Goal: Task Accomplishment & Management: Complete application form

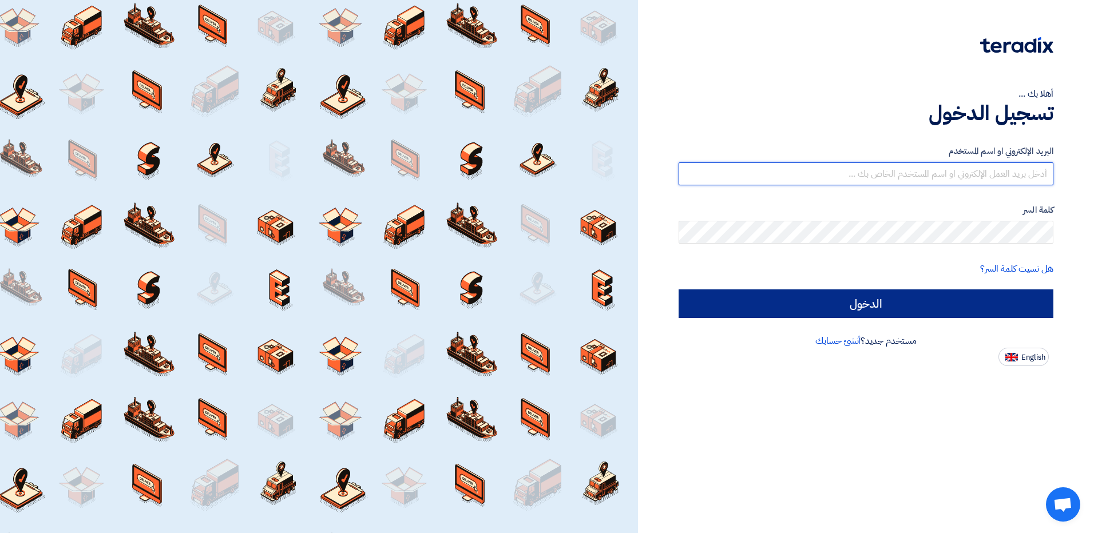
type input "khaled.samir@wadigroup.com.eg"
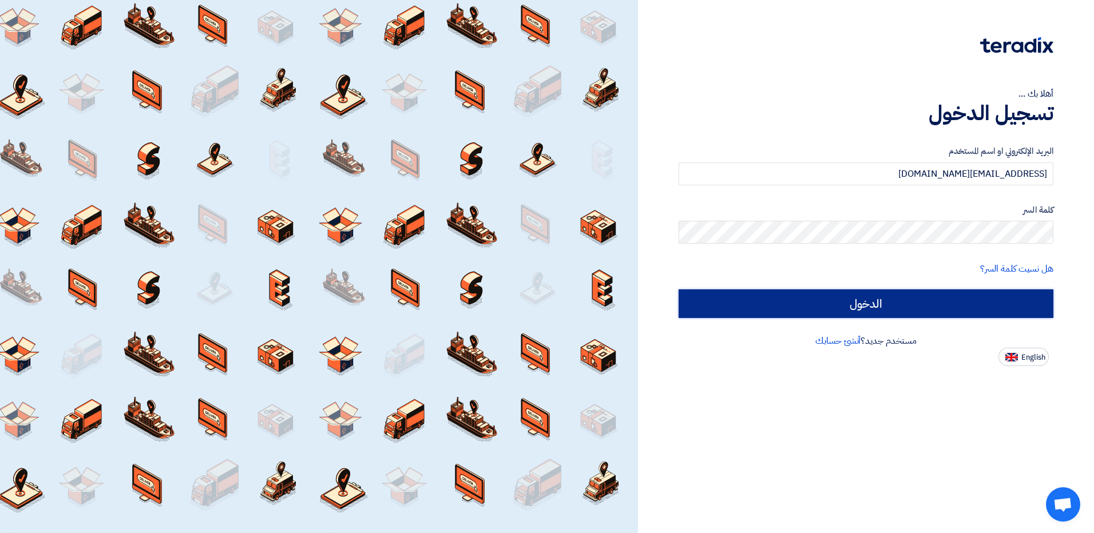
click at [874, 304] on input "الدخول" at bounding box center [866, 304] width 375 height 29
type input "Sign in"
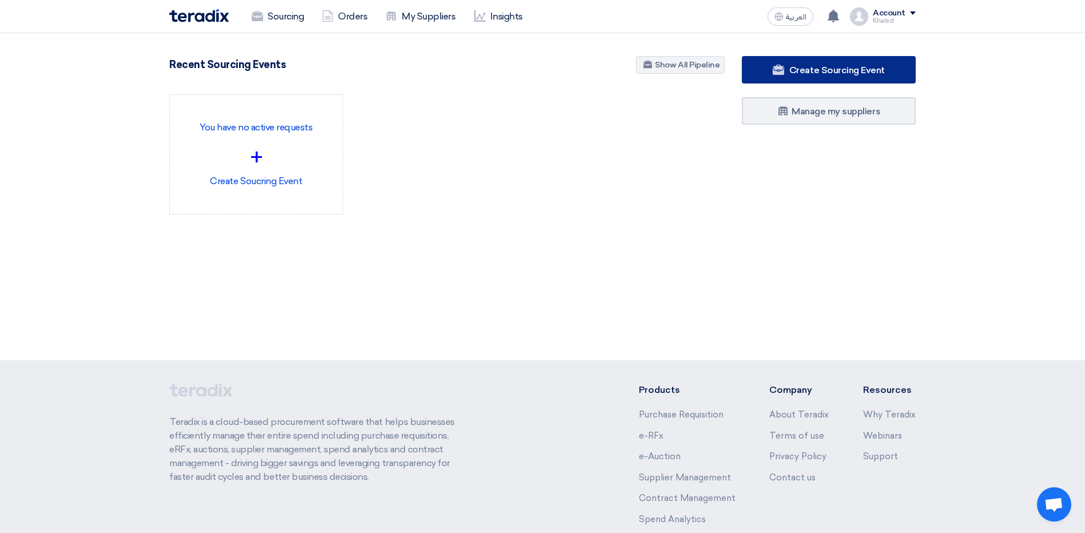
click at [800, 73] on span "Create Sourcing Event" at bounding box center [838, 70] width 96 height 11
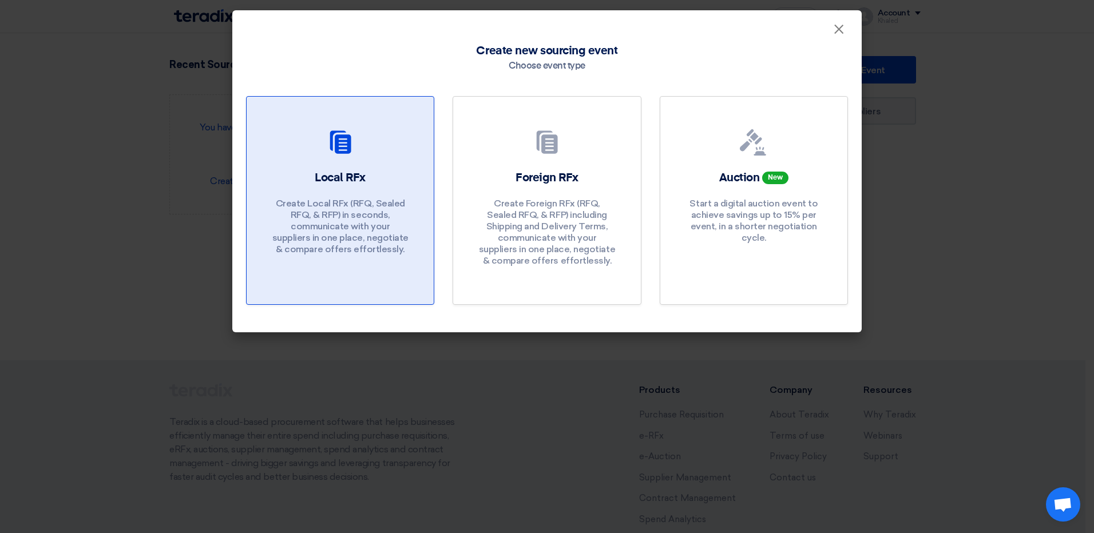
click at [362, 196] on div "Local RFx Create Local RFx (RFQ, Sealed RFQ, & RFP) in seconds, communicate wit…" at bounding box center [340, 215] width 160 height 91
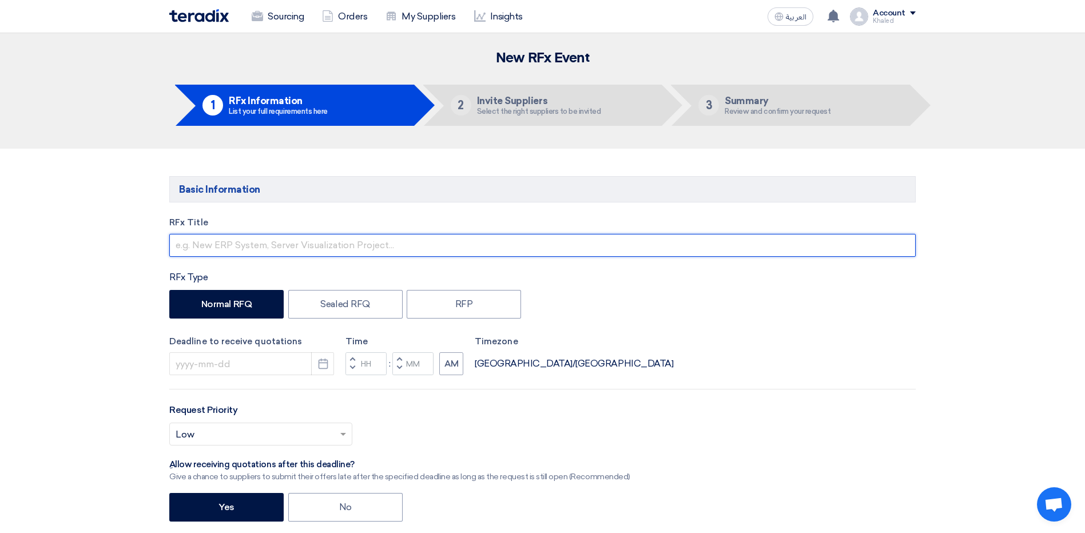
click at [335, 253] on input "text" at bounding box center [542, 245] width 747 height 23
click at [347, 247] on input "text" at bounding box center [542, 245] width 747 height 23
type input "["
type input "جهاز ميكروميتر-حمض كلوروخليك ثلاثى"
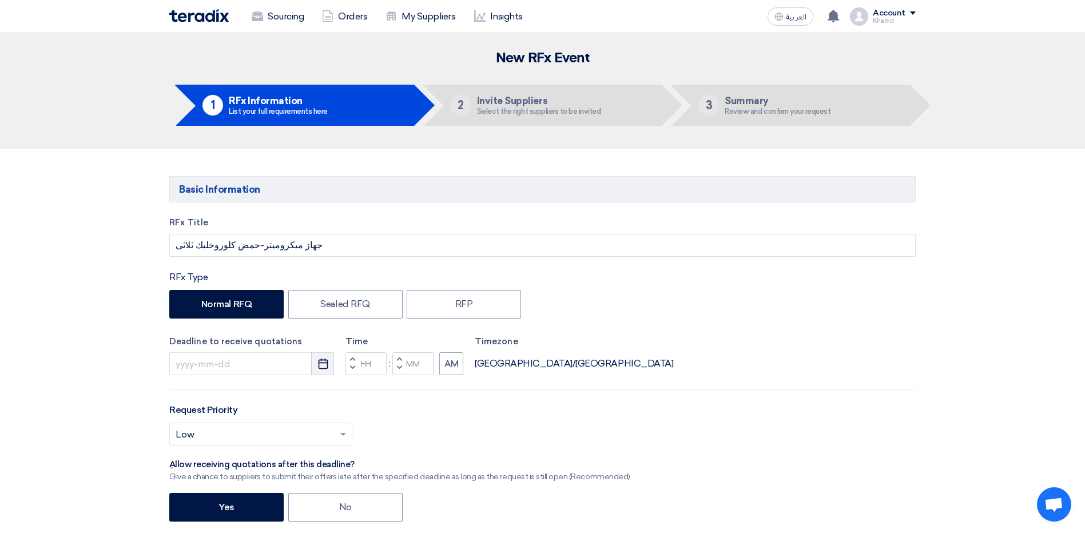
click at [329, 371] on button "Pick a date" at bounding box center [322, 363] width 23 height 23
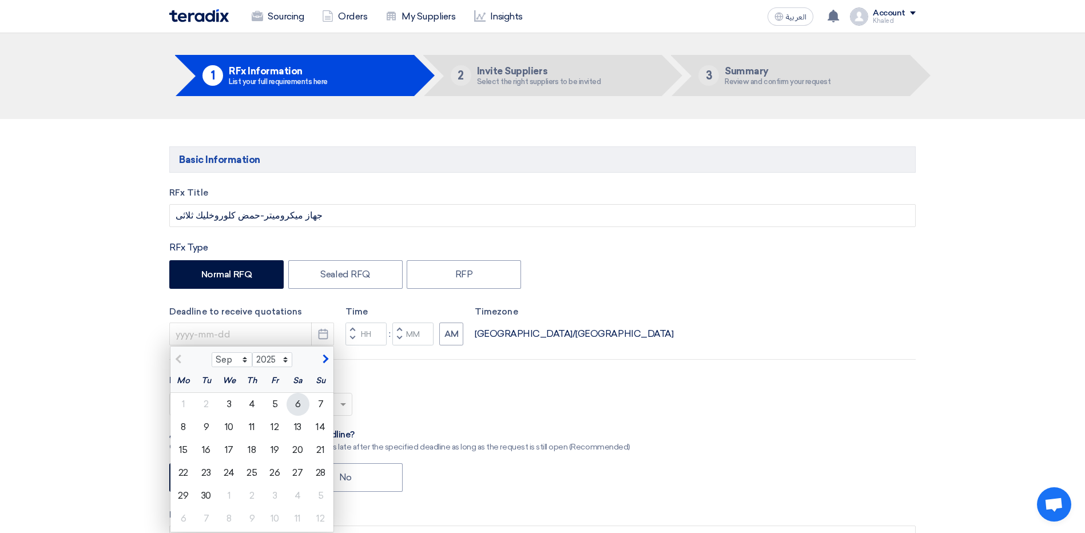
scroll to position [57, 0]
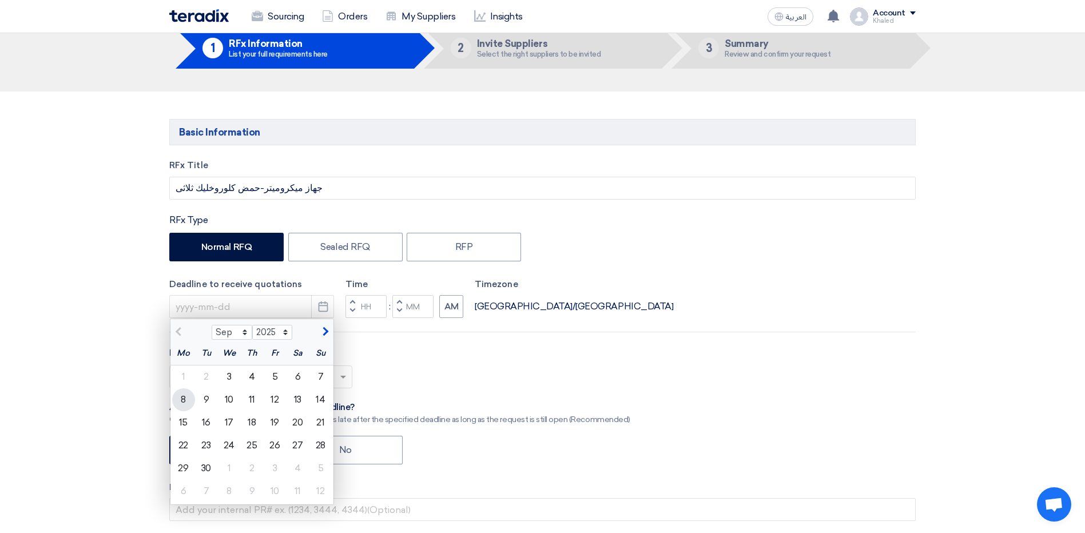
click at [189, 399] on div "8" at bounding box center [183, 400] width 23 height 23
type input "9/8/2025"
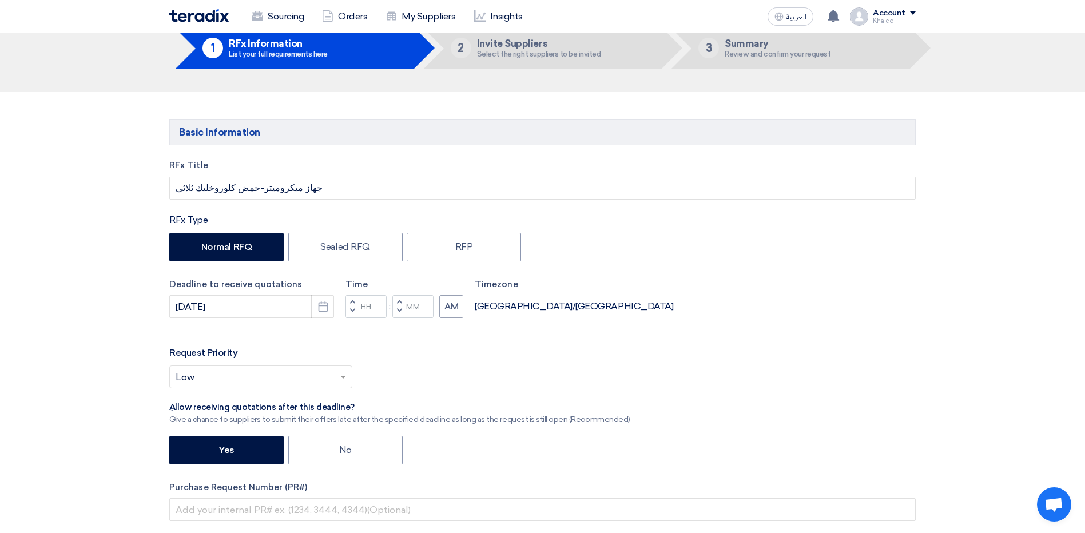
click at [351, 300] on span "button" at bounding box center [353, 302] width 4 height 7
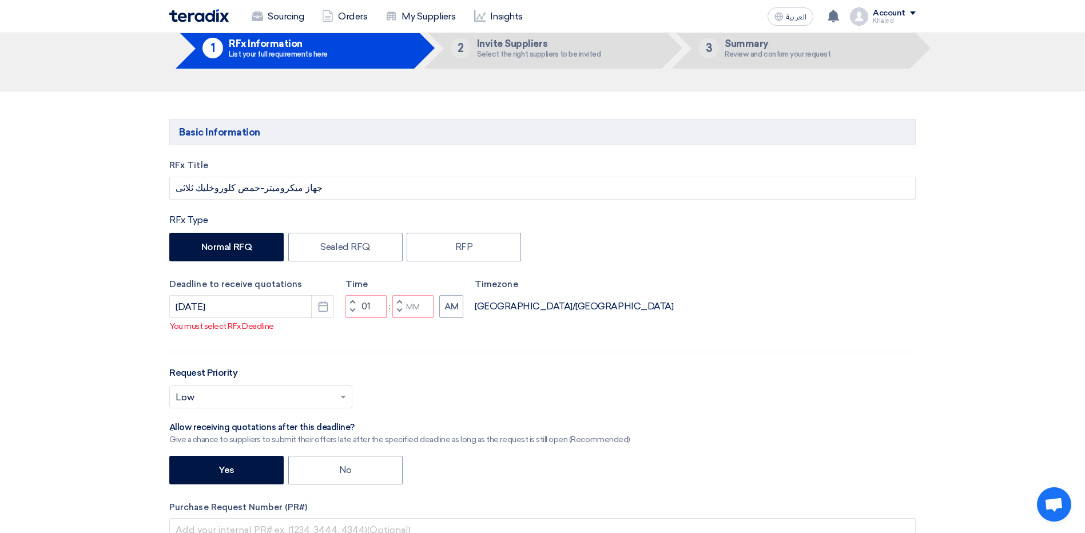
click at [350, 312] on button "Decrement hours" at bounding box center [353, 311] width 14 height 14
click at [352, 302] on span "button" at bounding box center [353, 302] width 4 height 7
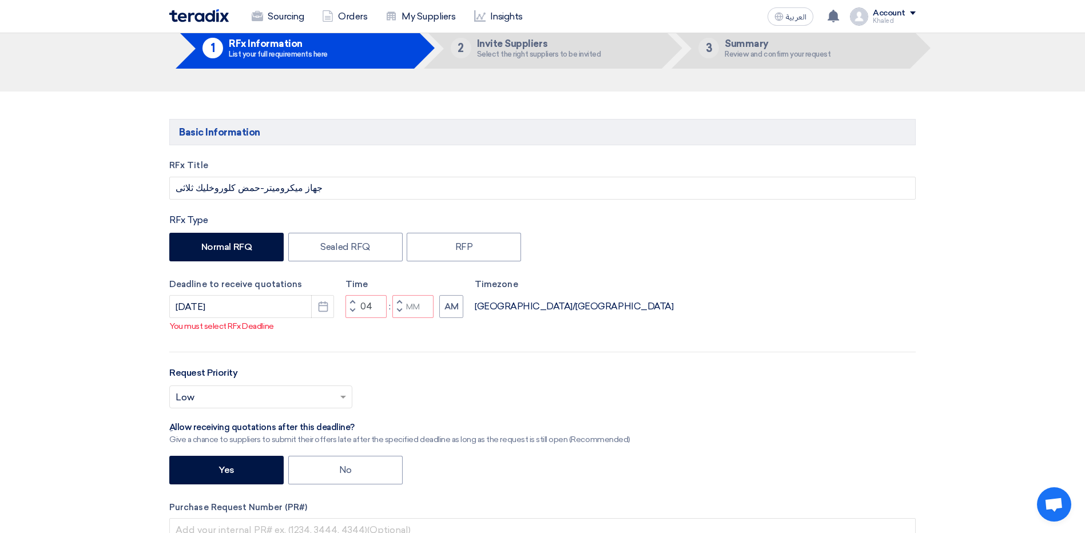
click at [352, 302] on span "button" at bounding box center [353, 302] width 4 height 7
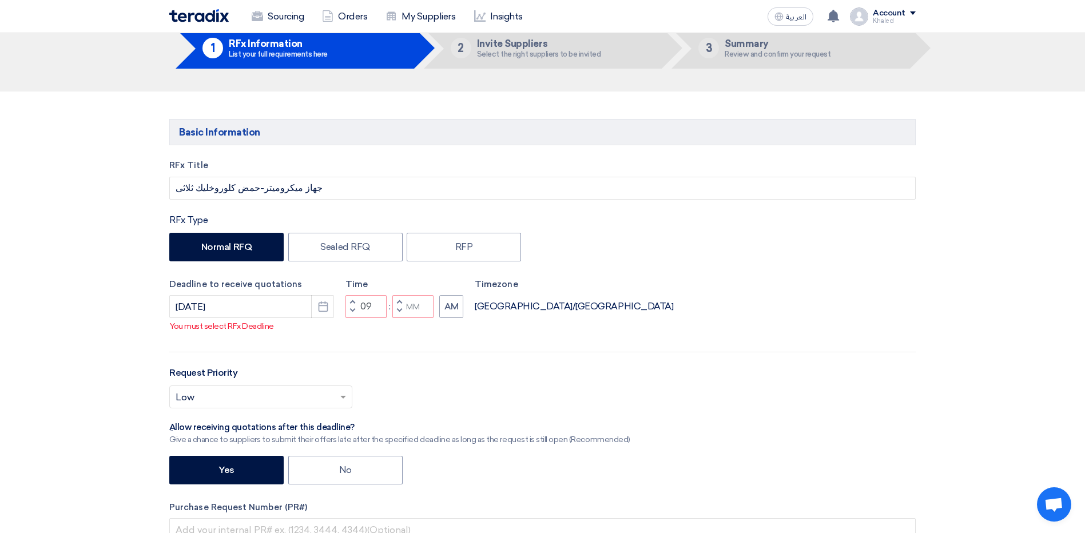
click at [352, 302] on span "button" at bounding box center [353, 302] width 4 height 7
click at [276, 310] on input "9/8/2025" at bounding box center [251, 306] width 165 height 23
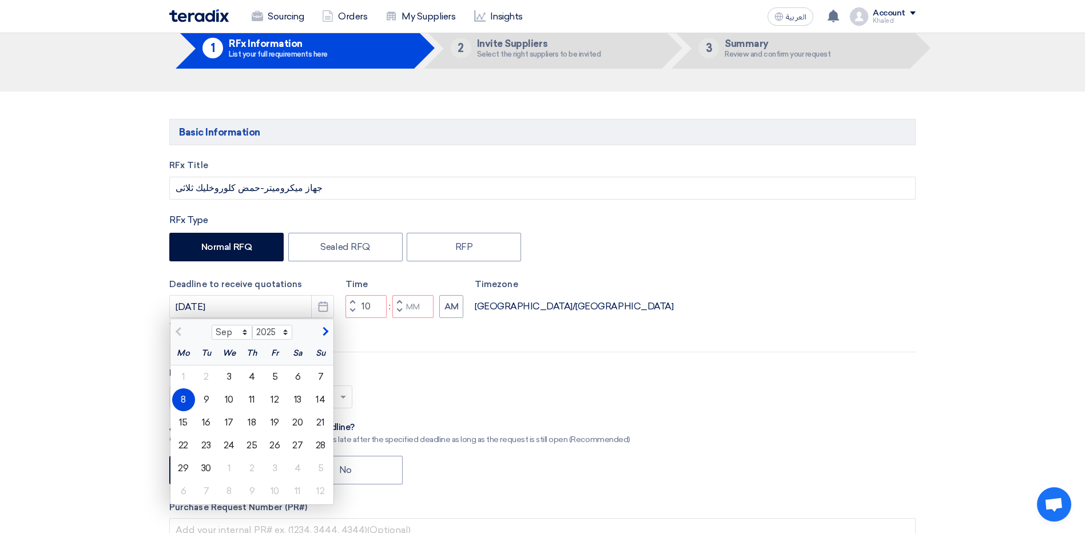
click at [189, 402] on div "8" at bounding box center [183, 400] width 23 height 23
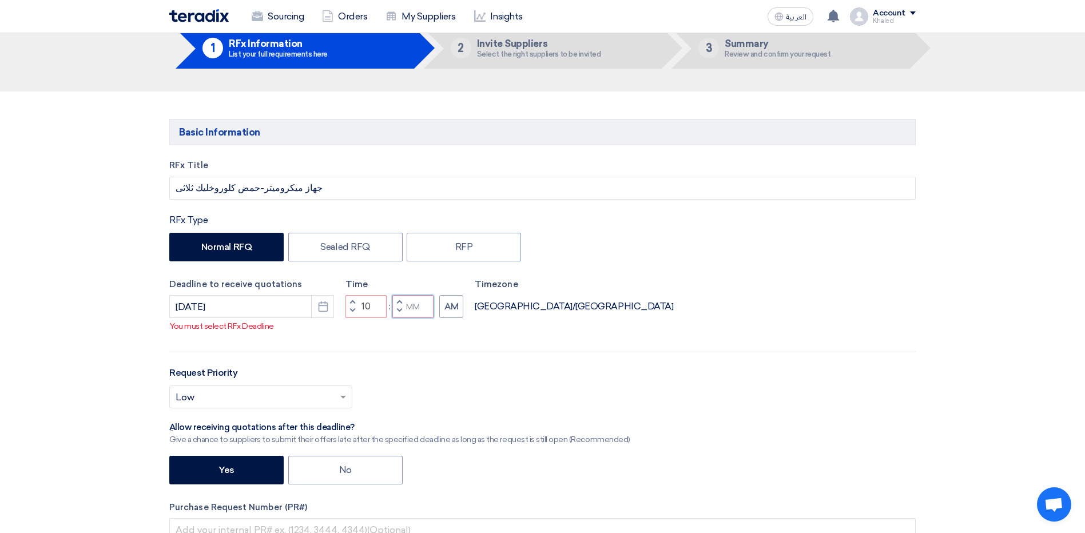
click at [409, 312] on input "Minutes" at bounding box center [413, 306] width 41 height 23
click at [397, 312] on button "Decrement minutes" at bounding box center [400, 311] width 14 height 14
type input "09"
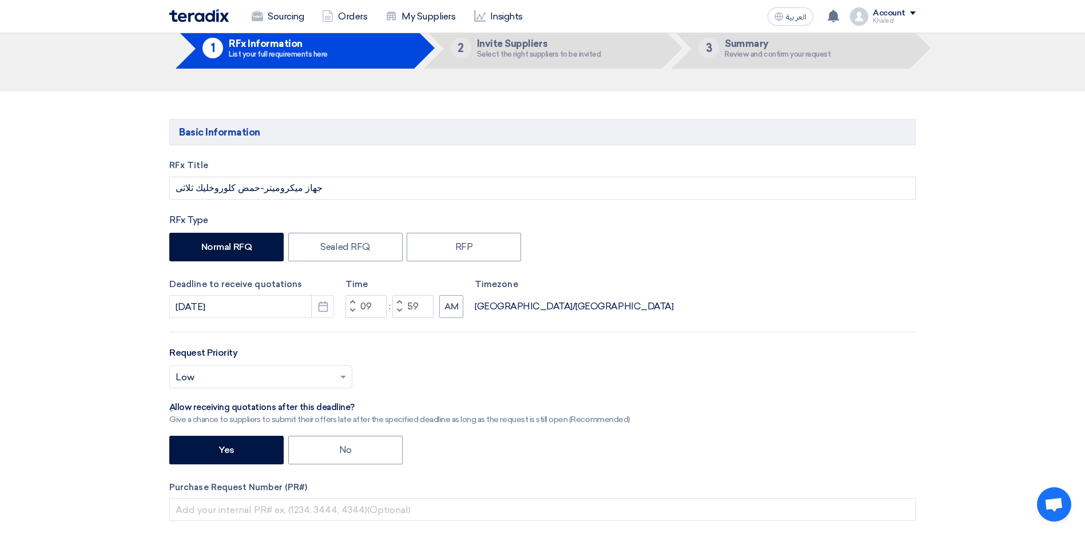
click at [398, 304] on button "Decrement minutes" at bounding box center [400, 311] width 14 height 14
click at [398, 303] on span "button" at bounding box center [400, 302] width 4 height 7
type input "59"
click at [398, 303] on span "button" at bounding box center [400, 302] width 4 height 7
type input "10"
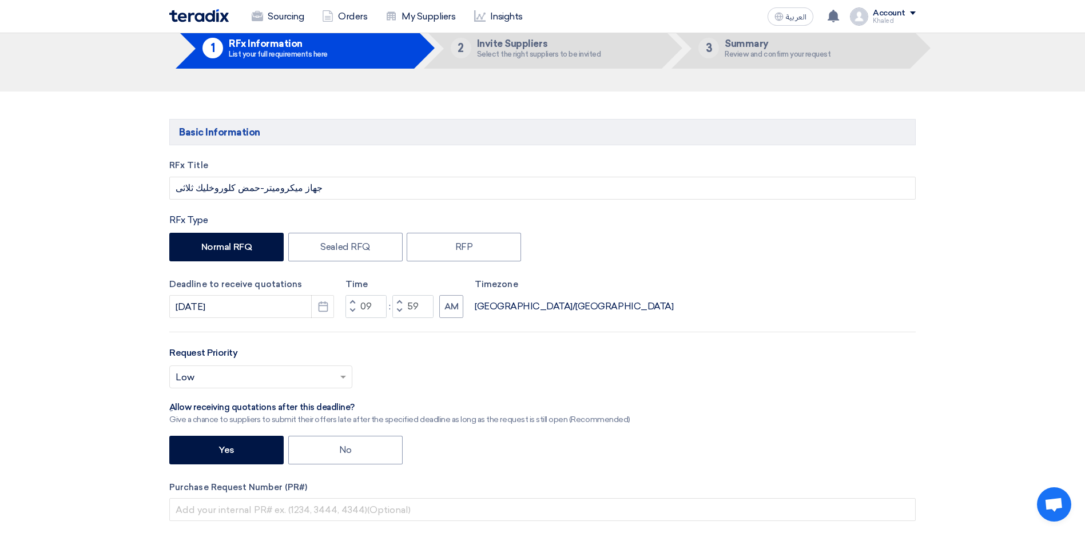
type input "00"
click at [266, 376] on input "text" at bounding box center [255, 378] width 159 height 19
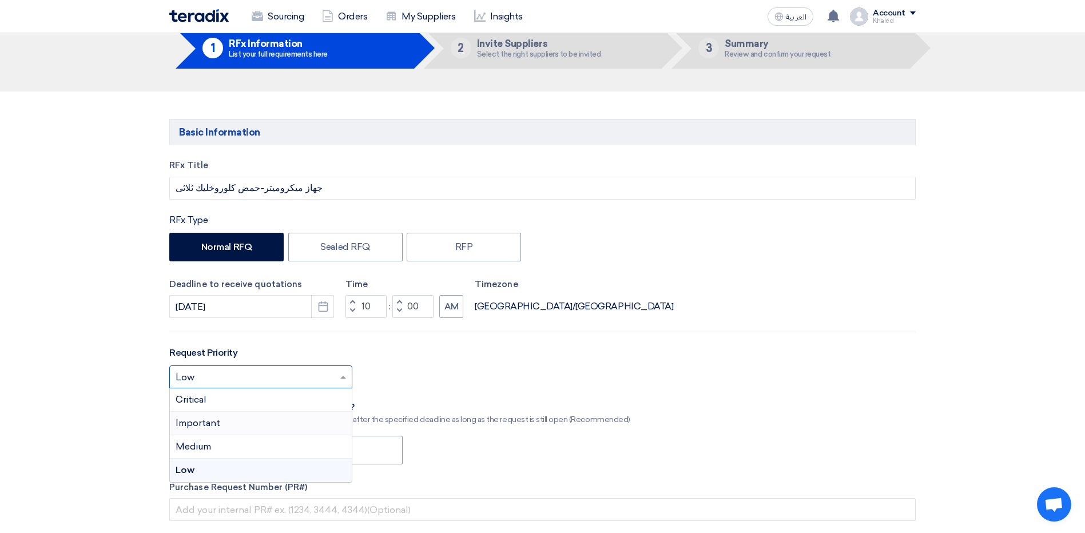
click at [249, 420] on div "Important" at bounding box center [261, 423] width 182 height 23
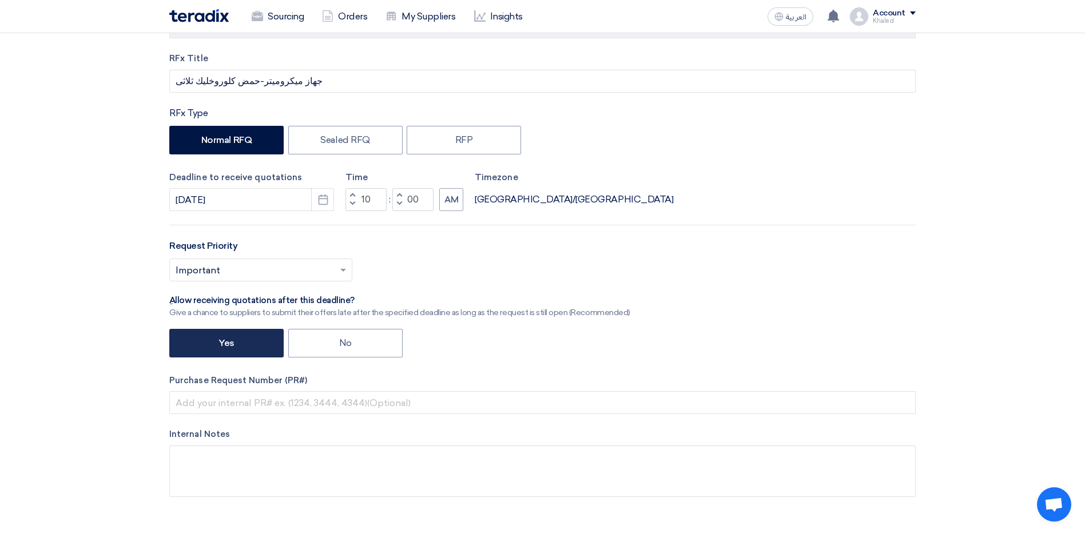
scroll to position [229, 0]
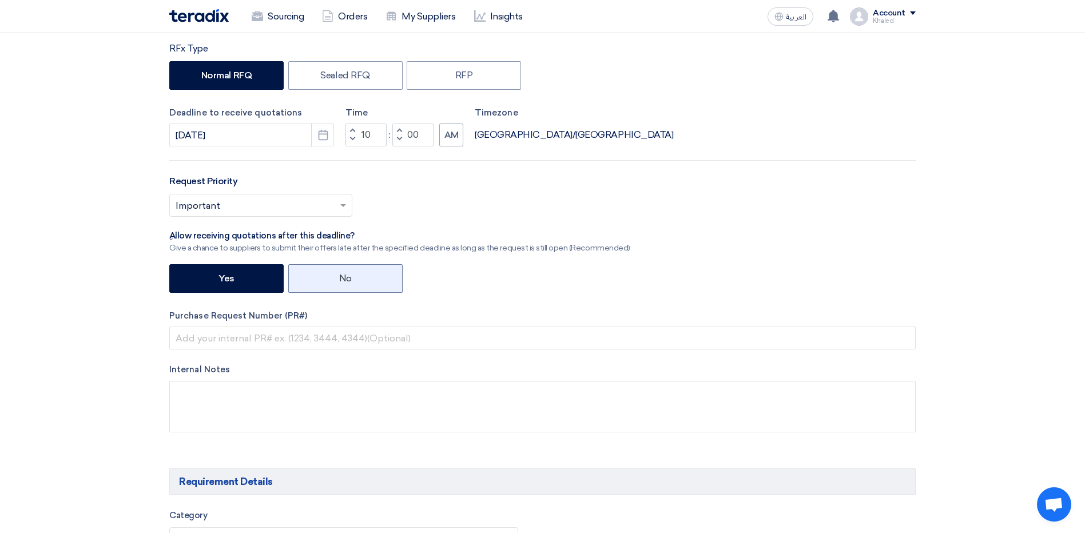
click at [331, 287] on label "No" at bounding box center [345, 278] width 114 height 29
click at [339, 282] on input "No" at bounding box center [342, 277] width 7 height 7
radio input "true"
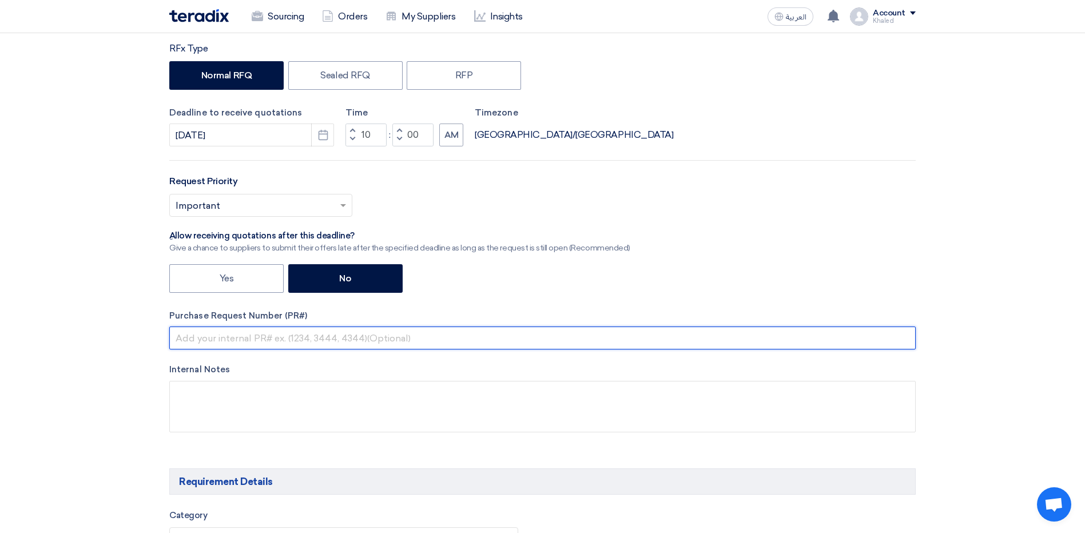
click at [306, 342] on input "text" at bounding box center [542, 338] width 747 height 23
click at [318, 336] on input "text" at bounding box center [542, 338] width 747 height 23
paste input "164568"
type input "164568"
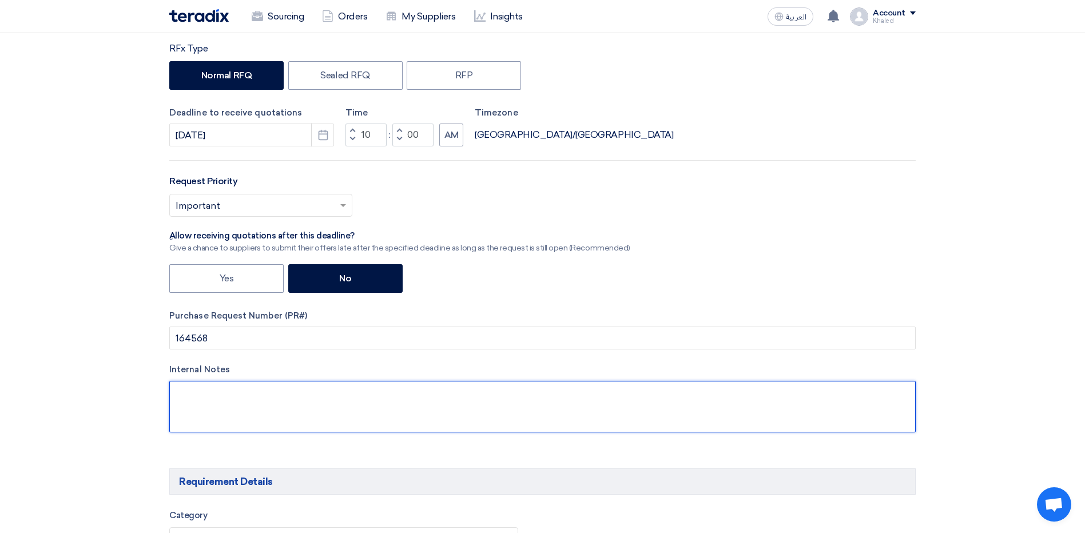
click at [290, 402] on textarea at bounding box center [542, 406] width 747 height 51
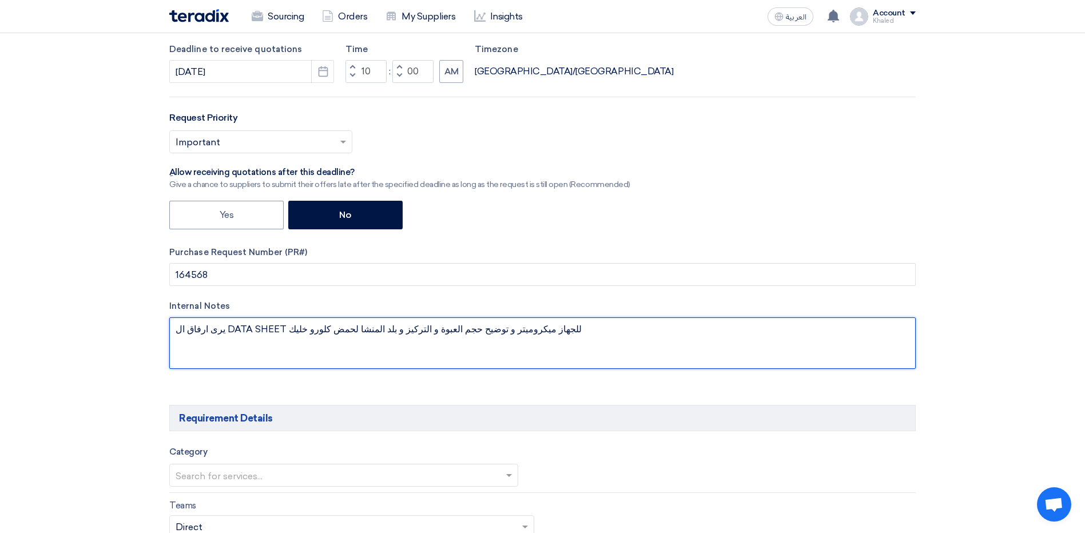
scroll to position [458, 0]
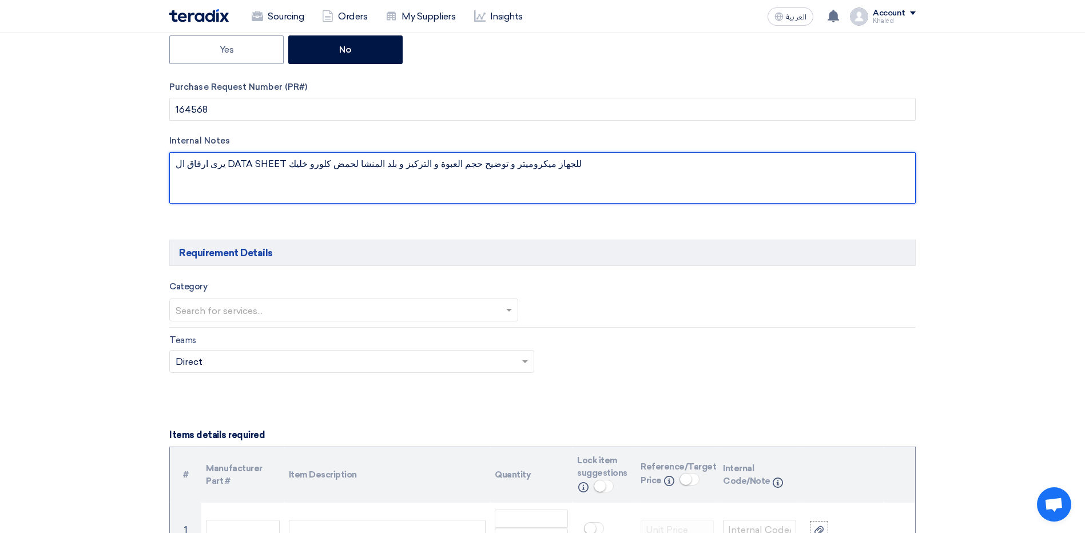
type textarea "يرى ارفاق ال DATA SHEET للجهاز ميكروميتر و توضيح حجم العبوة و التركيز و بلد الم…"
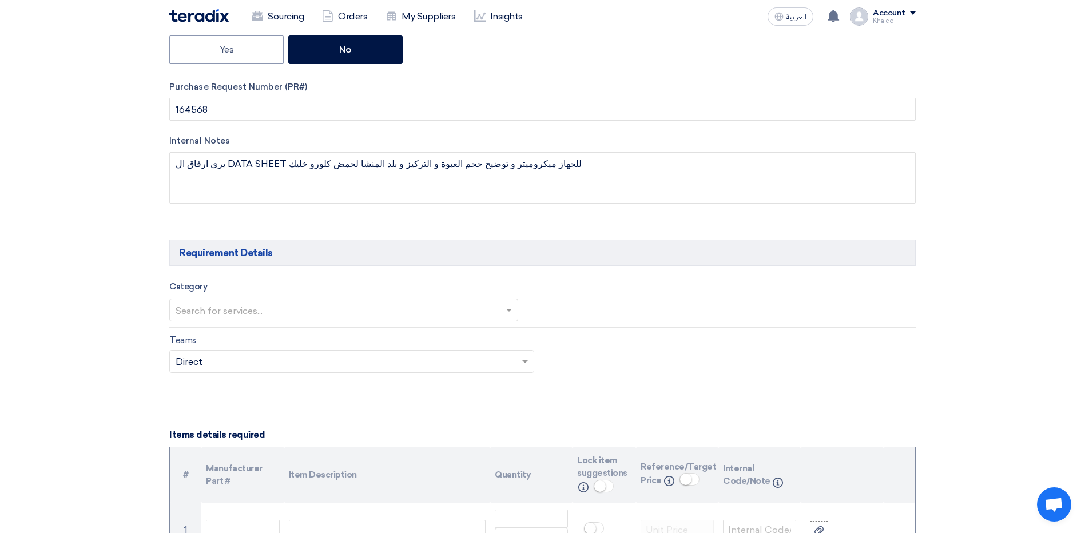
click at [322, 318] on input "text" at bounding box center [338, 311] width 325 height 19
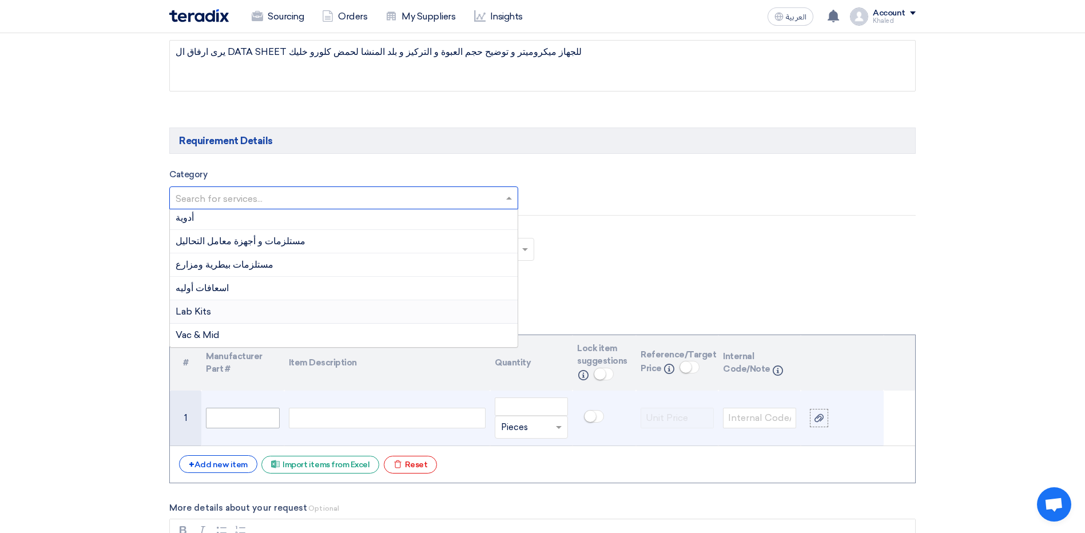
scroll to position [572, 0]
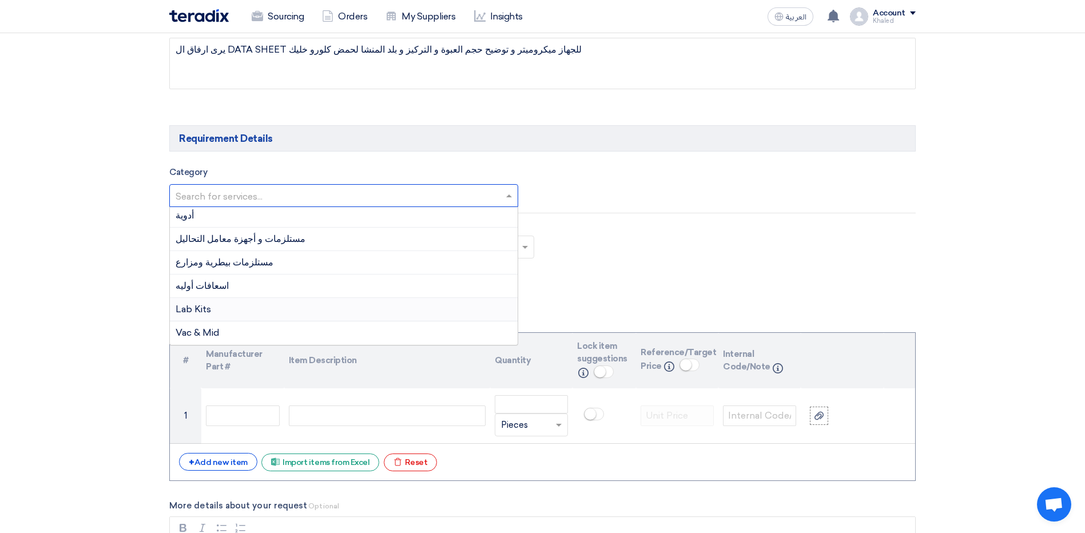
click at [276, 308] on div "Lab Kits" at bounding box center [344, 309] width 348 height 23
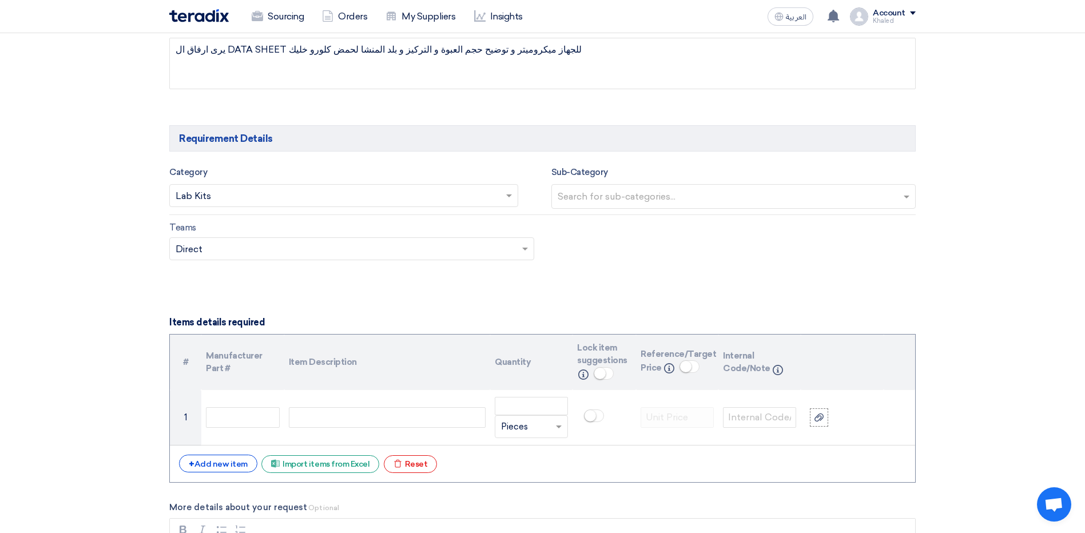
click at [632, 204] on input "text" at bounding box center [735, 197] width 355 height 19
click at [433, 200] on input "text" at bounding box center [338, 197] width 325 height 19
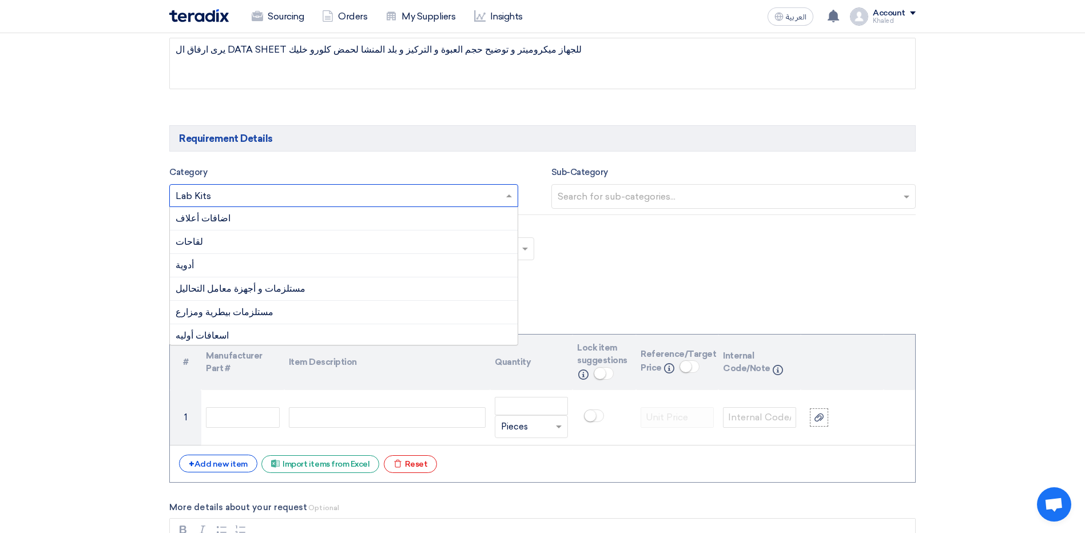
scroll to position [43, 0]
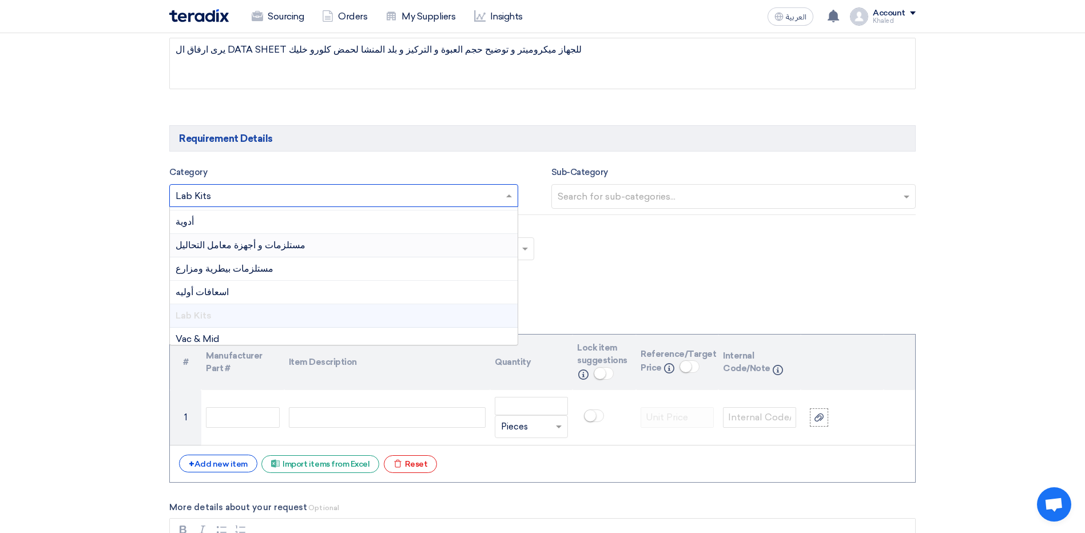
click at [351, 249] on div "مستلزمات و أجهزة معامل التحاليل" at bounding box center [344, 245] width 348 height 23
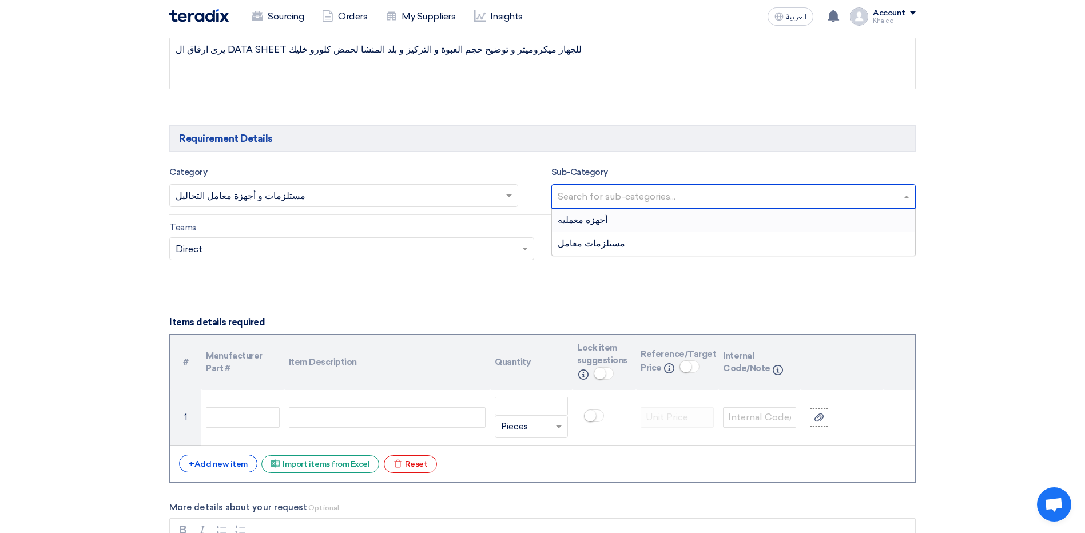
click at [660, 196] on input "text" at bounding box center [735, 197] width 355 height 19
click at [614, 244] on div "مستلزمات معامل" at bounding box center [734, 243] width 364 height 23
click at [402, 249] on input "text" at bounding box center [346, 249] width 341 height 19
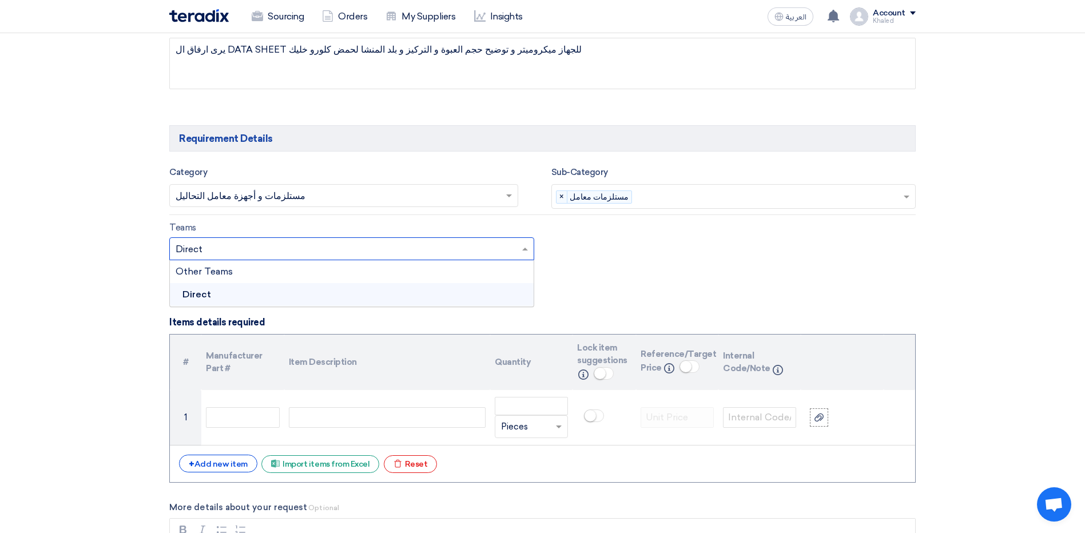
click at [402, 249] on input "text" at bounding box center [346, 249] width 341 height 19
click at [685, 257] on div "Teams Teams.. × Direct × Other Teams Direct" at bounding box center [543, 248] width 764 height 54
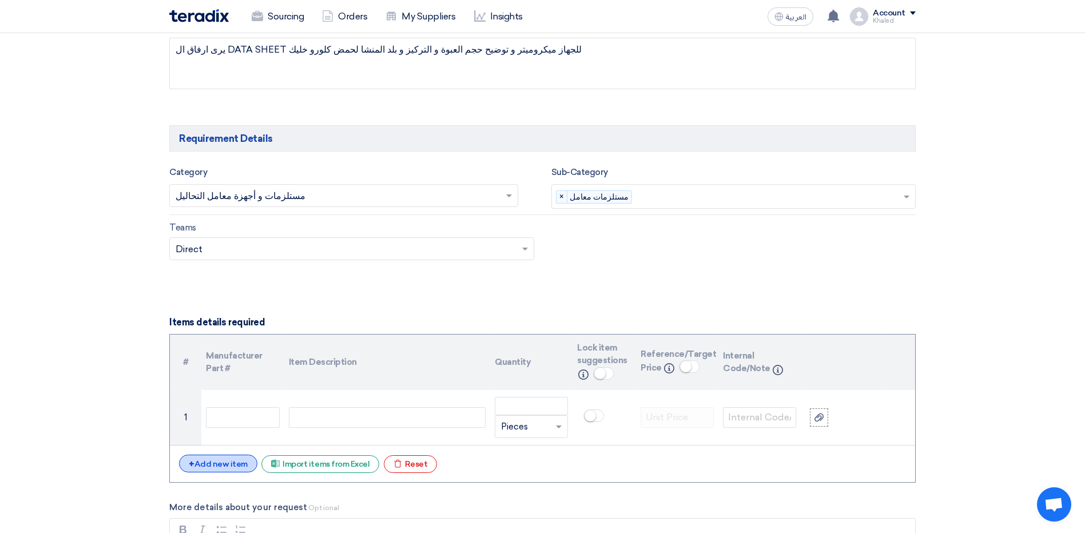
click at [203, 464] on div "+ Add new item" at bounding box center [218, 464] width 78 height 18
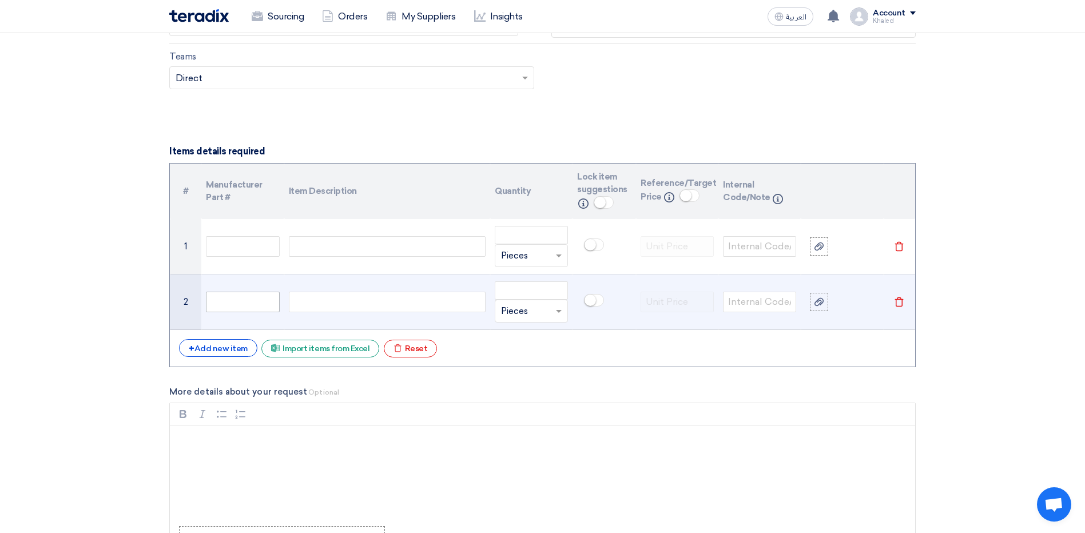
scroll to position [744, 0]
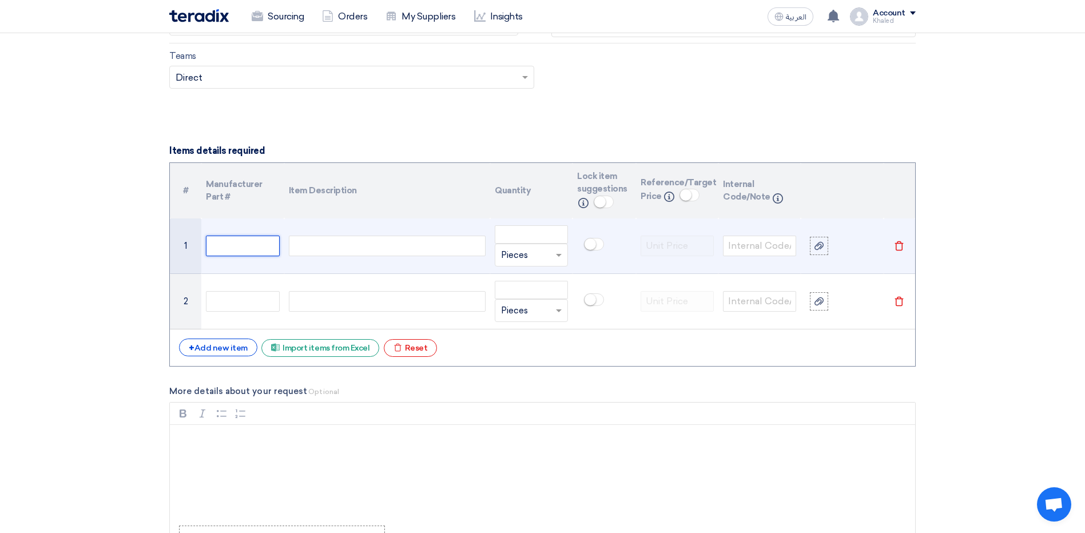
click at [245, 248] on input "text" at bounding box center [242, 246] width 73 height 21
paste input "6061701053"
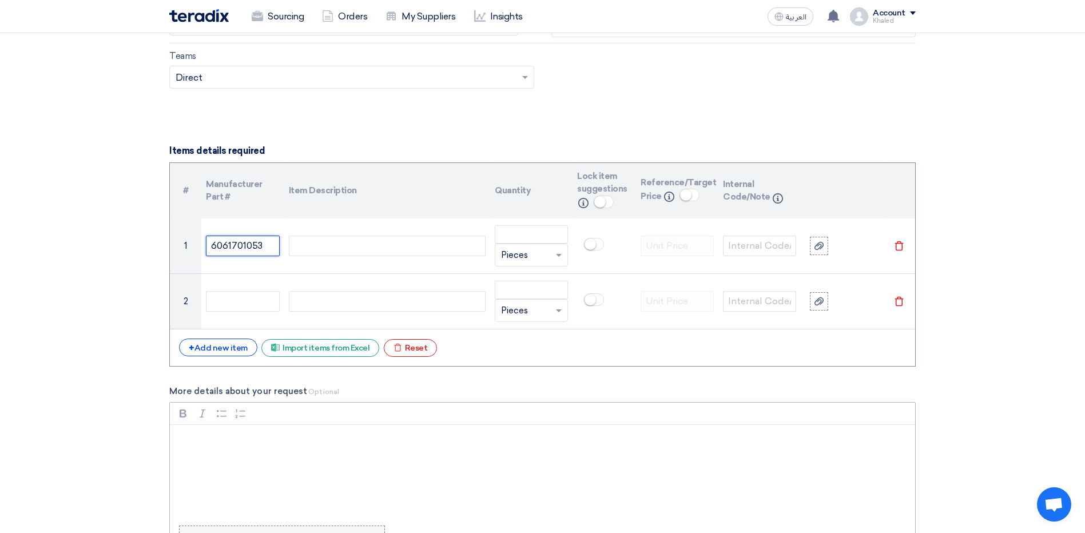
type input "6061701053"
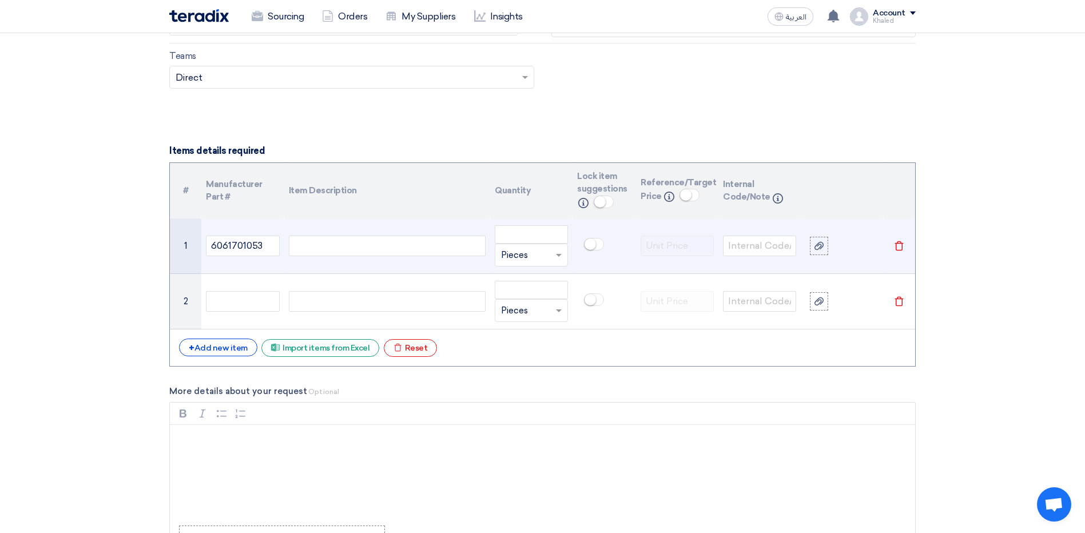
click at [414, 248] on div at bounding box center [387, 246] width 197 height 21
paste div
click at [556, 252] on span at bounding box center [560, 255] width 14 height 13
click at [516, 379] on span "Milligram" at bounding box center [520, 377] width 38 height 10
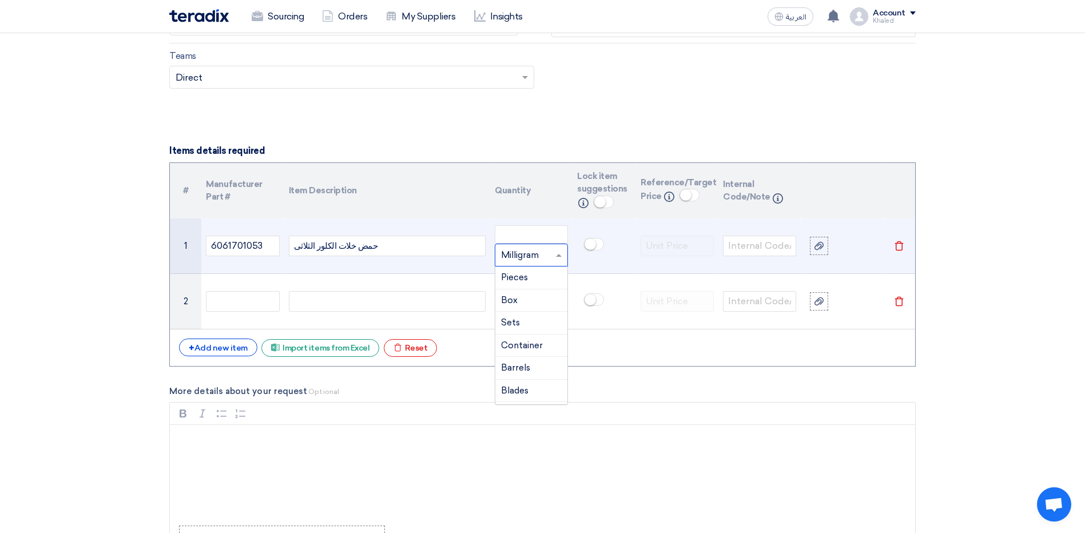
click at [554, 250] on span at bounding box center [560, 255] width 14 height 13
click at [515, 343] on span "Kilogram" at bounding box center [519, 348] width 37 height 10
click at [556, 235] on input "number" at bounding box center [531, 234] width 73 height 18
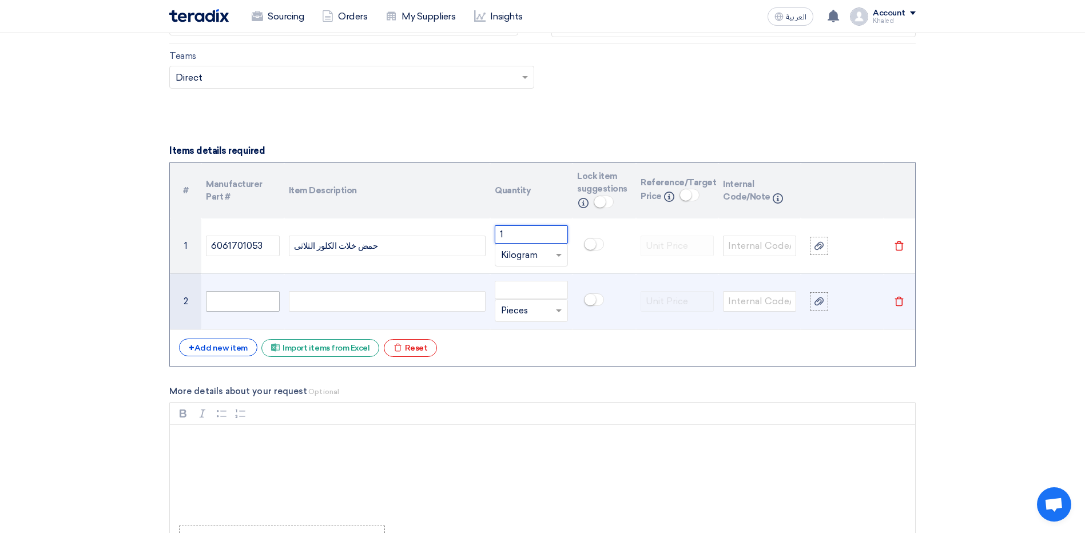
type input "1"
click at [230, 298] on input "text" at bounding box center [242, 301] width 73 height 21
click at [238, 308] on input "text" at bounding box center [242, 301] width 73 height 21
paste input "5611101068"
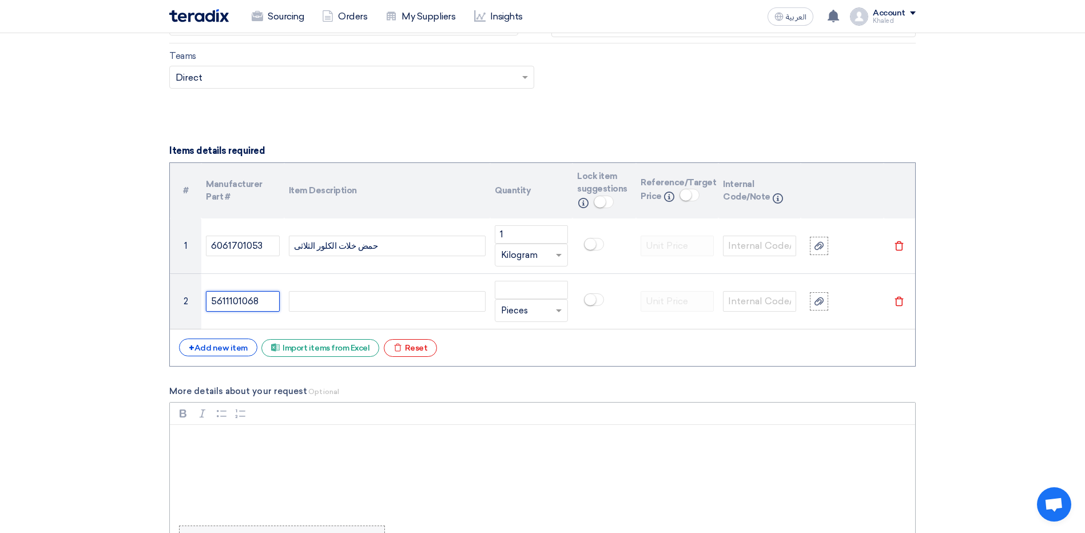
type input "5611101068"
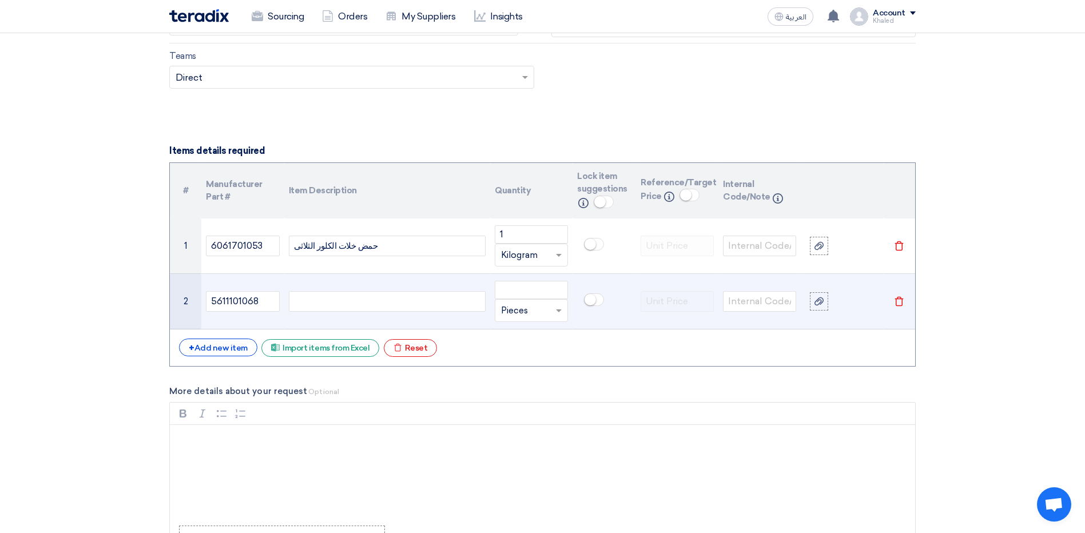
click at [324, 307] on div at bounding box center [387, 301] width 197 height 21
paste div
click at [540, 288] on input "number" at bounding box center [531, 290] width 73 height 18
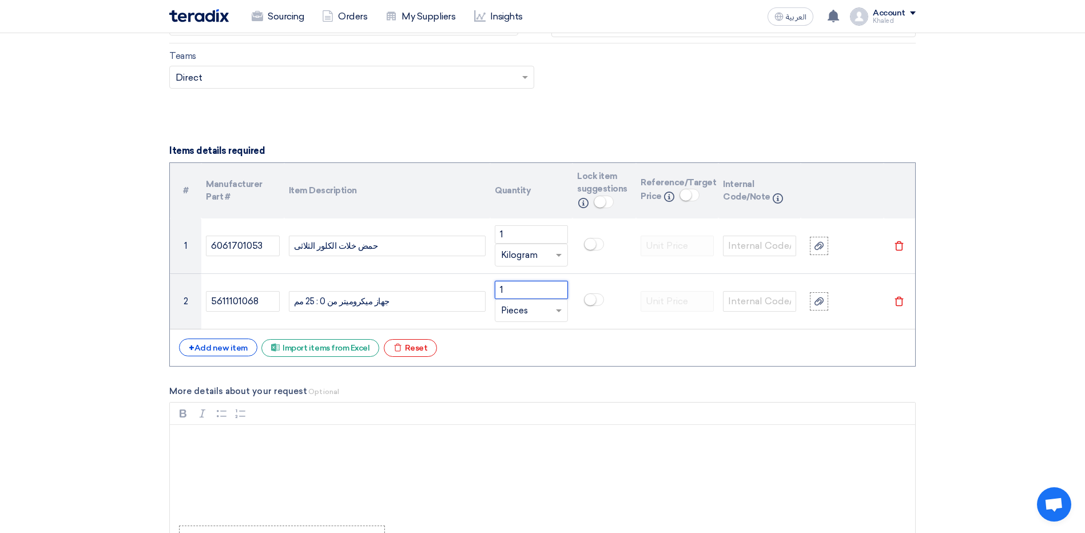
type input "1"
click at [524, 348] on div "+ Add new item Excel file Import items from Excel Excel file Reset" at bounding box center [542, 348] width 727 height 18
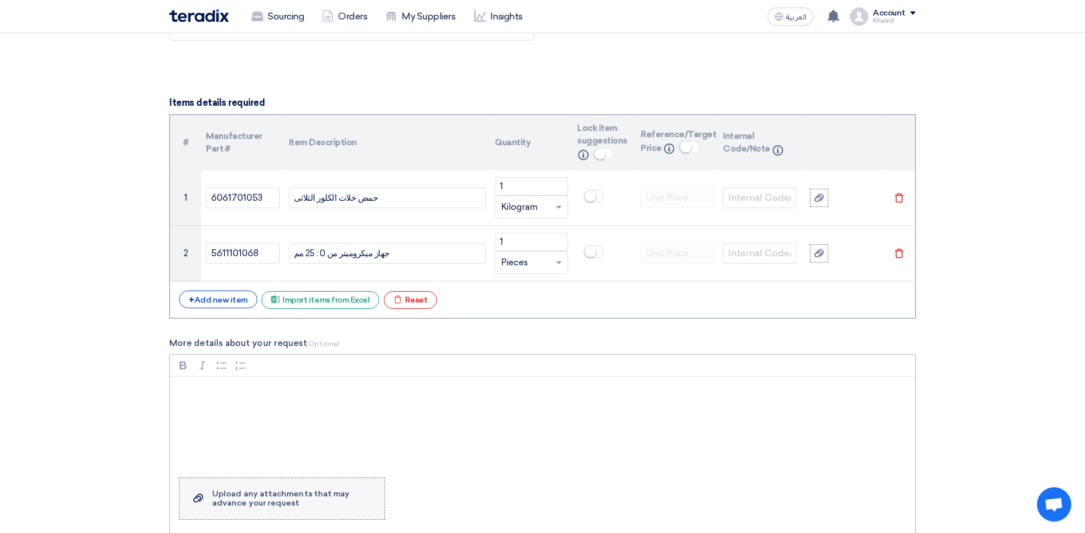
scroll to position [858, 0]
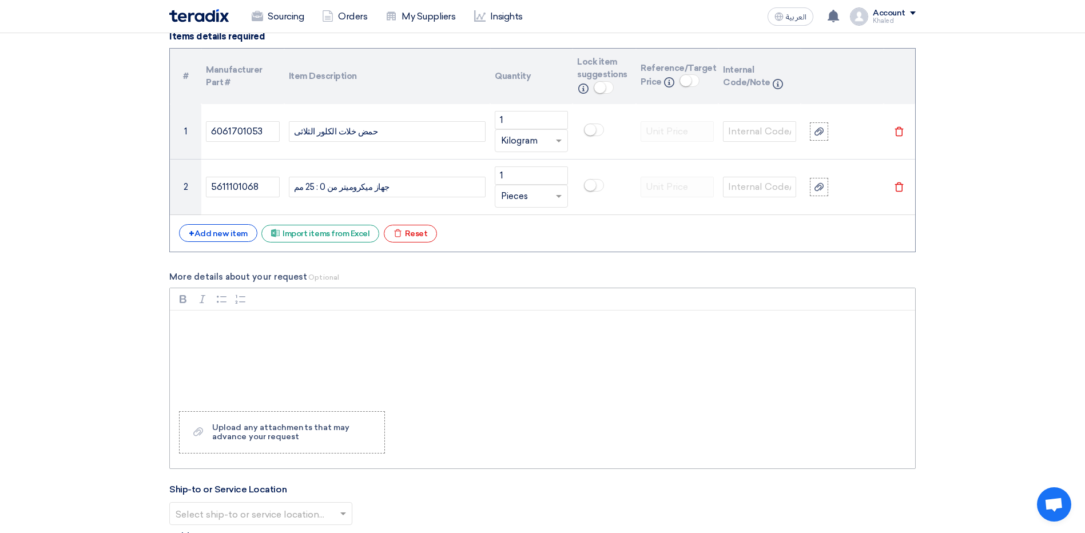
click at [312, 356] on div "Rich Text Editor, main" at bounding box center [543, 357] width 746 height 92
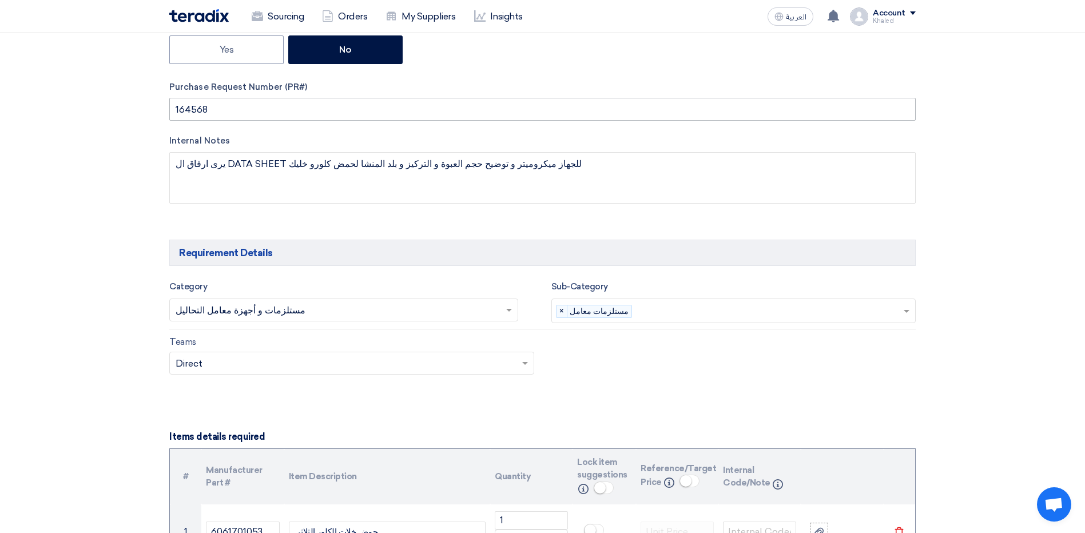
scroll to position [286, 0]
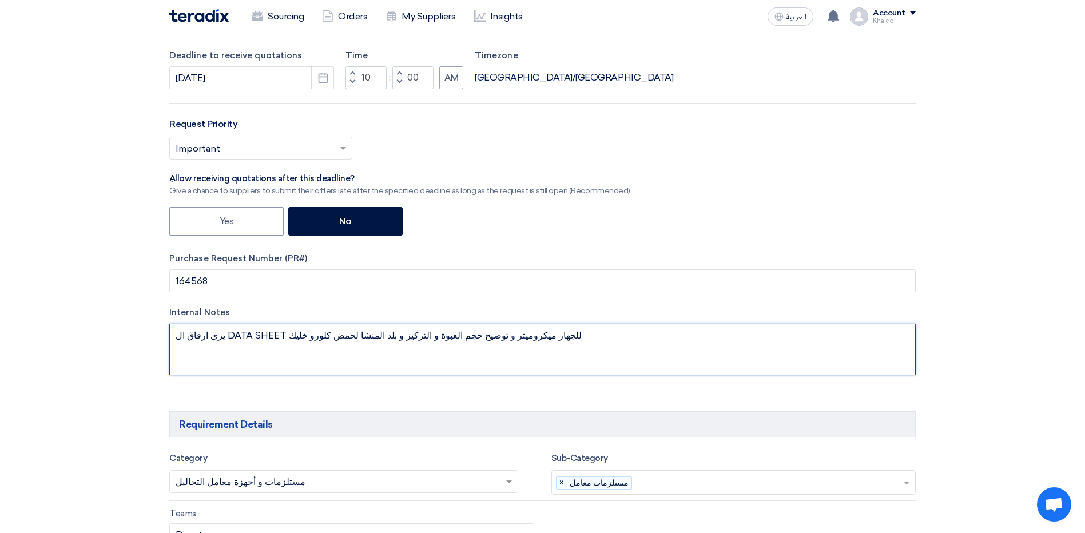
drag, startPoint x: 533, startPoint y: 338, endPoint x: 214, endPoint y: 333, distance: 319.3
click at [214, 333] on textarea at bounding box center [542, 349] width 747 height 51
click at [207, 336] on textarea at bounding box center [542, 349] width 747 height 51
click at [208, 336] on textarea at bounding box center [542, 349] width 747 height 51
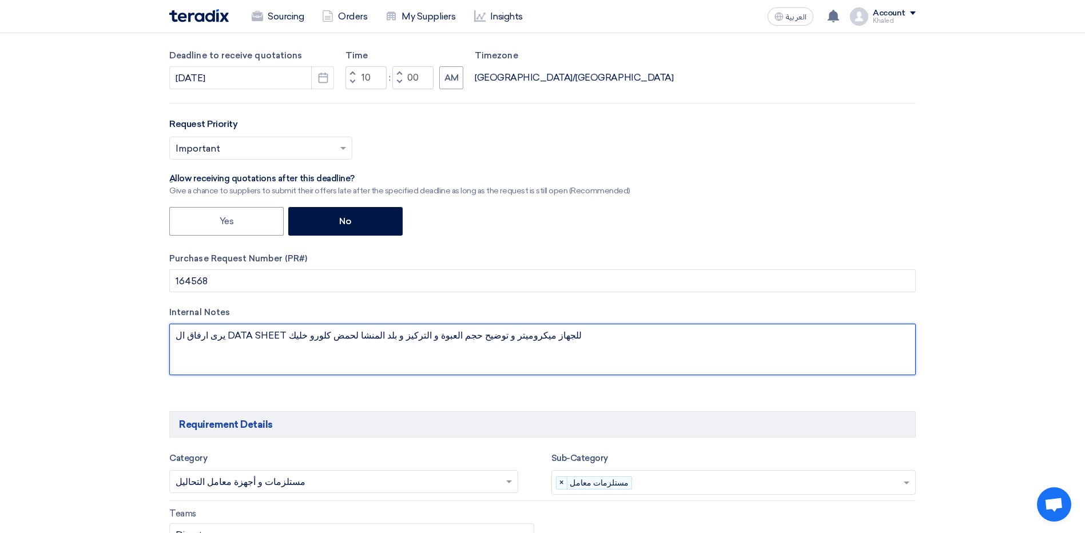
click at [212, 337] on textarea at bounding box center [542, 349] width 747 height 51
click at [207, 340] on textarea at bounding box center [542, 349] width 747 height 51
click at [241, 361] on textarea at bounding box center [542, 349] width 747 height 51
click at [440, 338] on textarea at bounding box center [542, 349] width 747 height 51
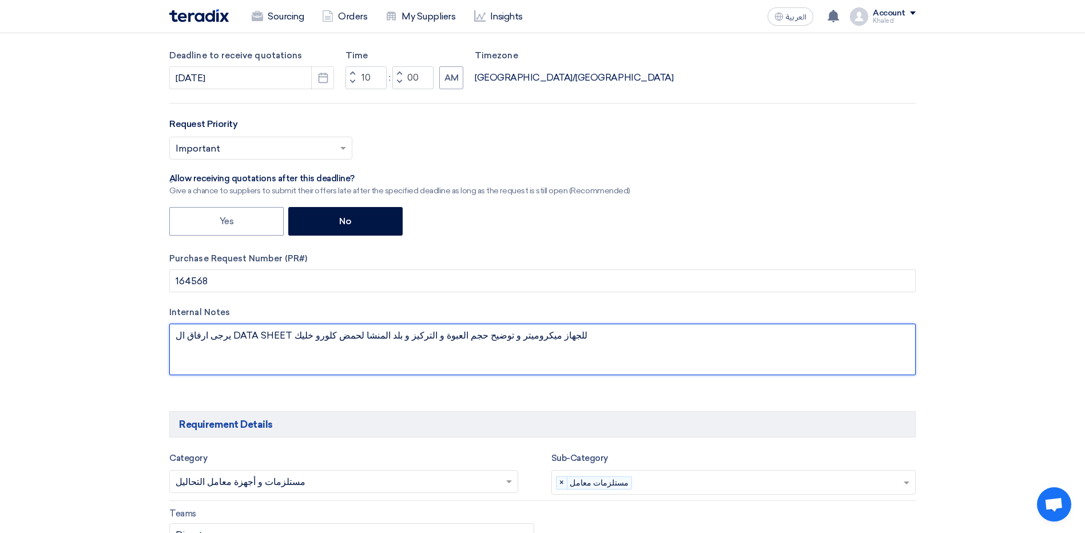
click at [440, 338] on textarea at bounding box center [542, 349] width 747 height 51
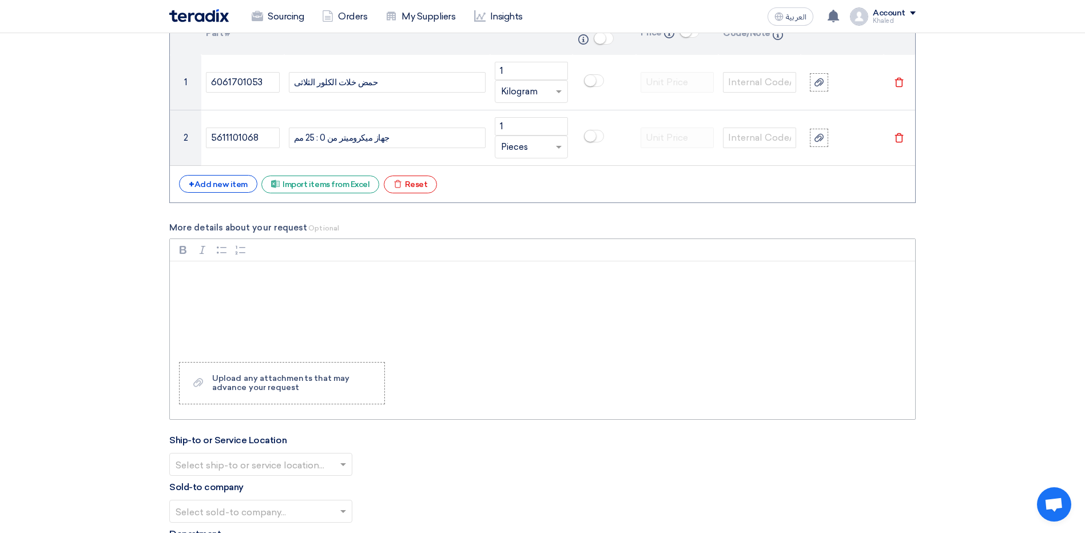
scroll to position [973, 0]
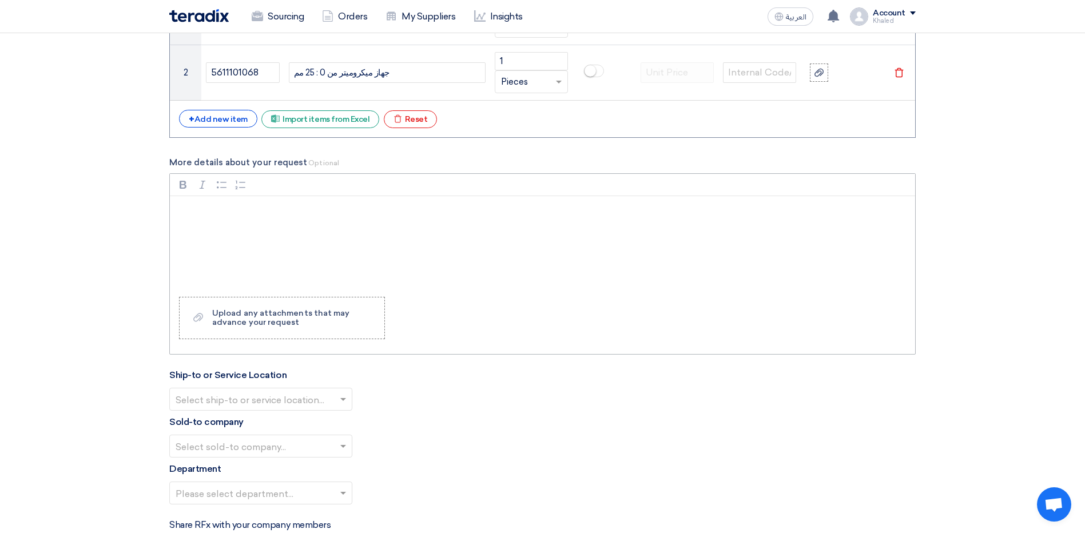
type textarea "يرجى ارفاق ال DATA SHEET للجهاز ميكروميتر و توضيح حجم العبوة و التركيز و بلد ال…"
click at [243, 239] on div "Rich Text Editor, main" at bounding box center [543, 242] width 746 height 92
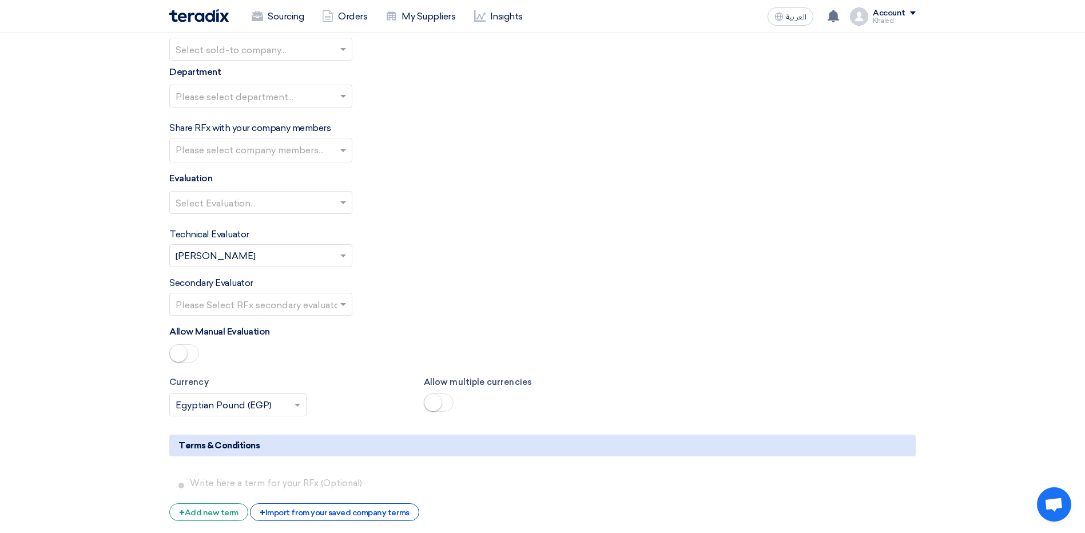
scroll to position [1488, 0]
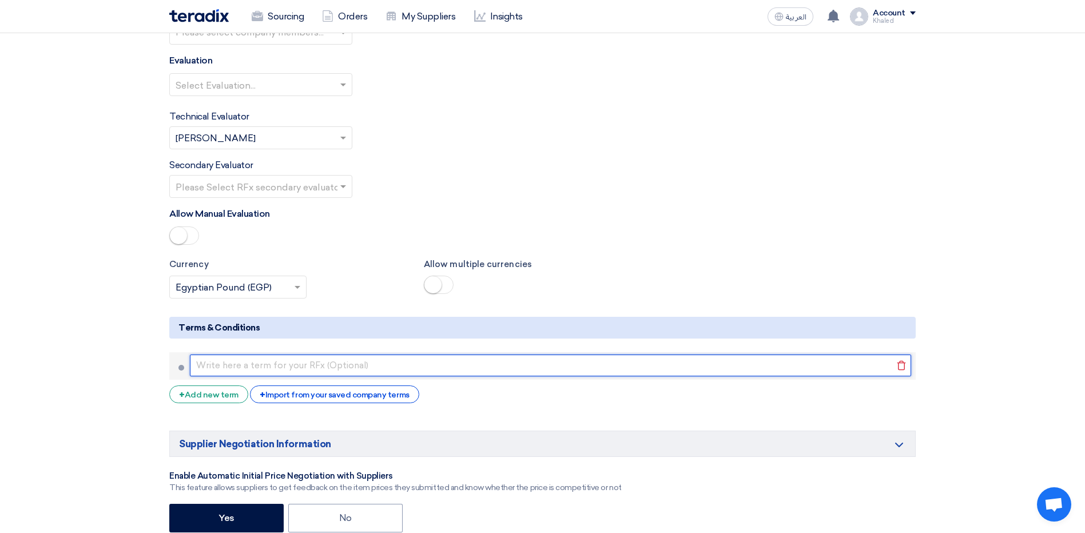
click at [284, 362] on input "text" at bounding box center [551, 366] width 722 height 22
paste input "يرجى ارفاق ال DATA SHEET للجهاز ميكروميتر و توضيح حجم العبوة و التركيز و بلد ال…"
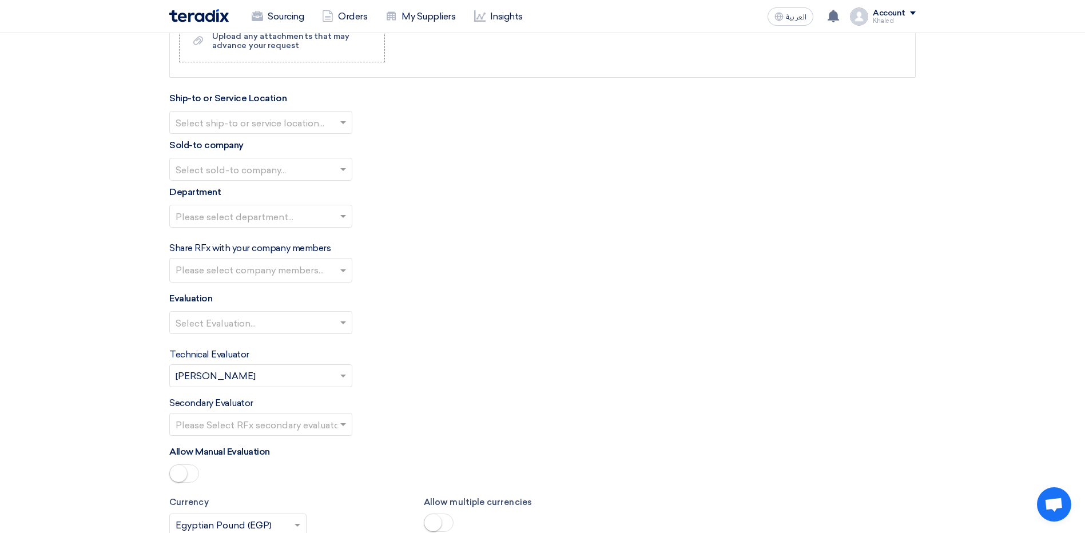
scroll to position [1030, 0]
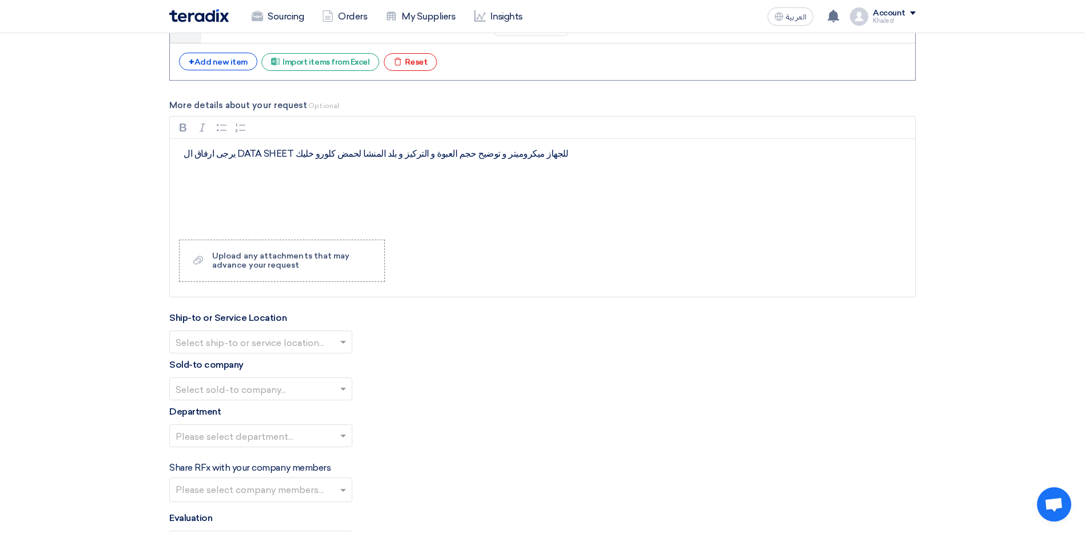
type input "يرجى ارفاق ال DATA SHEET للجهاز ميكروميتر و توضيح حجم العبوة و التركيز و بلد ال…"
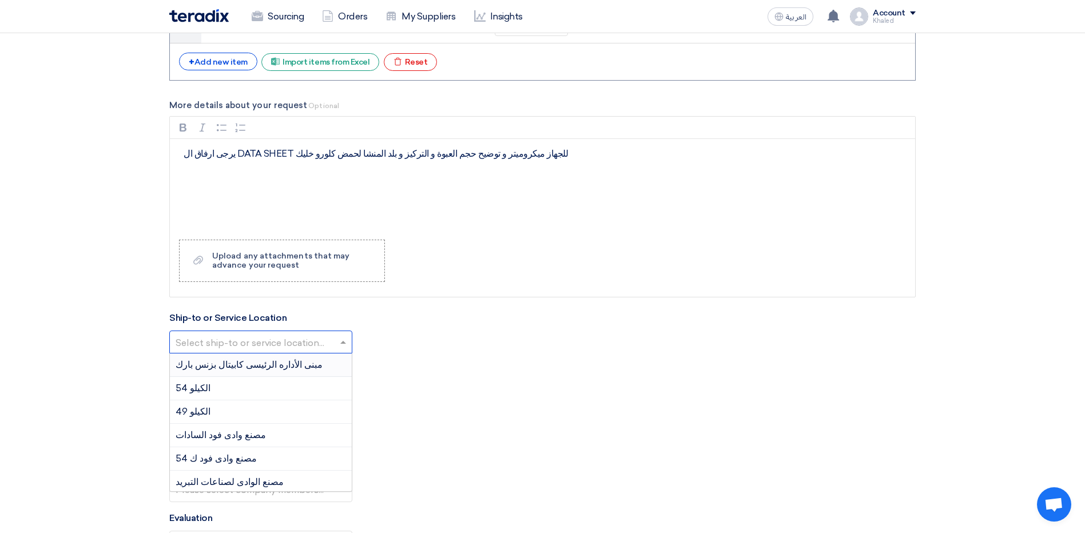
click at [346, 339] on span at bounding box center [345, 342] width 14 height 14
click at [300, 367] on div "مبنى الأداره الرئيسى كابيتال بزنس بارك" at bounding box center [261, 365] width 182 height 23
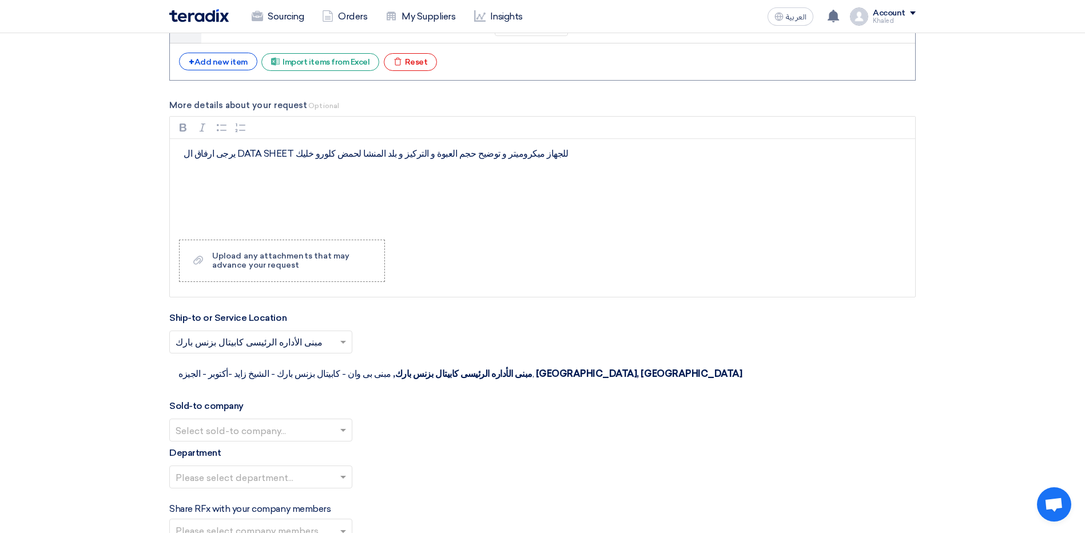
click at [338, 419] on div "Select sold-to company..." at bounding box center [260, 430] width 183 height 23
click at [320, 442] on div "Wadi Group وادي جروب" at bounding box center [261, 453] width 182 height 23
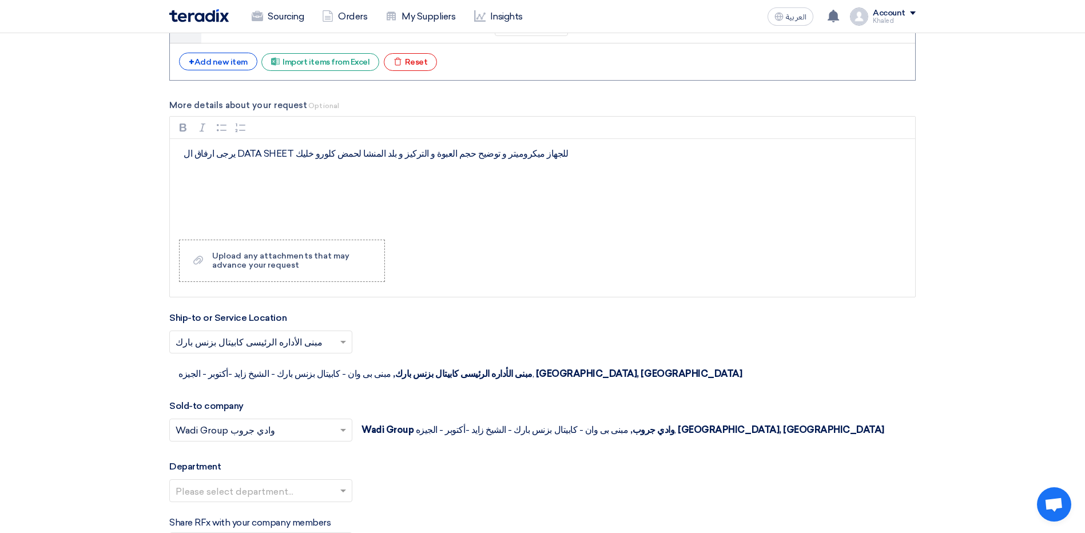
click at [321, 460] on div "Department Please select department..." at bounding box center [542, 485] width 747 height 51
click at [320, 483] on input "text" at bounding box center [255, 492] width 159 height 19
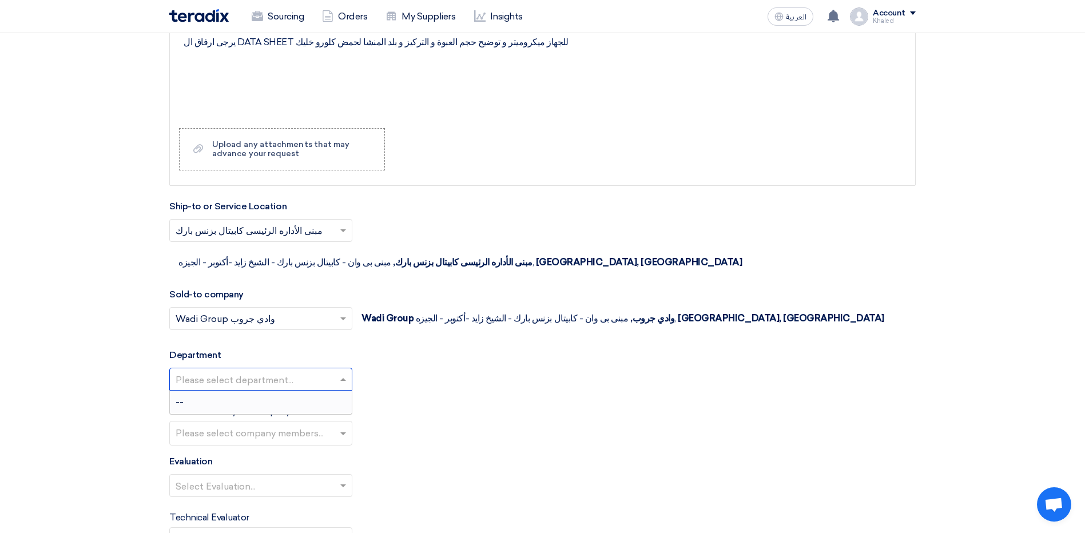
scroll to position [1144, 0]
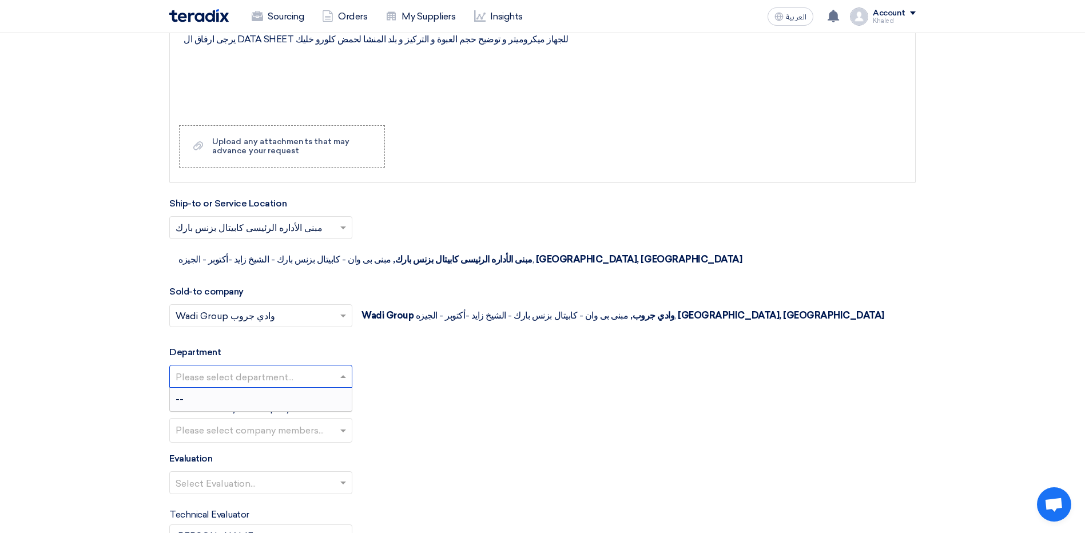
click at [337, 367] on div at bounding box center [261, 376] width 182 height 19
click at [412, 365] on div "Please select department... --" at bounding box center [542, 381] width 747 height 32
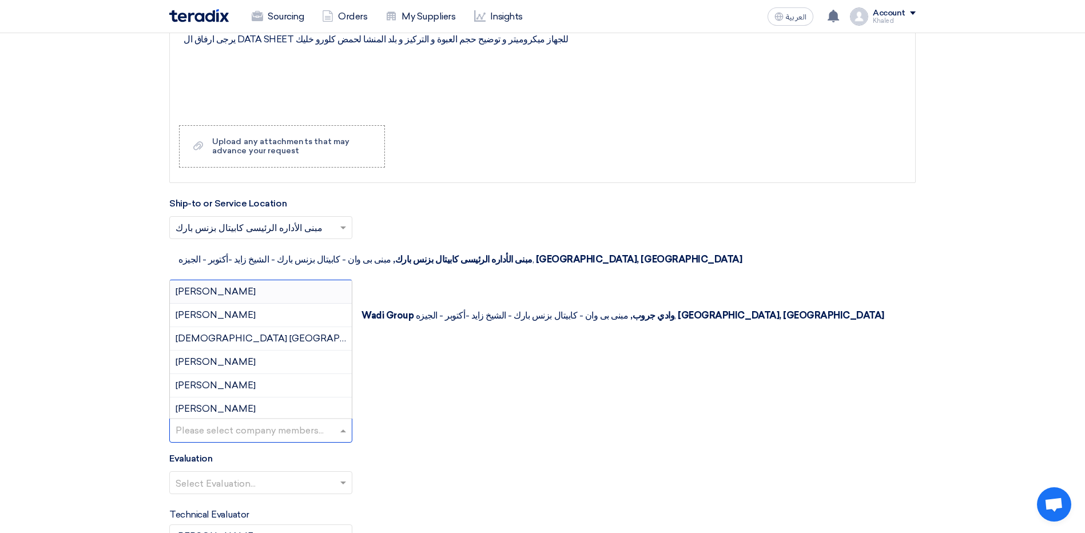
click at [344, 422] on input "text" at bounding box center [262, 431] width 173 height 19
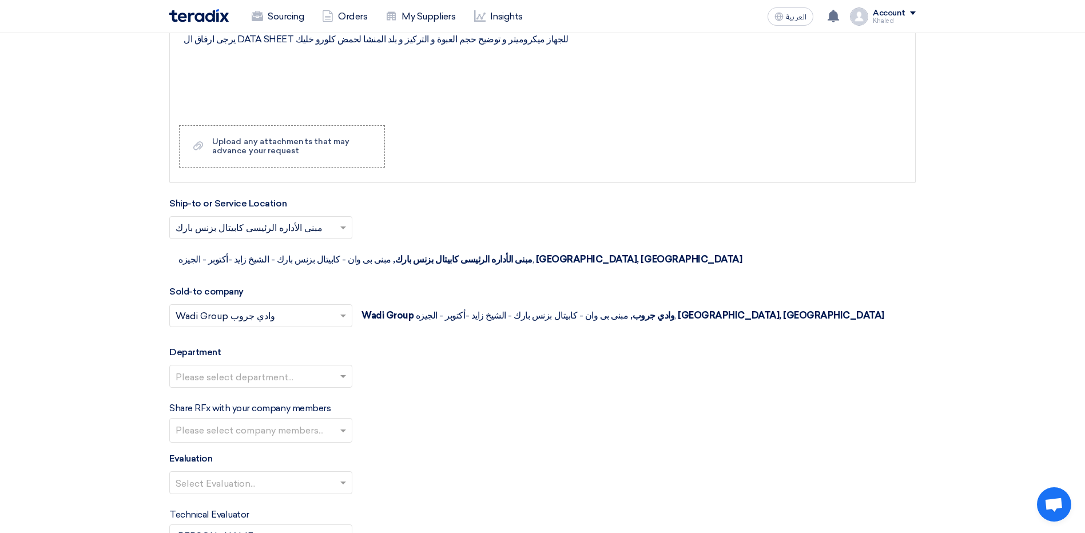
click at [422, 402] on div "Share RFx with your company members Please select company members..." at bounding box center [542, 422] width 747 height 41
click at [336, 474] on div at bounding box center [261, 483] width 182 height 19
click at [257, 378] on div "Direct" at bounding box center [261, 389] width 182 height 23
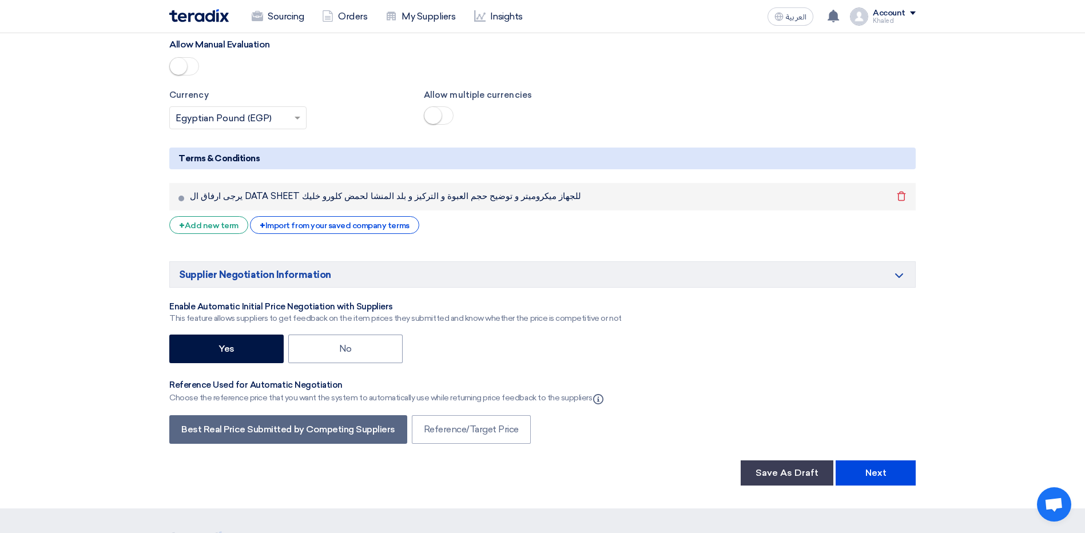
scroll to position [1717, 0]
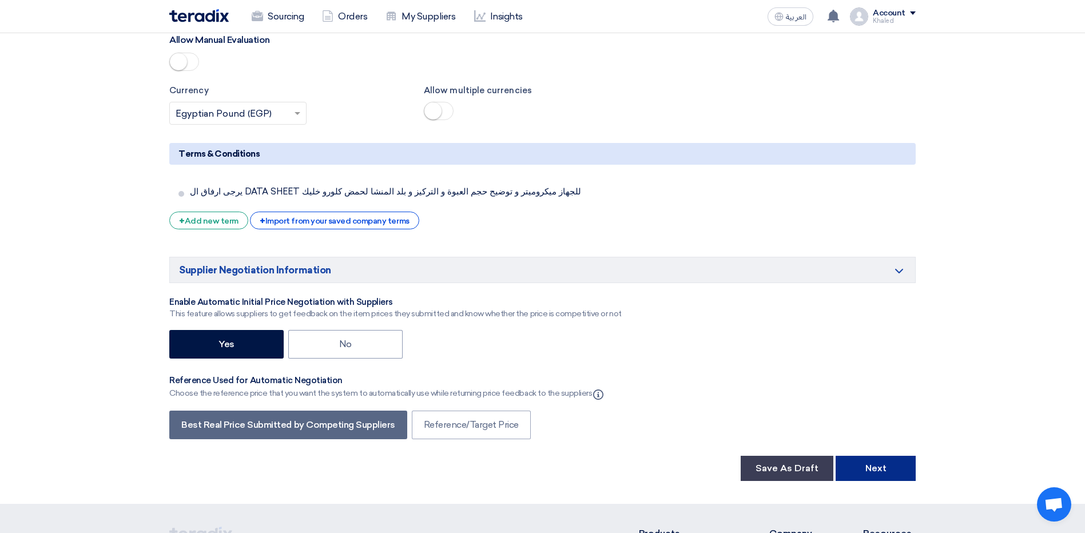
click at [877, 456] on button "Next" at bounding box center [876, 468] width 80 height 25
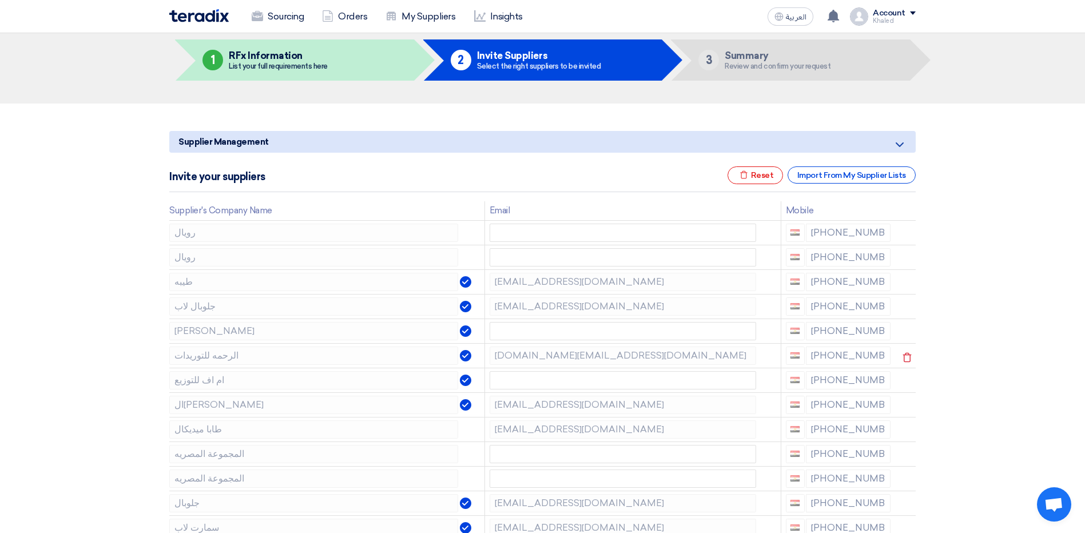
scroll to position [114, 0]
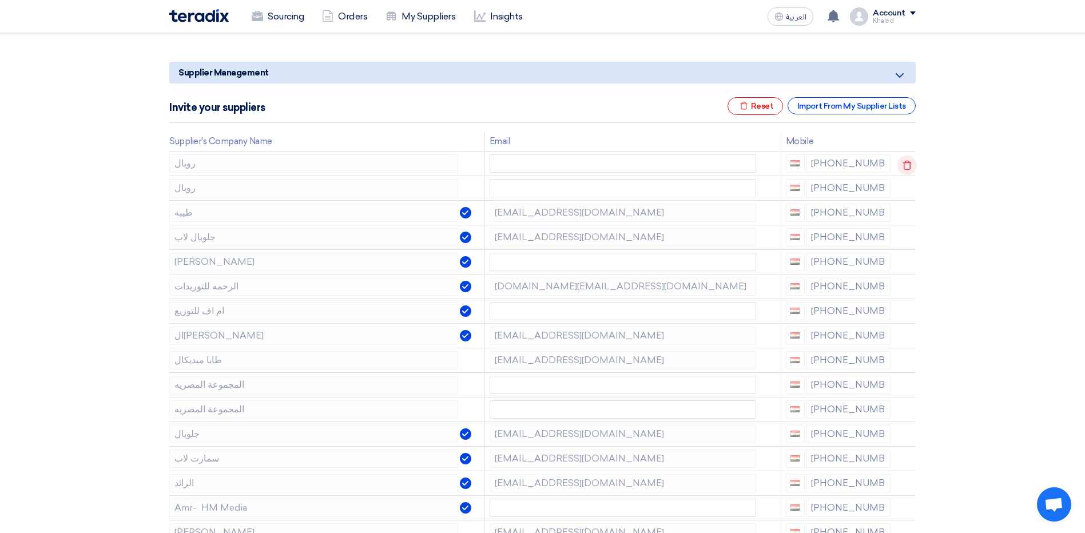
click at [910, 162] on icon at bounding box center [907, 165] width 19 height 19
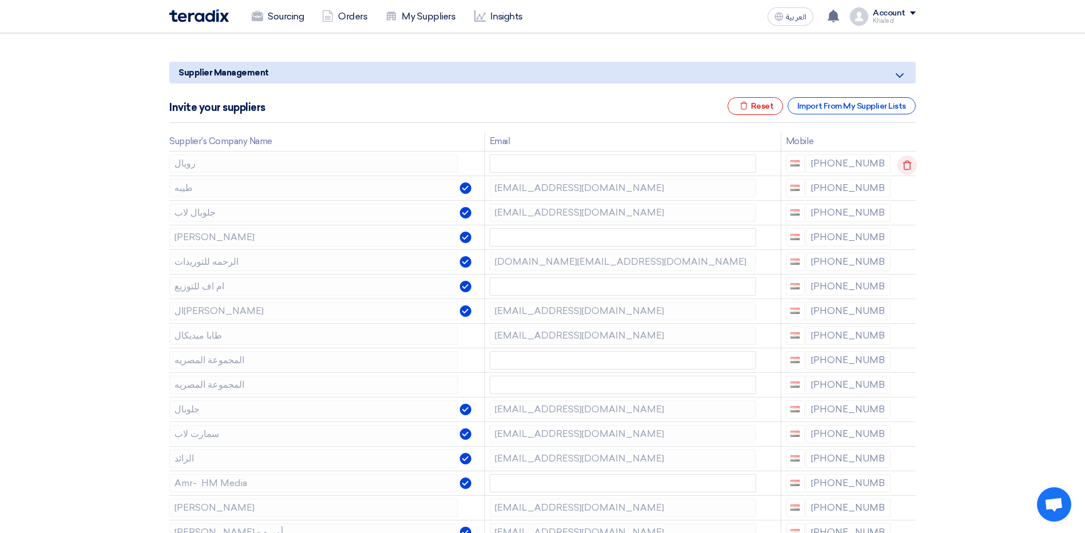
click at [909, 162] on icon at bounding box center [907, 165] width 19 height 19
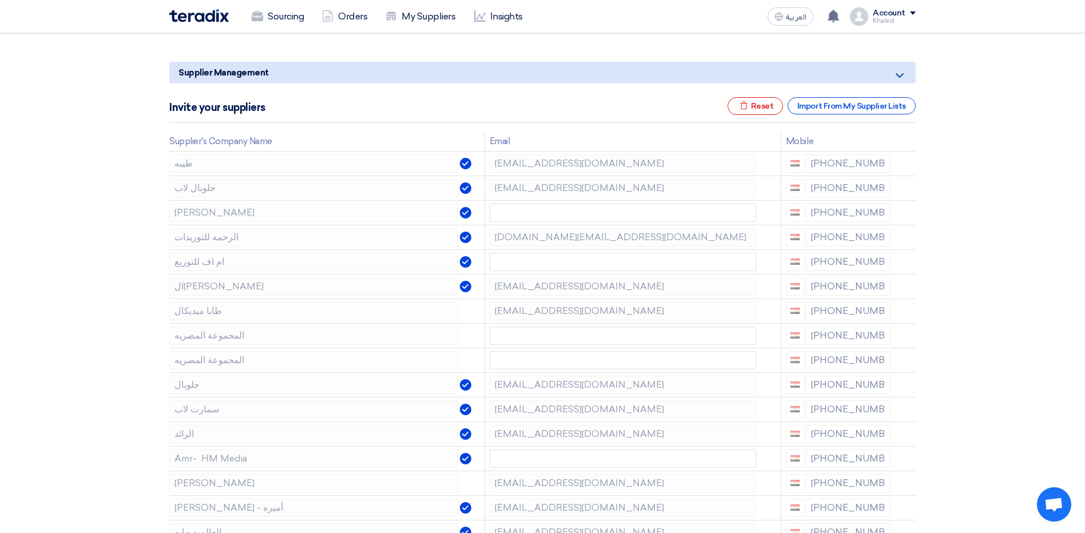
click at [0, 0] on icon at bounding box center [0, 0] width 0 height 0
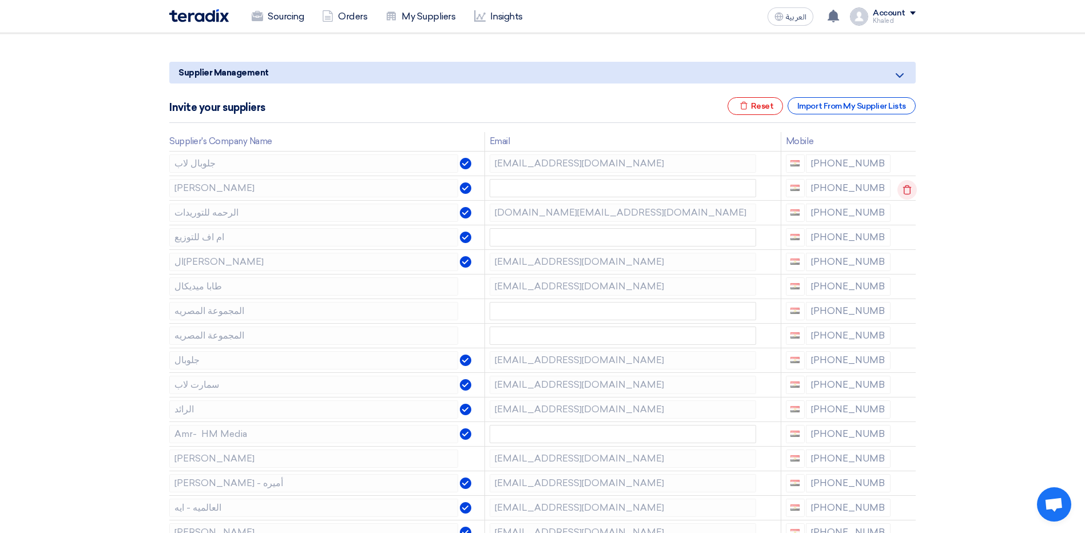
click at [905, 189] on icon at bounding box center [907, 189] width 19 height 19
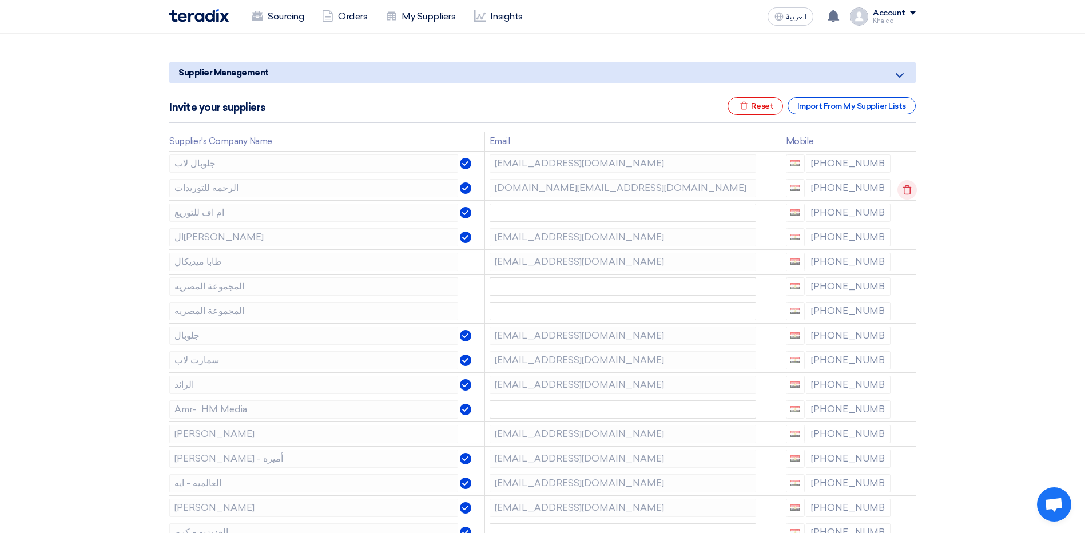
click at [906, 189] on icon at bounding box center [907, 189] width 19 height 19
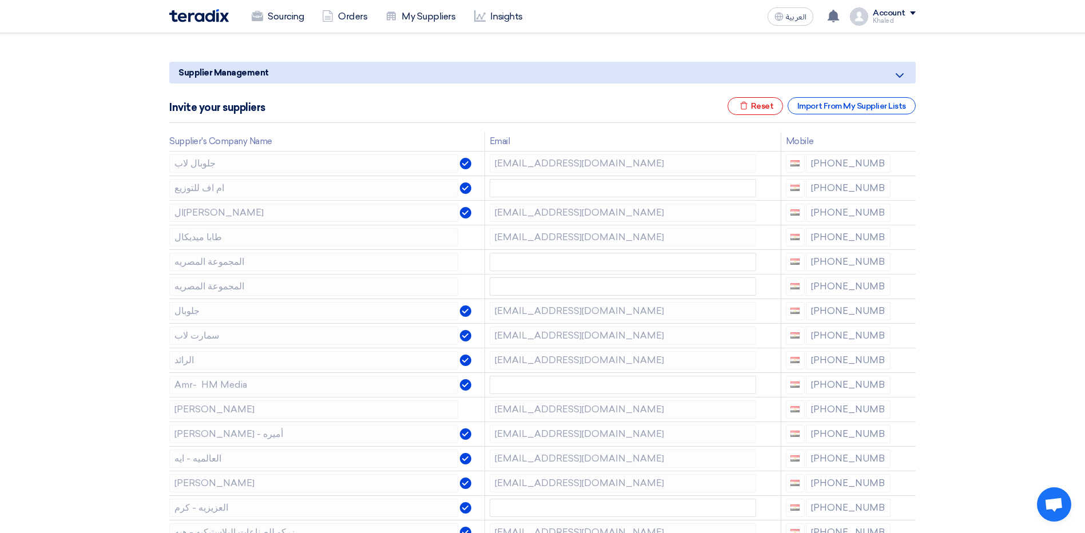
click at [0, 0] on icon at bounding box center [0, 0] width 0 height 0
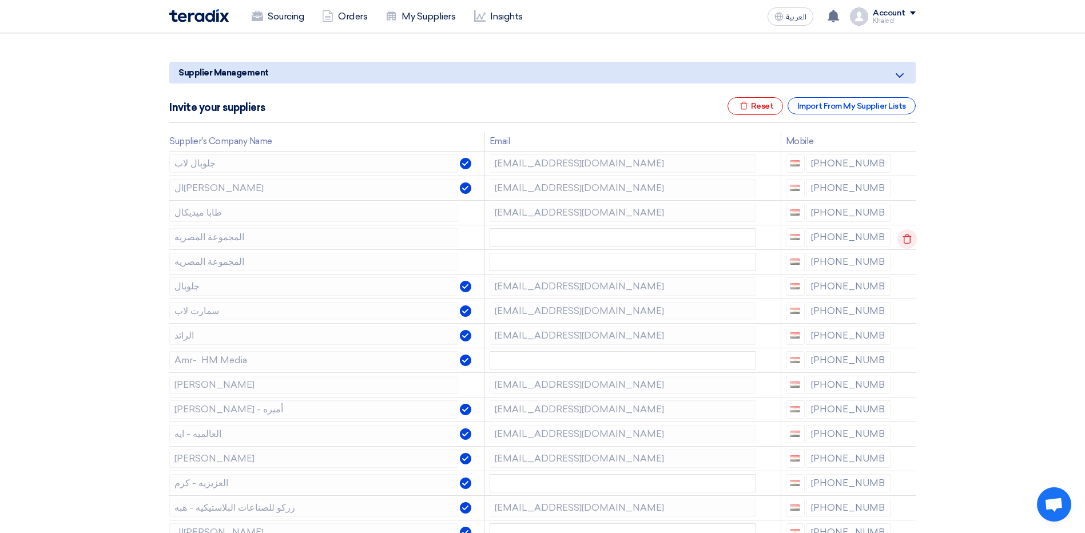
click at [904, 241] on icon at bounding box center [907, 238] width 19 height 19
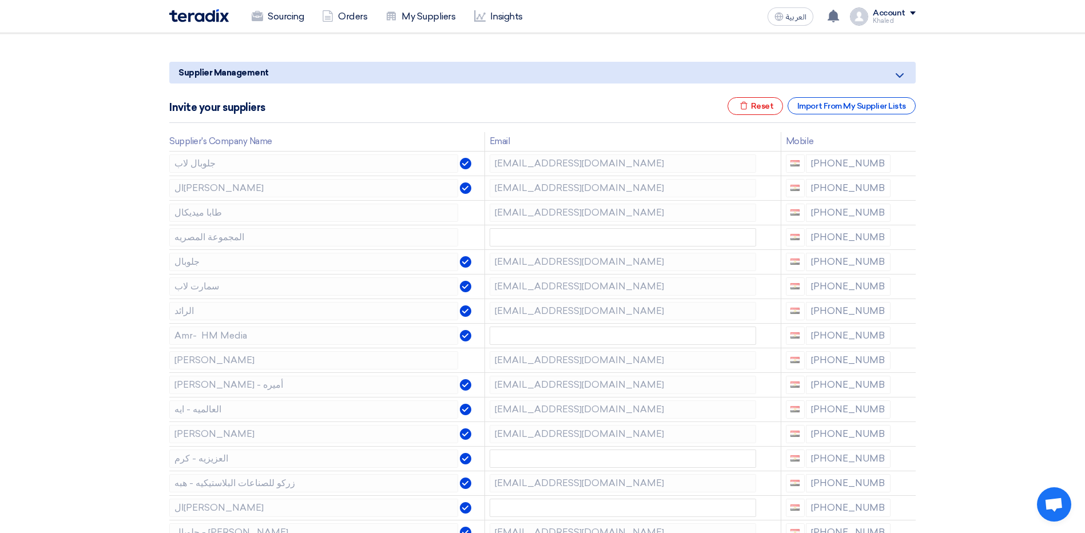
click at [0, 0] on icon at bounding box center [0, 0] width 0 height 0
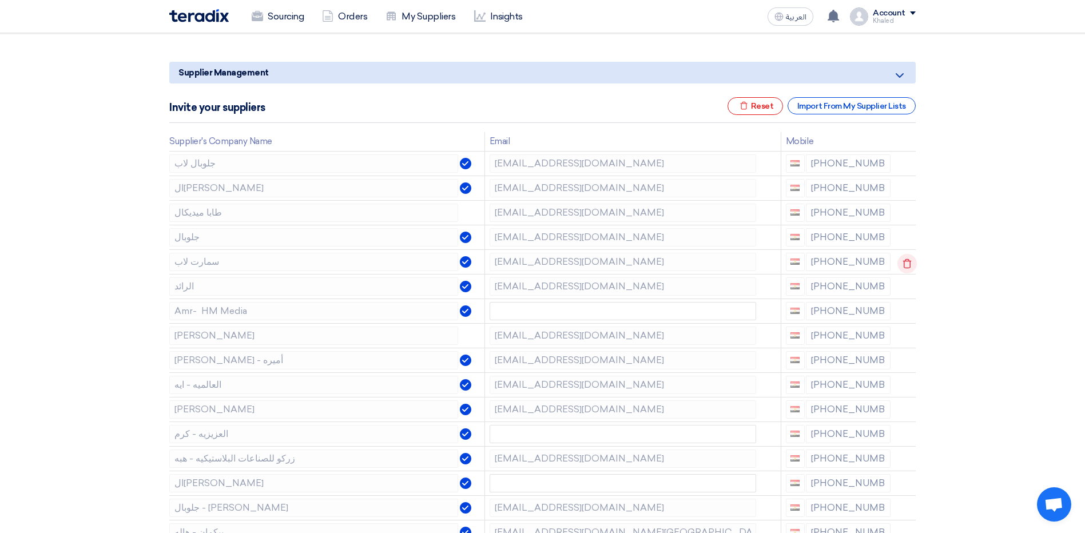
click at [903, 266] on use at bounding box center [907, 264] width 9 height 10
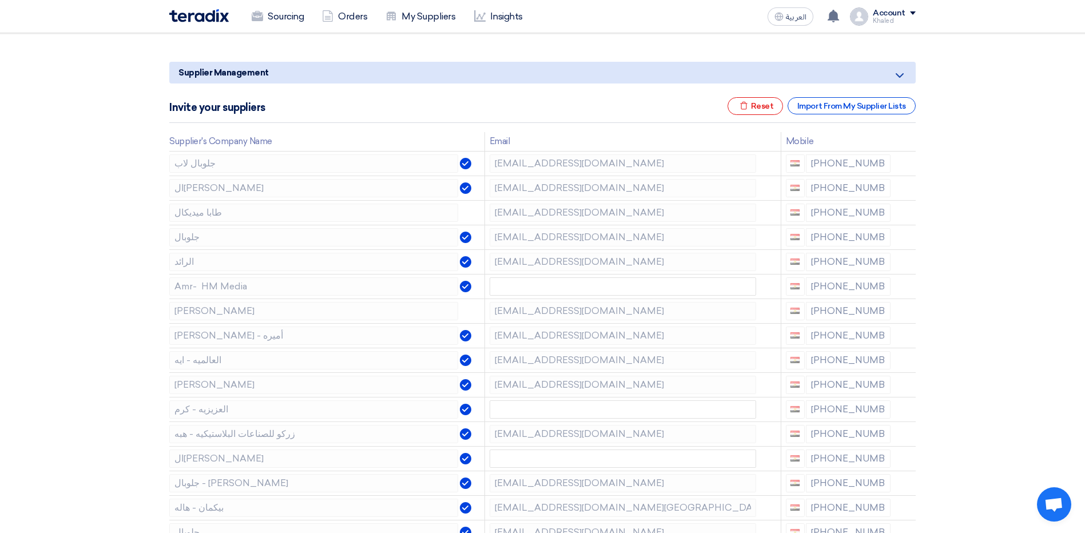
click at [0, 0] on use at bounding box center [0, 0] width 0 height 0
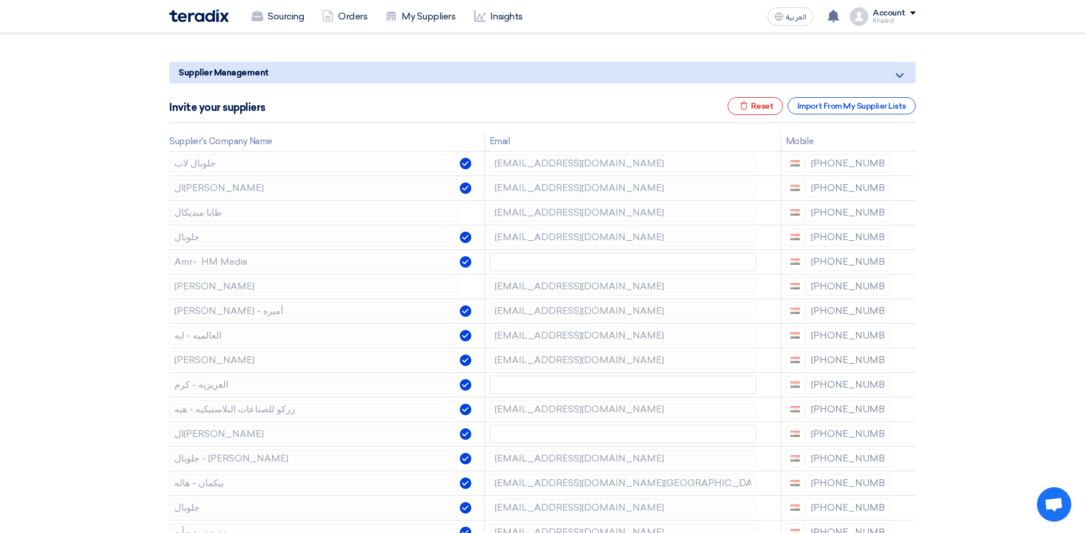
click at [0, 0] on use at bounding box center [0, 0] width 0 height 0
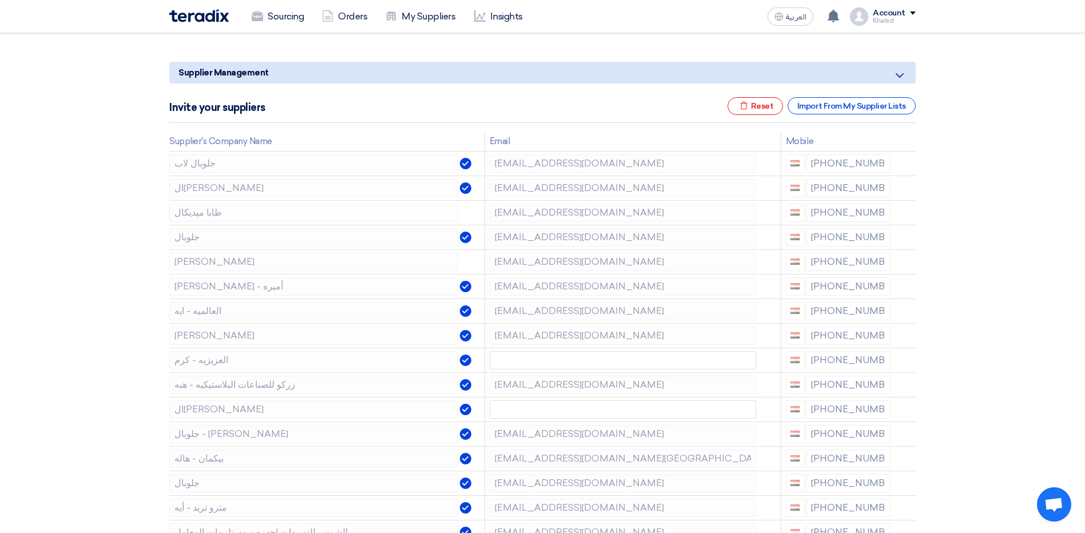
click at [0, 0] on use at bounding box center [0, 0] width 0 height 0
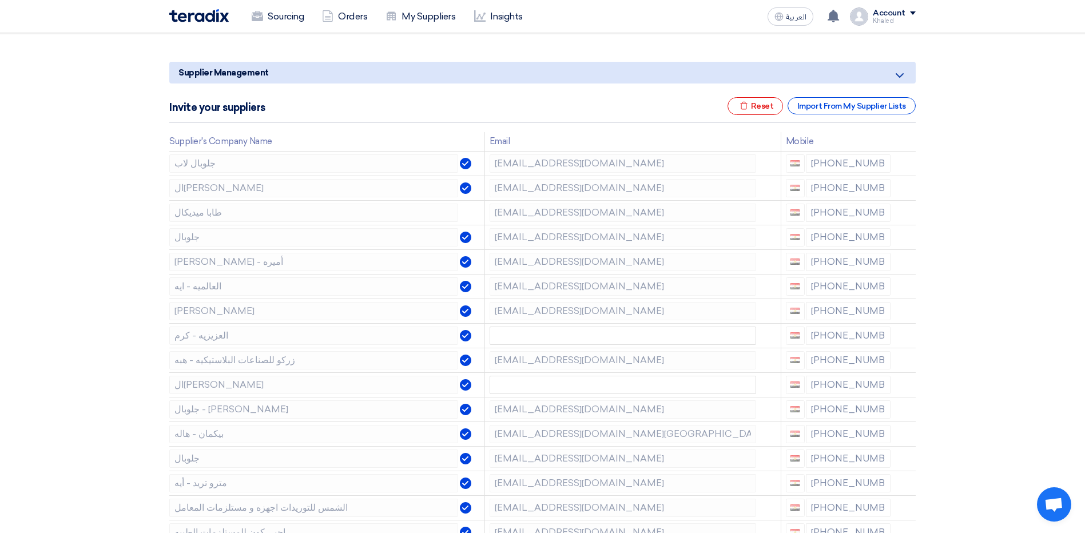
click at [0, 0] on use at bounding box center [0, 0] width 0 height 0
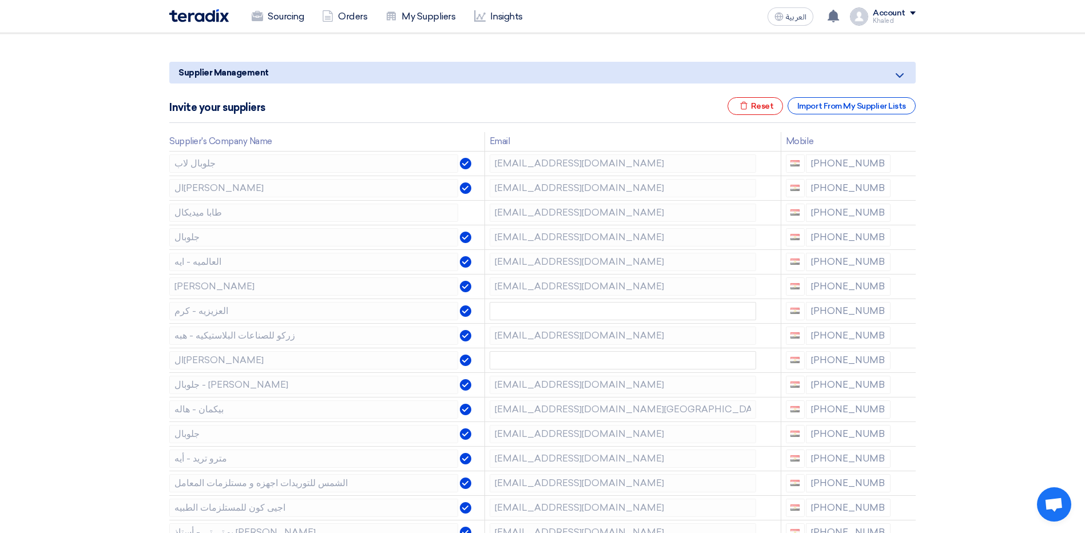
click at [0, 0] on use at bounding box center [0, 0] width 0 height 0
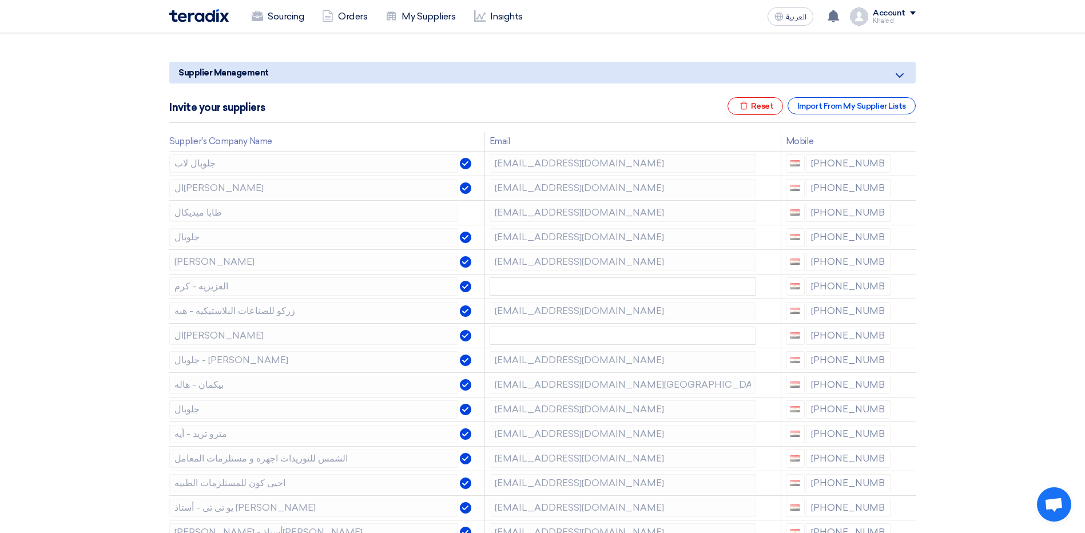
click at [0, 0] on use at bounding box center [0, 0] width 0 height 0
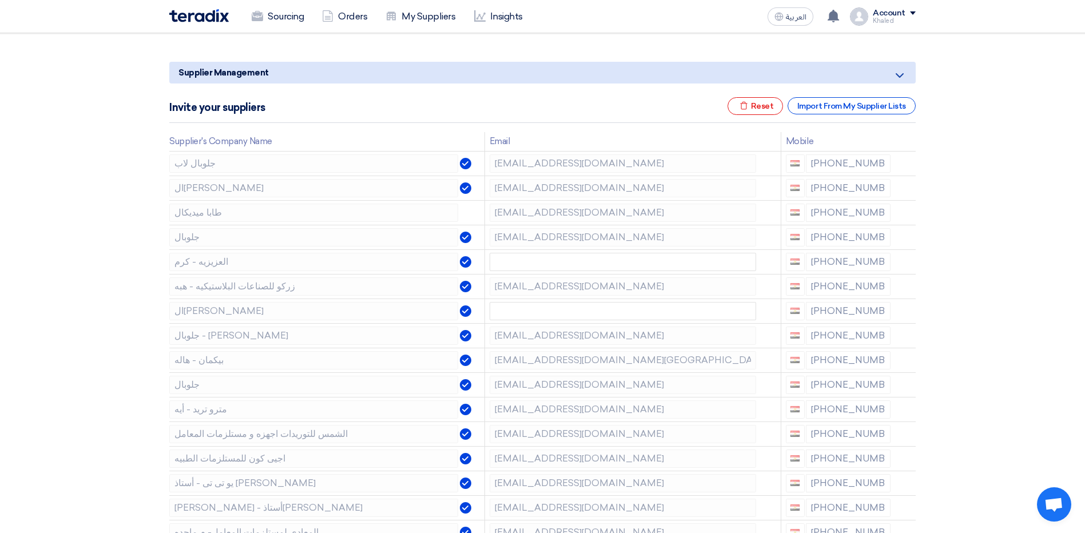
click at [0, 0] on use at bounding box center [0, 0] width 0 height 0
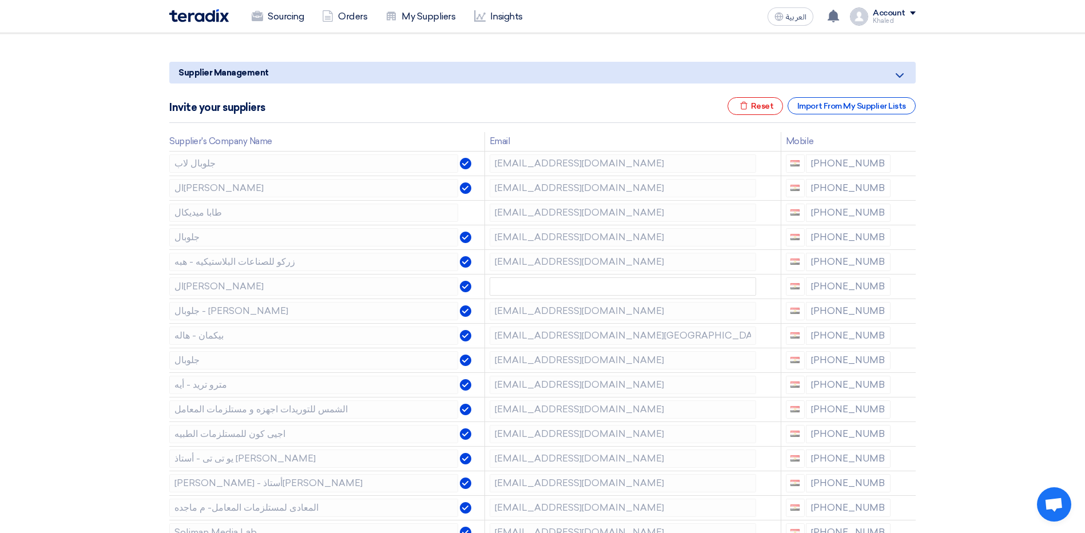
click at [0, 0] on use at bounding box center [0, 0] width 0 height 0
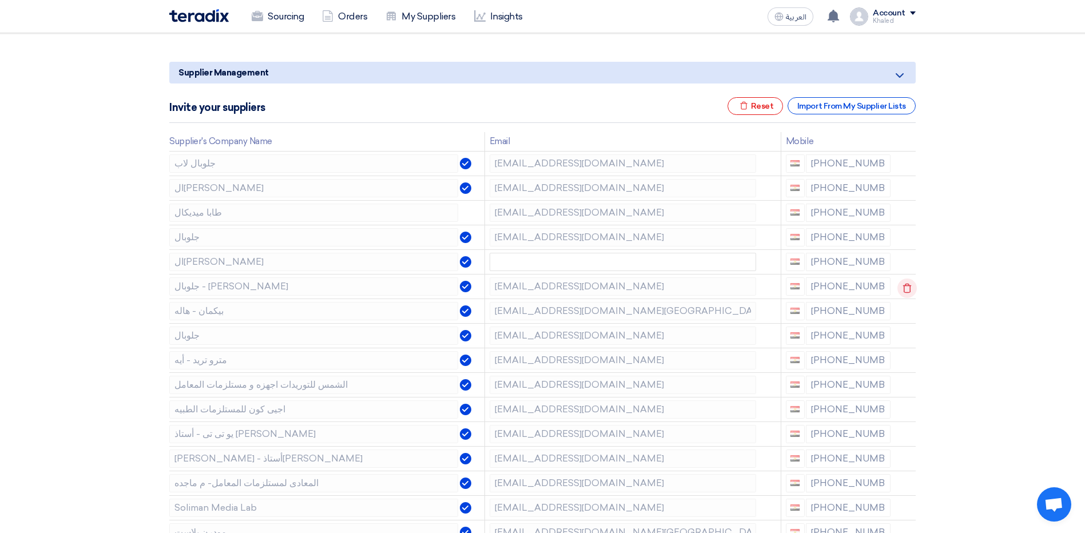
click at [902, 286] on icon at bounding box center [907, 288] width 19 height 19
click at [901, 313] on icon at bounding box center [907, 312] width 19 height 19
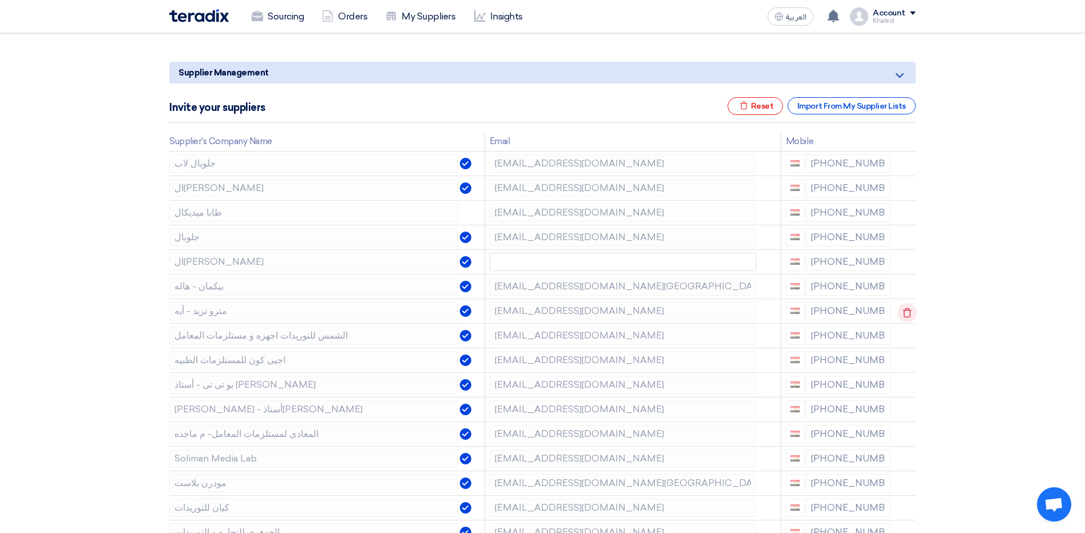
click at [902, 314] on icon at bounding box center [907, 312] width 19 height 19
click at [907, 359] on icon at bounding box center [907, 361] width 19 height 19
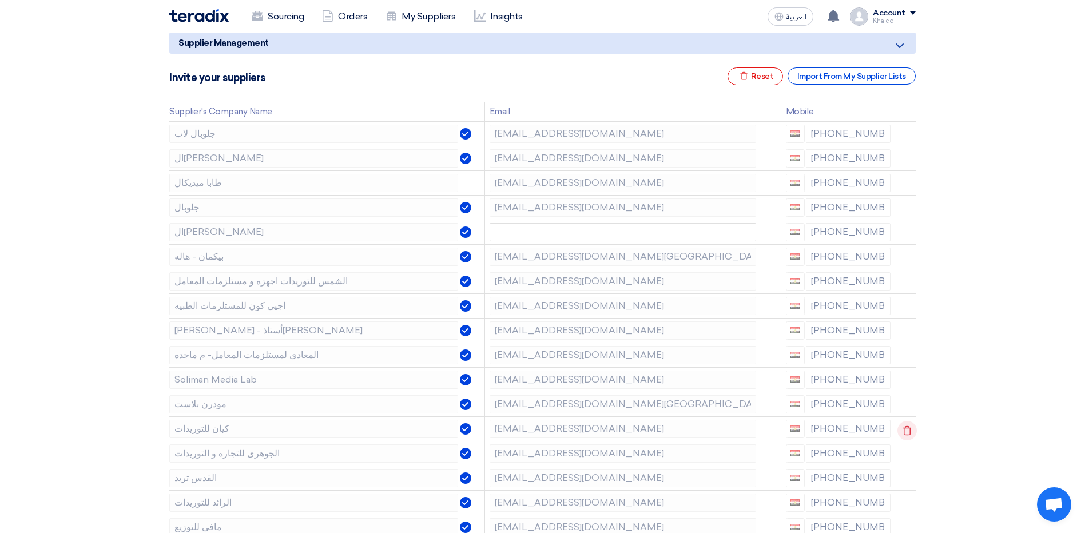
scroll to position [172, 0]
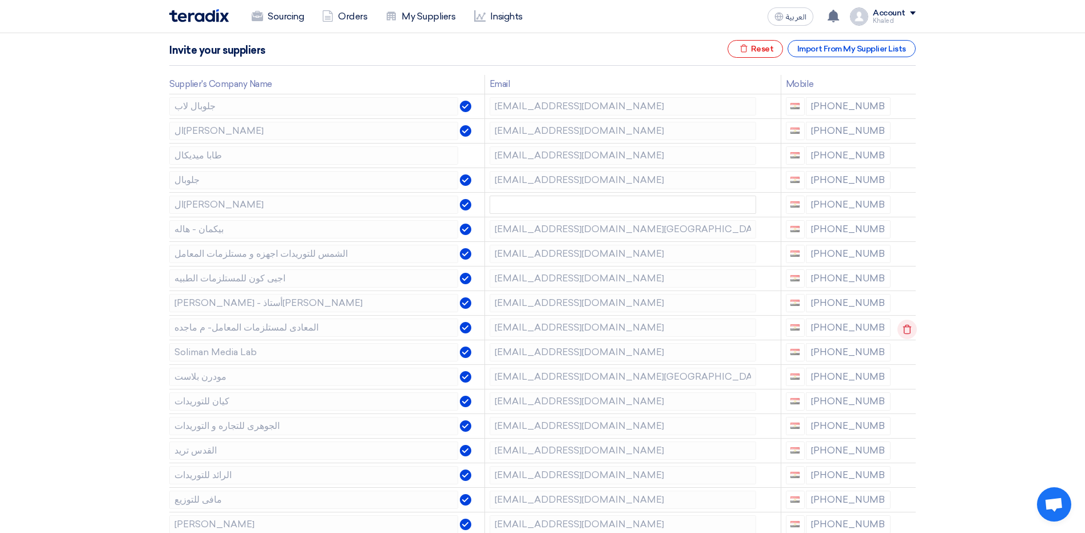
click at [902, 330] on icon at bounding box center [907, 329] width 19 height 19
click at [0, 0] on icon at bounding box center [0, 0] width 0 height 0
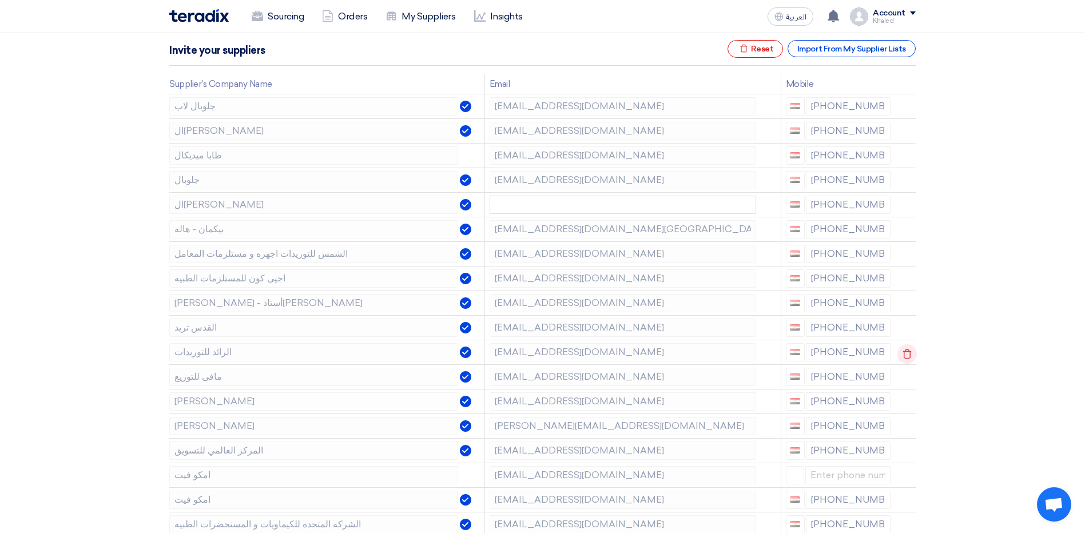
click at [906, 356] on icon at bounding box center [907, 353] width 19 height 19
click at [0, 0] on icon at bounding box center [0, 0] width 0 height 0
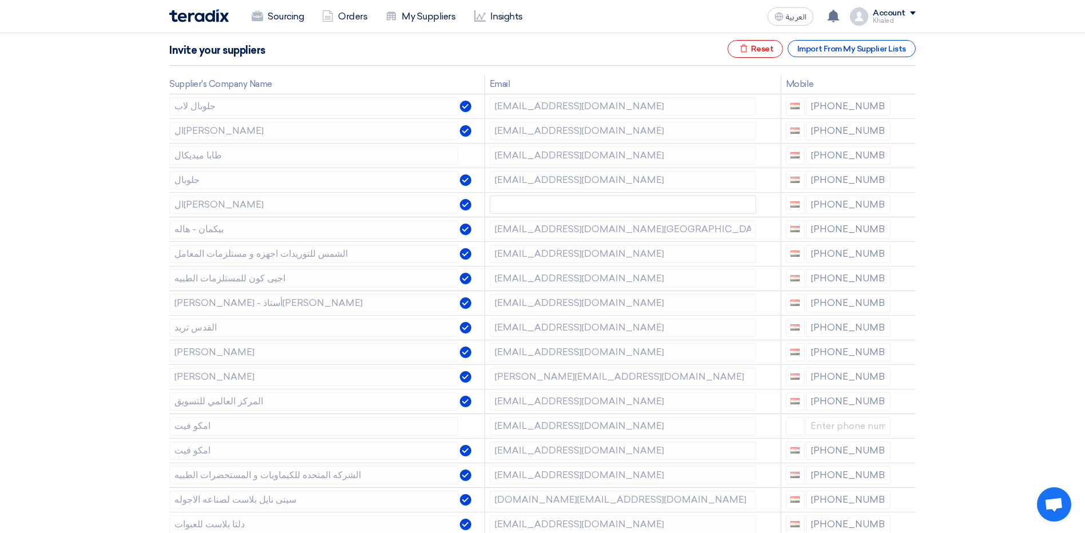
click at [0, 0] on icon at bounding box center [0, 0] width 0 height 0
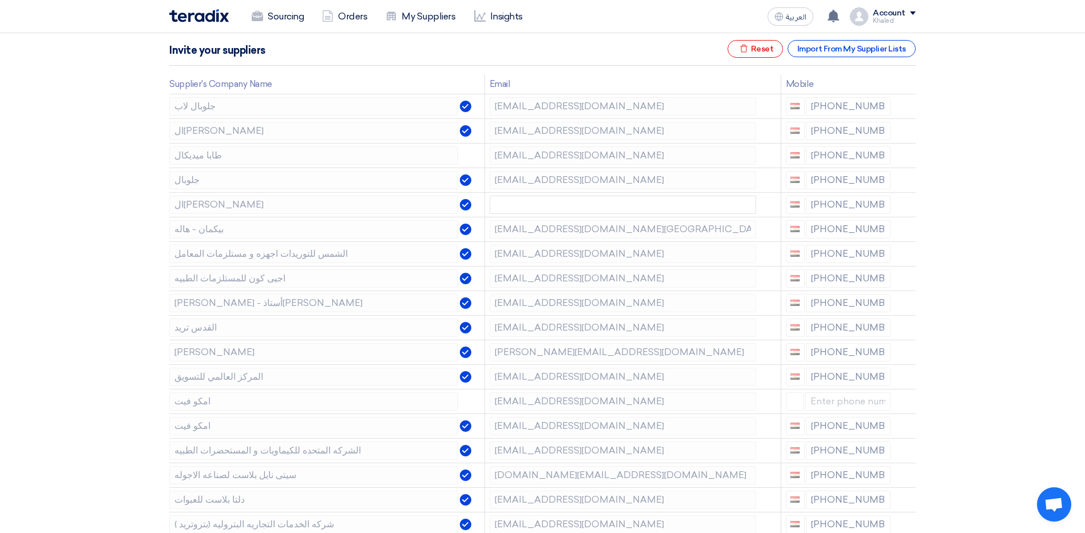
click at [0, 0] on icon at bounding box center [0, 0] width 0 height 0
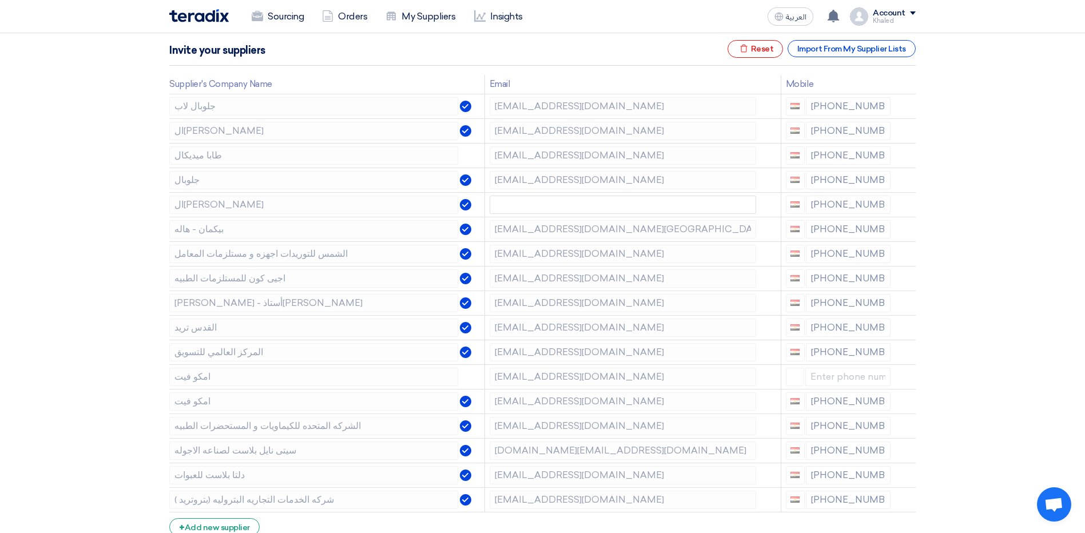
click at [0, 0] on icon at bounding box center [0, 0] width 0 height 0
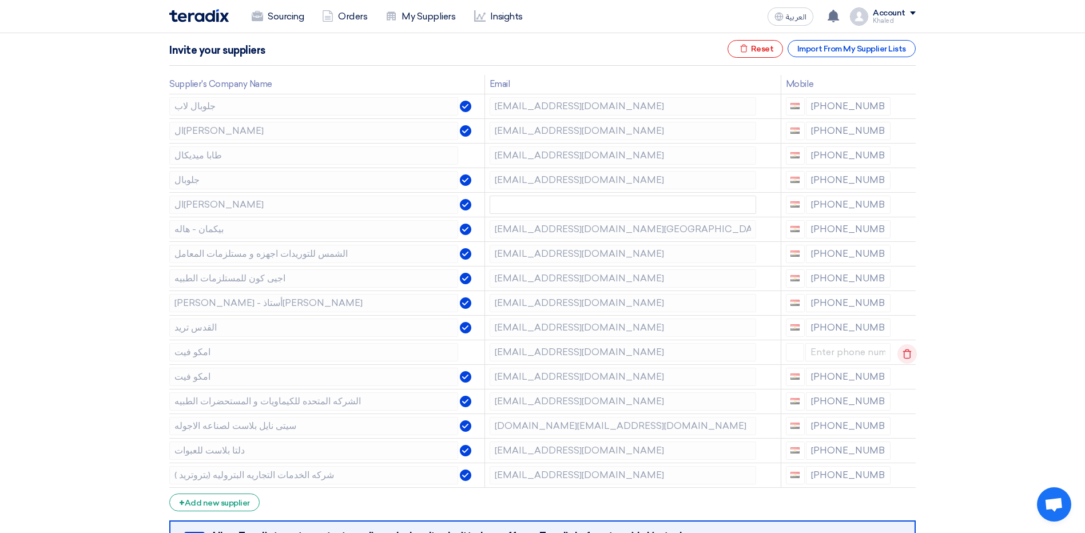
click at [906, 356] on icon at bounding box center [907, 353] width 19 height 19
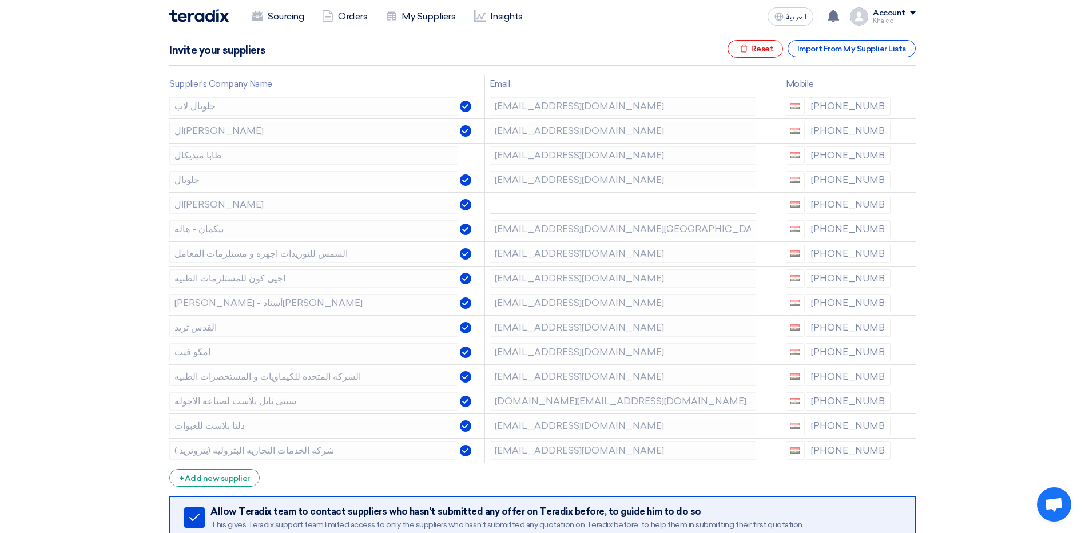
click at [0, 0] on icon at bounding box center [0, 0] width 0 height 0
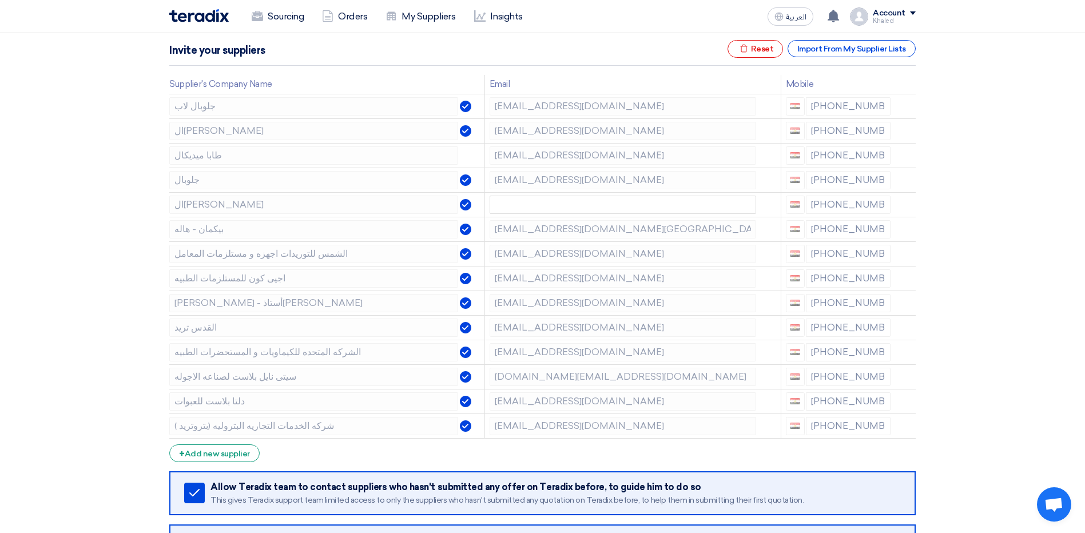
click at [0, 0] on icon at bounding box center [0, 0] width 0 height 0
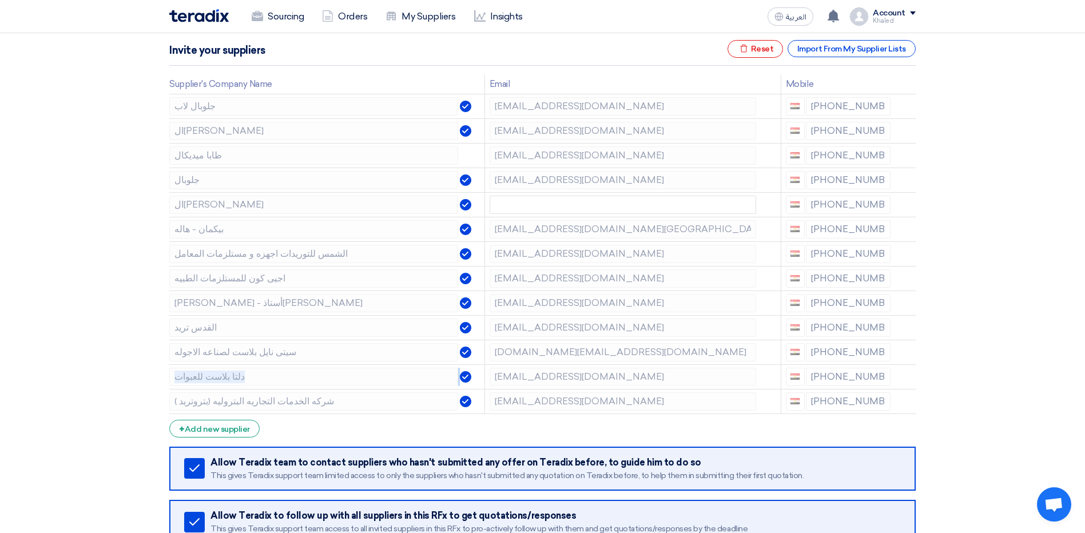
click at [0, 0] on icon at bounding box center [0, 0] width 0 height 0
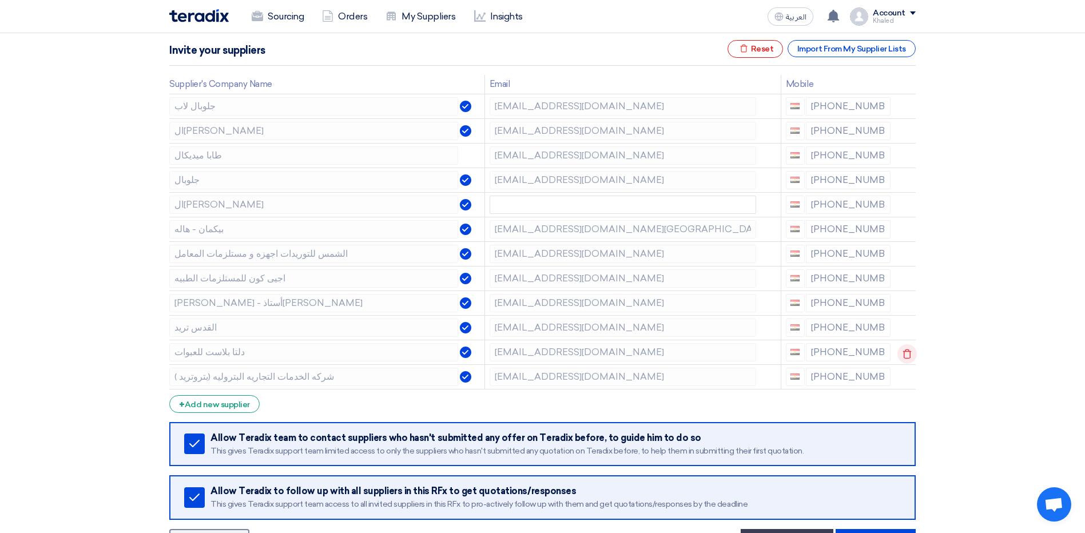
click at [906, 356] on td at bounding box center [905, 352] width 21 height 25
click at [906, 356] on icon at bounding box center [907, 353] width 19 height 19
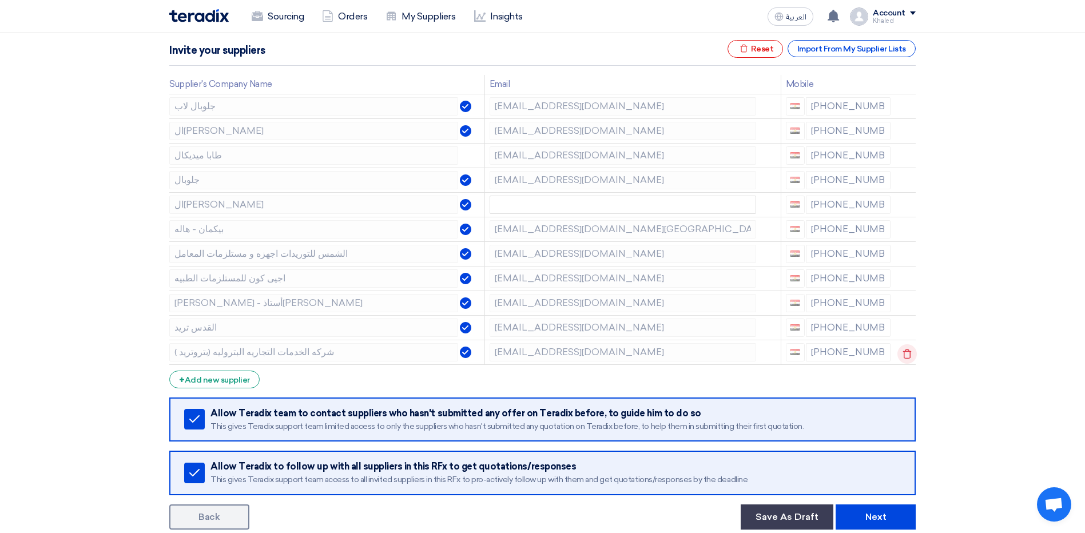
click at [906, 356] on icon at bounding box center [907, 353] width 19 height 19
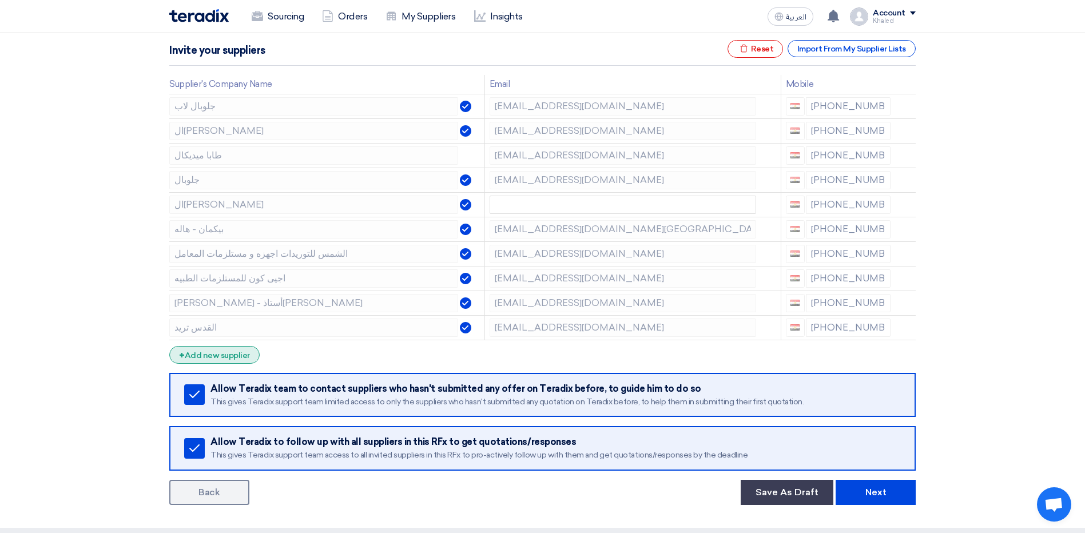
click at [207, 356] on div "+ Add new supplier" at bounding box center [214, 355] width 90 height 18
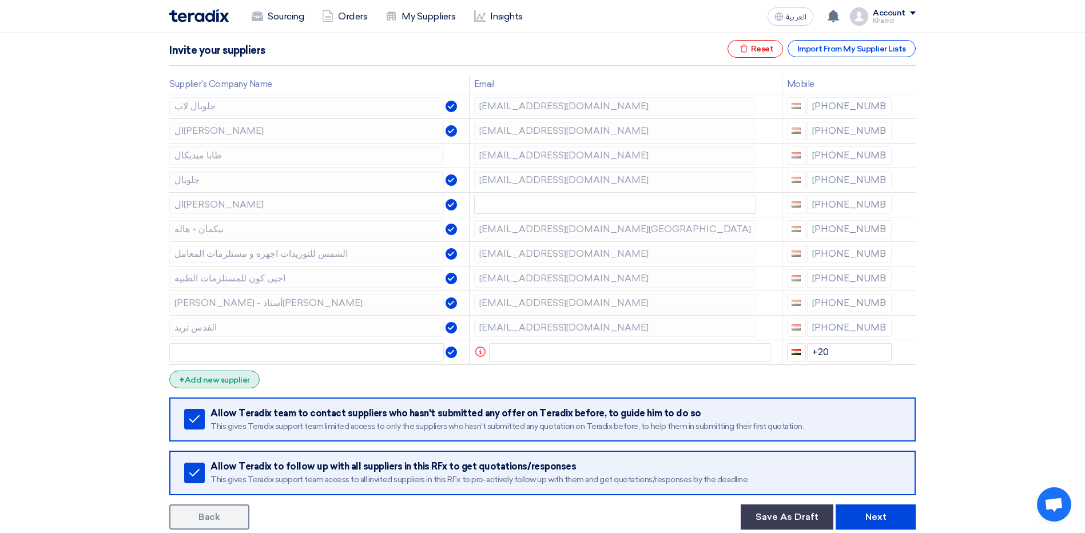
click at [215, 378] on div "+ Add new supplier" at bounding box center [214, 380] width 90 height 18
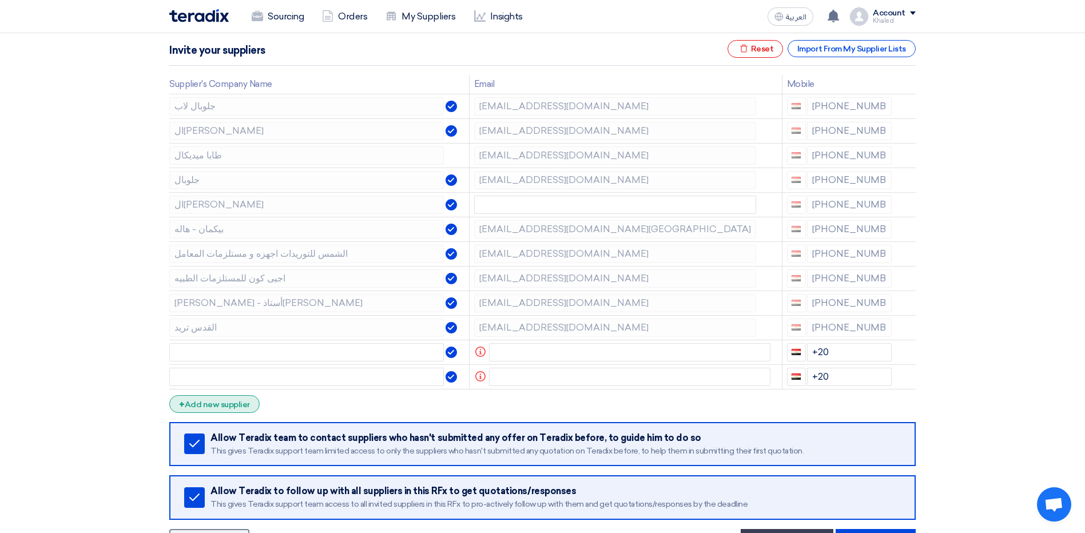
click at [212, 404] on div "+ Add new supplier" at bounding box center [214, 404] width 90 height 18
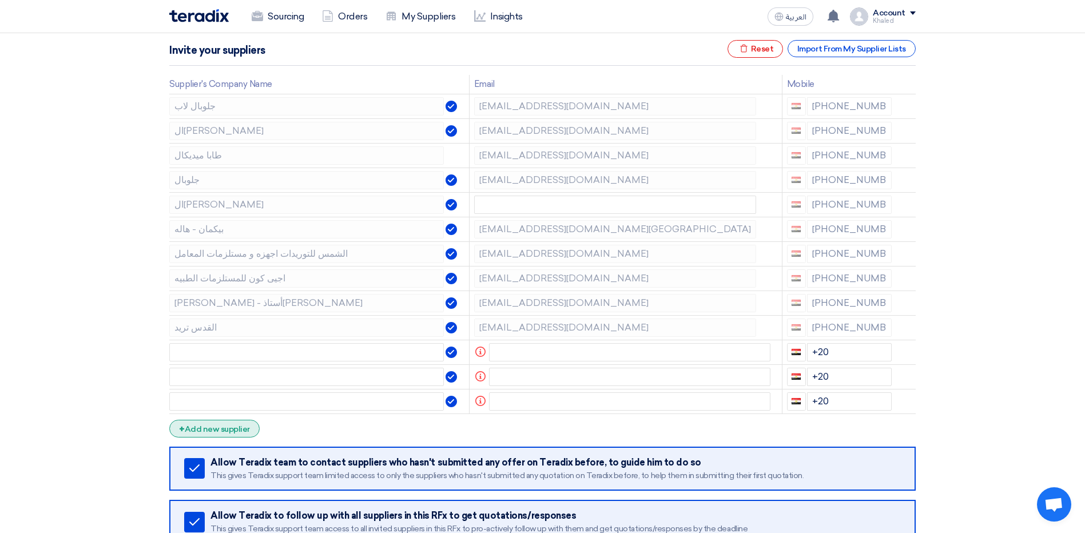
click at [209, 431] on div "+ Add new supplier" at bounding box center [214, 429] width 90 height 18
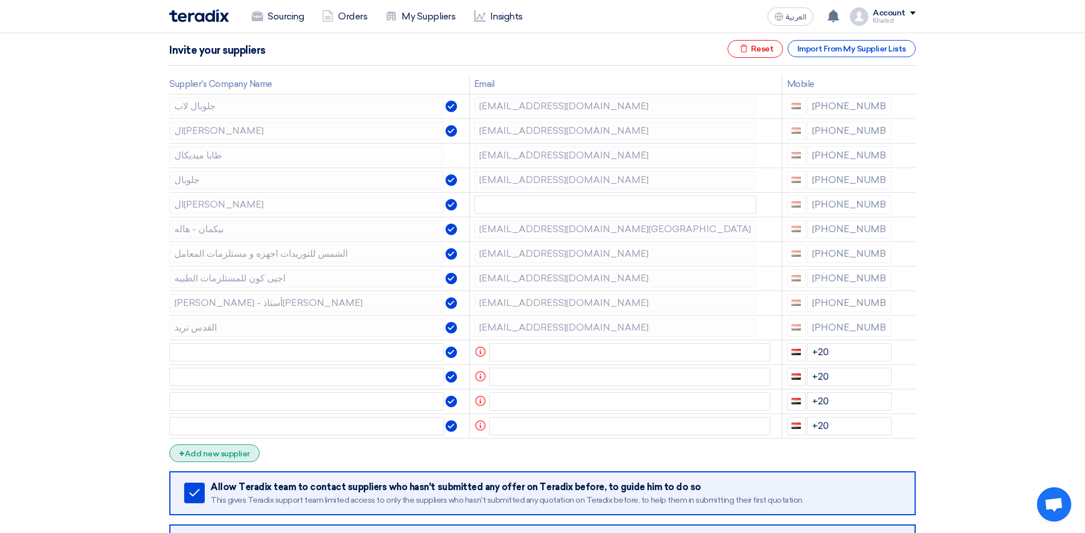
click at [207, 449] on div "+ Add new supplier" at bounding box center [214, 454] width 90 height 18
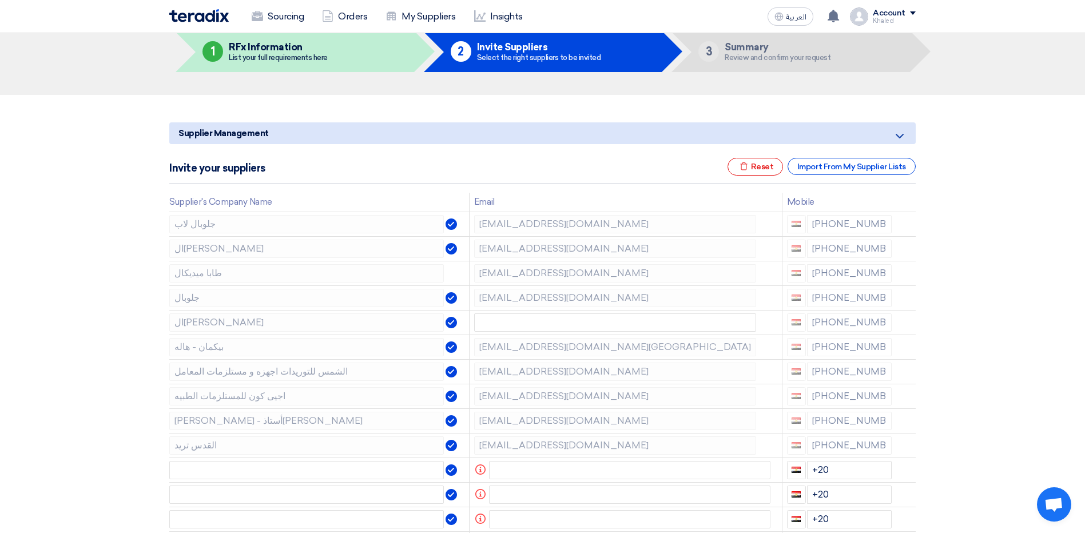
scroll to position [114, 0]
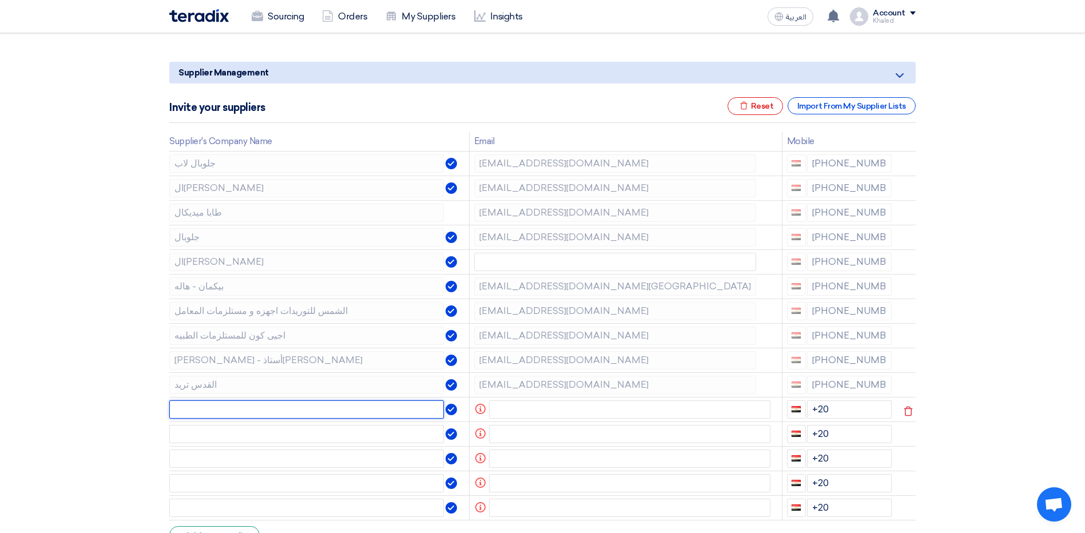
click at [239, 410] on input "text" at bounding box center [306, 410] width 275 height 18
paste input "بيورلاب"
type input "بيورلاب"
click at [536, 404] on input "text" at bounding box center [630, 410] width 282 height 18
paste input "[EMAIL_ADDRESS][DOMAIN_NAME]"
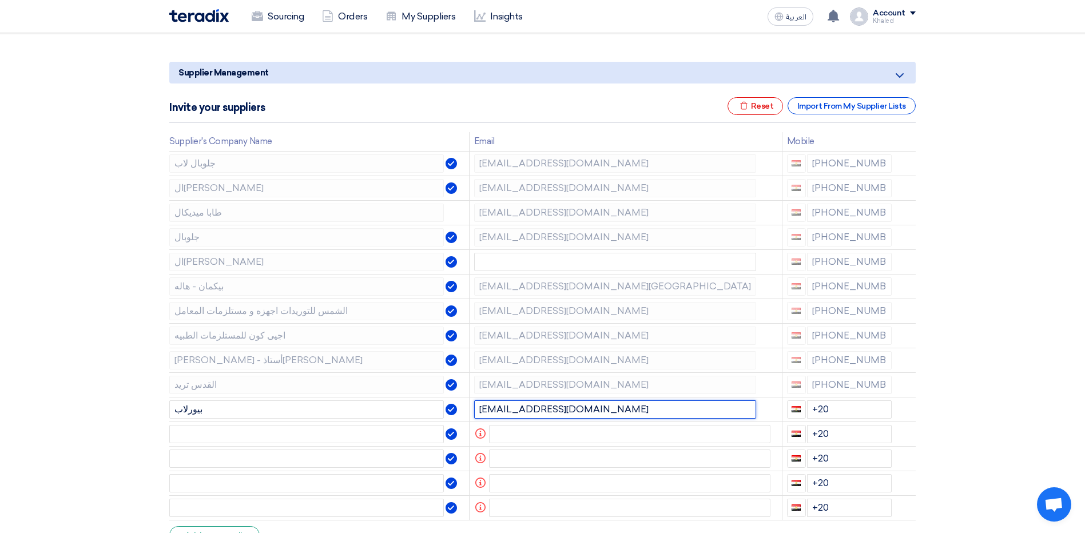
type input "[EMAIL_ADDRESS][DOMAIN_NAME]"
click at [852, 408] on input "+20" at bounding box center [849, 410] width 85 height 18
paste input "[PHONE_NUMBER]"
click at [827, 412] on input "+20 +20 01033635751" at bounding box center [849, 410] width 85 height 18
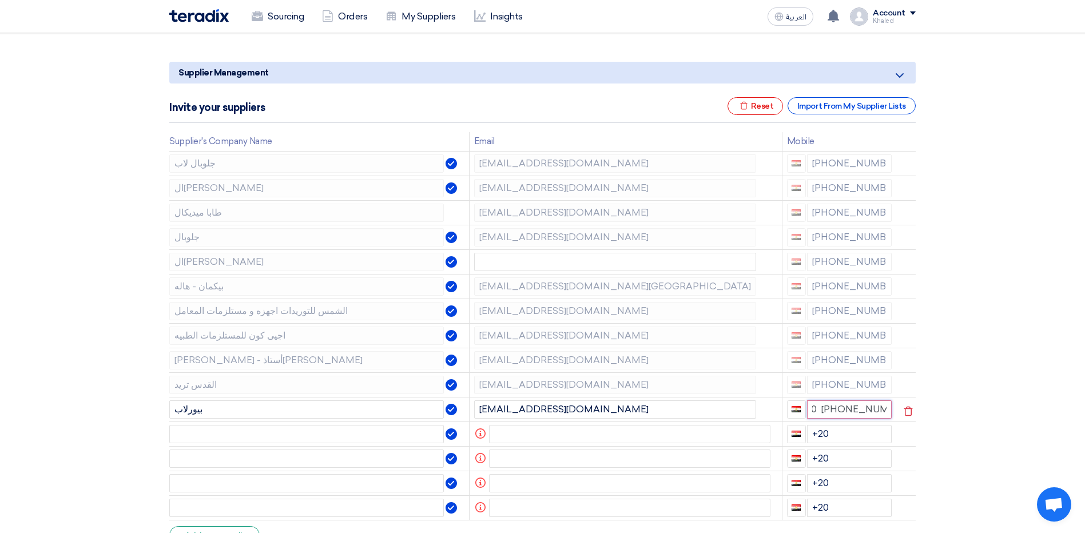
type input "+20 + 01033635751"
click at [274, 440] on input "text" at bounding box center [306, 434] width 275 height 18
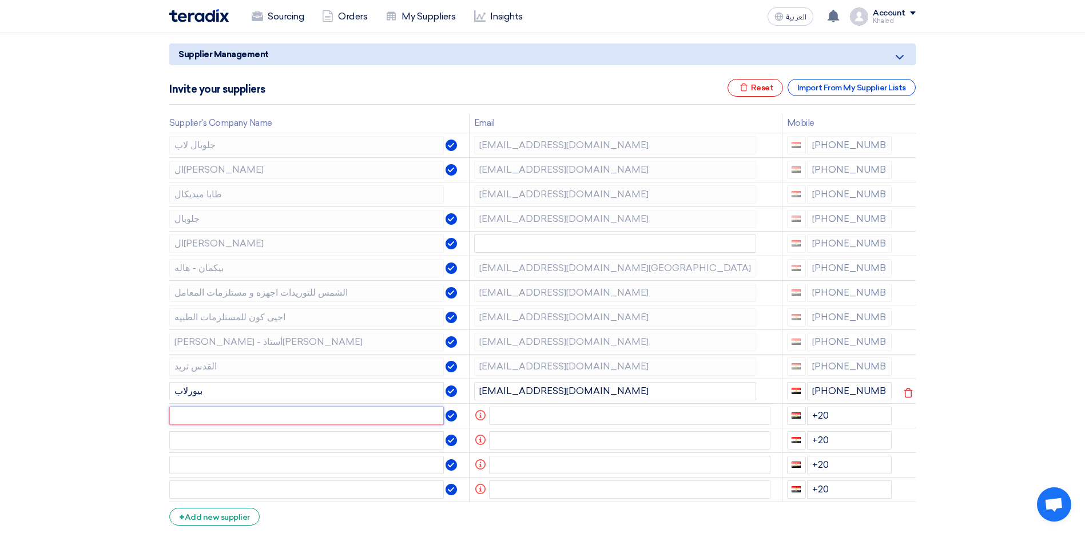
scroll to position [172, 0]
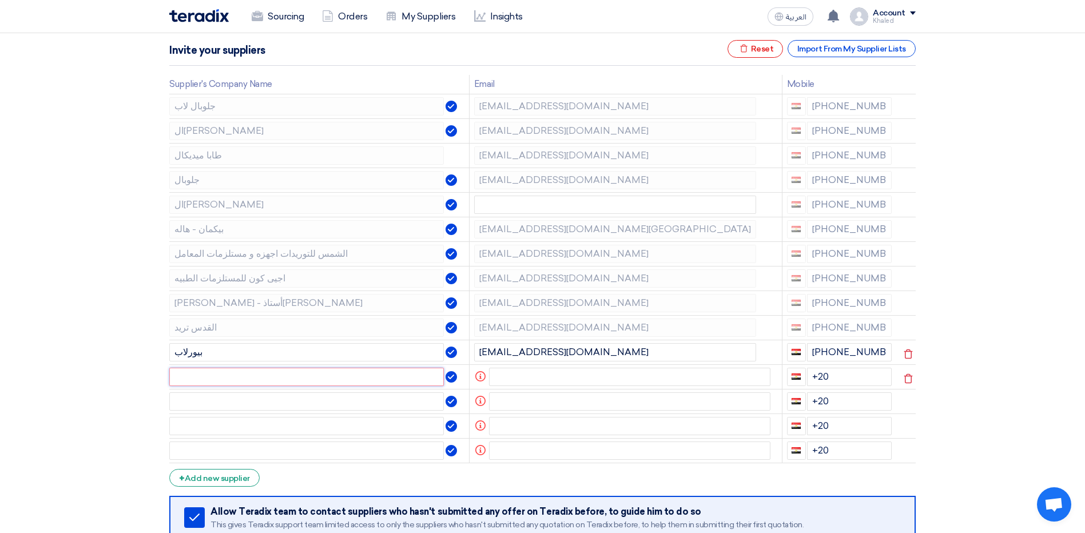
click at [196, 382] on input "text" at bounding box center [306, 377] width 275 height 18
paste input "الكيان"
type input "الكيان"
click at [847, 377] on input "+20" at bounding box center [849, 377] width 85 height 18
paste input "[PHONE_NUMBER]"
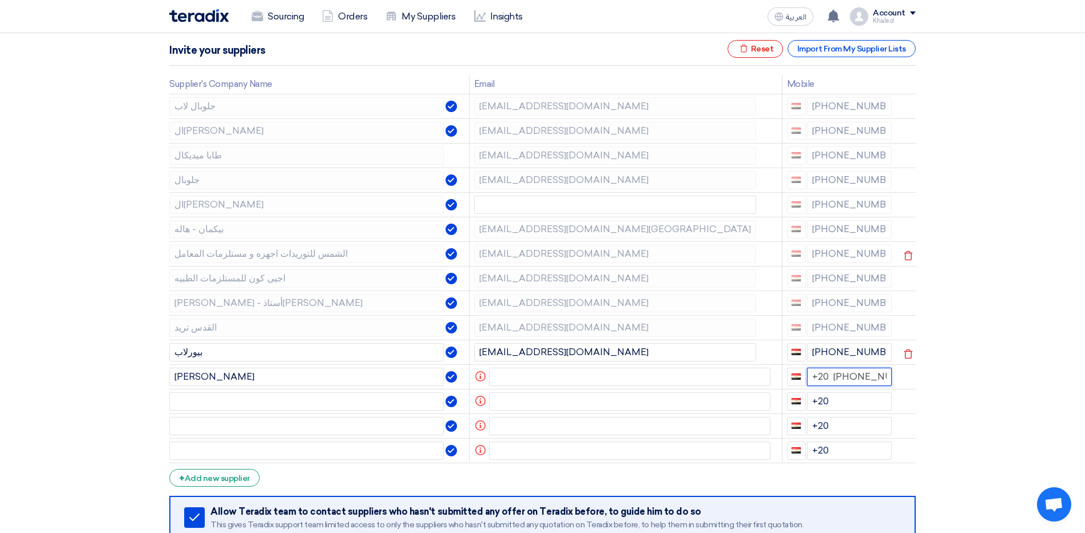
scroll to position [0, 17]
click at [829, 376] on input "+20 +20 1004908077" at bounding box center [849, 377] width 85 height 18
type input "+20 + 1004908077"
click at [218, 390] on td at bounding box center [319, 401] width 300 height 25
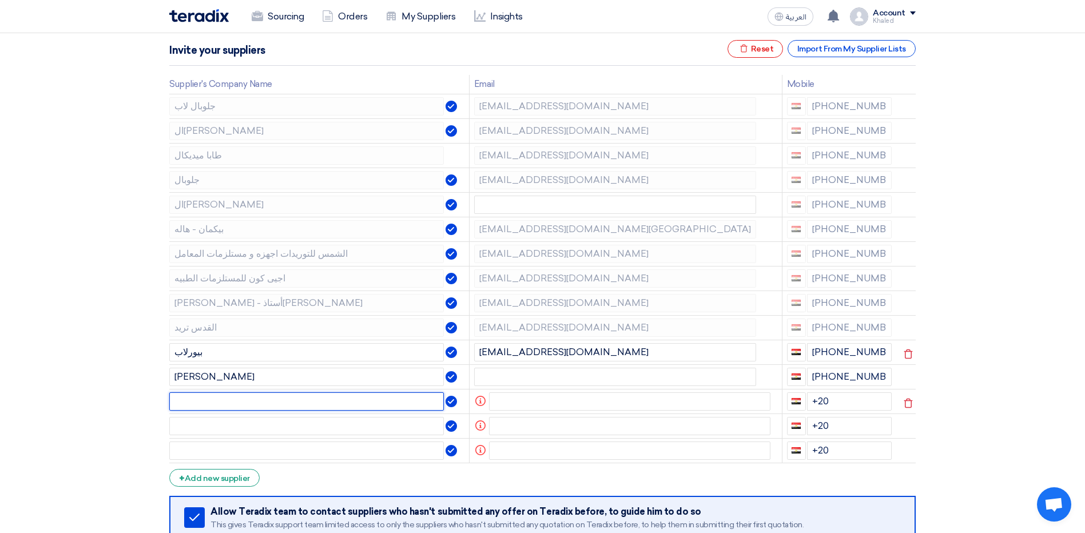
click at [219, 399] on input "text" at bounding box center [306, 402] width 275 height 18
click at [228, 405] on input "text" at bounding box center [306, 402] width 275 height 18
paste input "بيكمان ايجيبت"
type input "بيكمان ايجيبت"
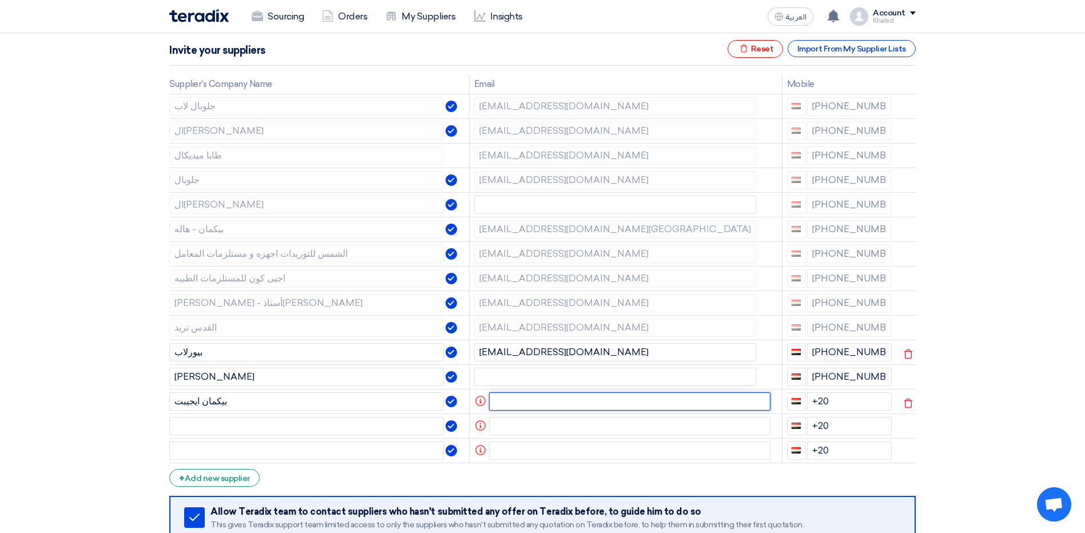
click at [506, 402] on input "text" at bounding box center [630, 402] width 282 height 18
paste input "[EMAIL_ADDRESS][PERSON_NAME][DOMAIN_NAME]"
type input "[EMAIL_ADDRESS][PERSON_NAME][DOMAIN_NAME]"
click at [857, 393] on input "+20" at bounding box center [849, 402] width 85 height 18
click at [853, 405] on input "+20" at bounding box center [849, 402] width 85 height 18
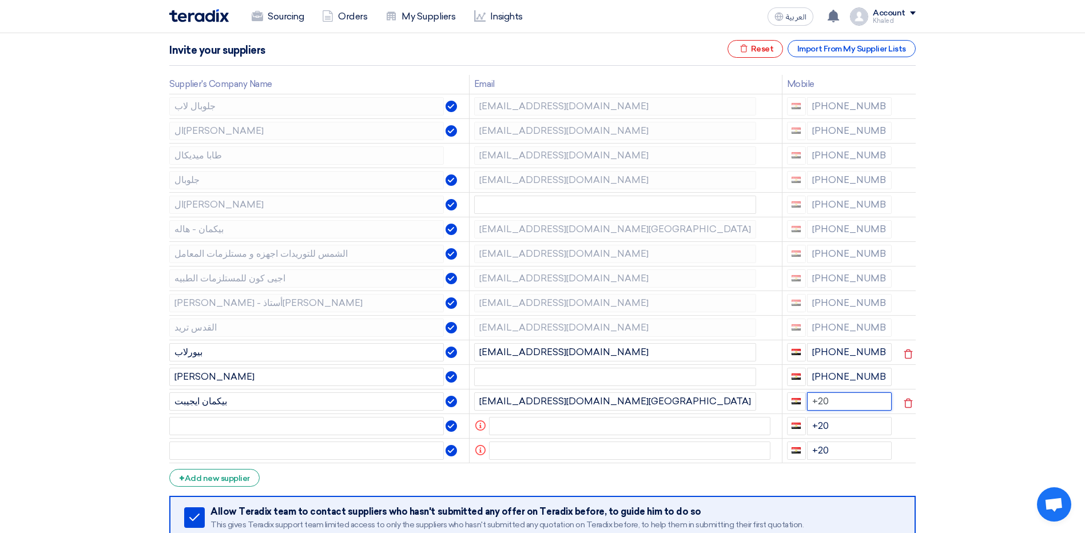
paste input "[PHONE_NUMBER]"
click at [834, 403] on input "+20 +20 1080001272" at bounding box center [849, 402] width 85 height 18
click at [832, 401] on input "+20 +20 1080001272" at bounding box center [849, 402] width 85 height 18
type input "+20 + 1080001272"
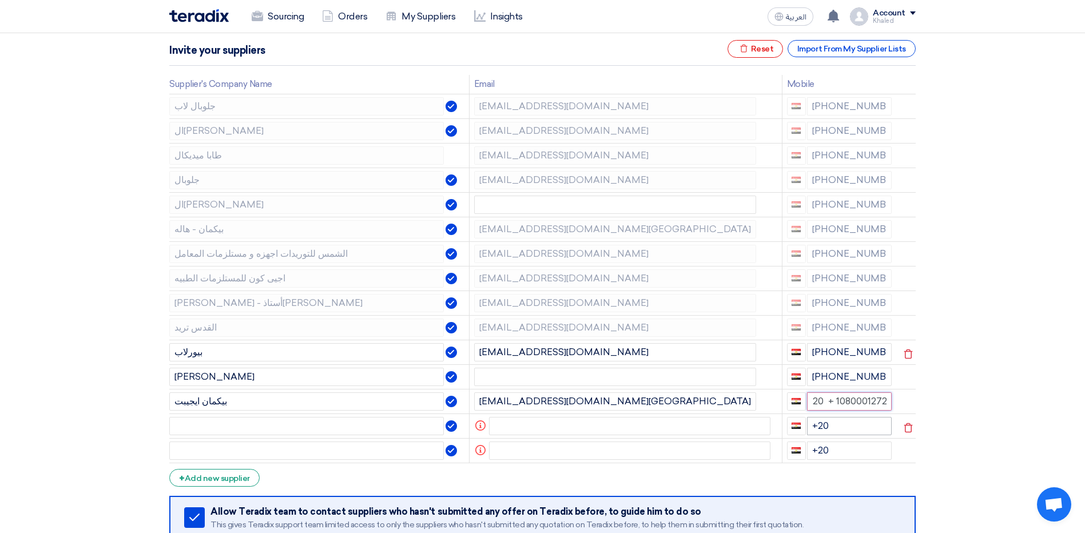
scroll to position [0, 3]
click at [845, 431] on input "+20" at bounding box center [849, 426] width 85 height 18
click at [213, 421] on input "text" at bounding box center [306, 426] width 275 height 18
click at [291, 426] on input "text" at bounding box center [306, 426] width 275 height 18
paste input "المدينة الطبية"
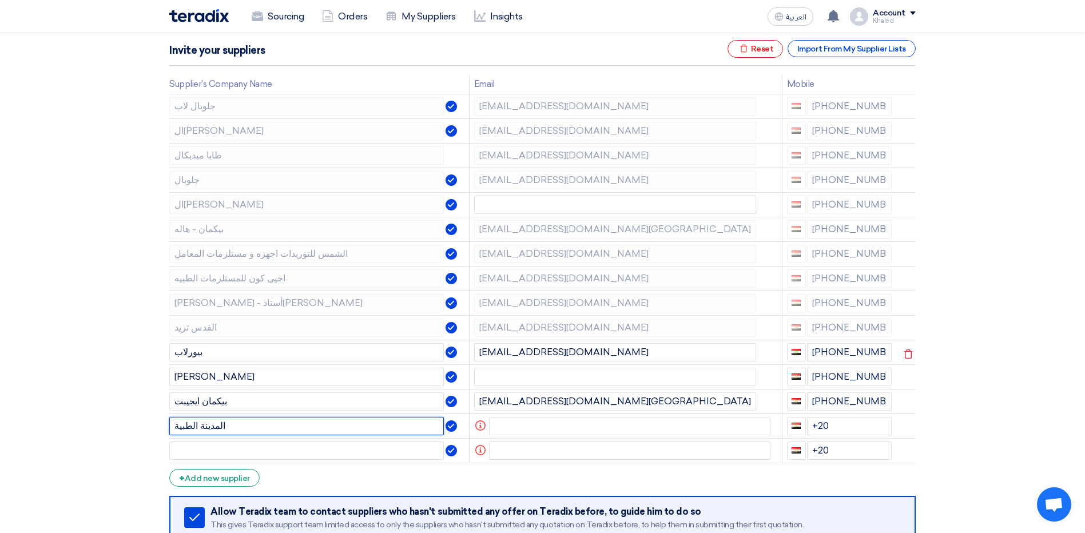
type input "المدينة الطبية"
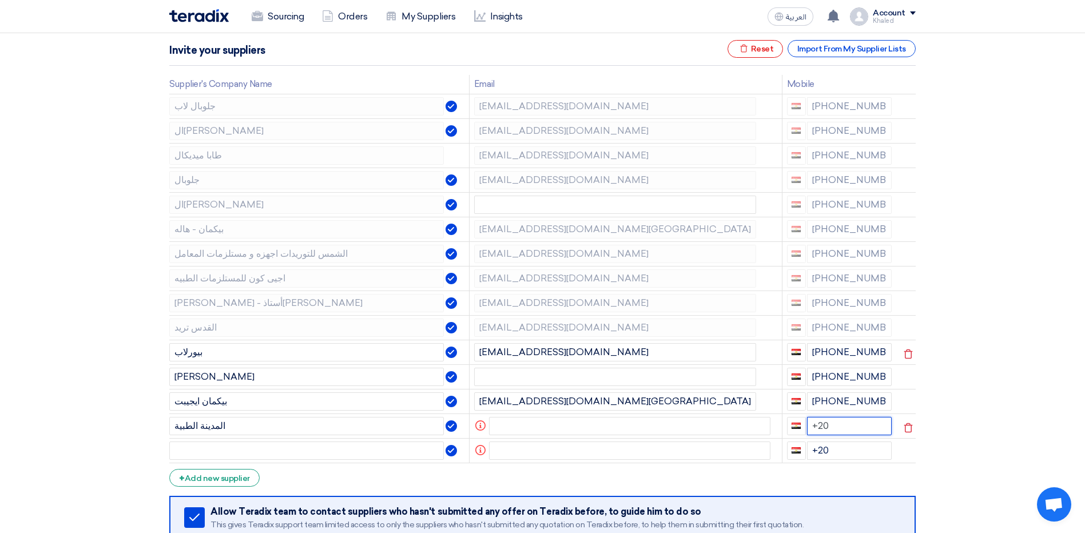
click at [848, 430] on input "+20" at bounding box center [849, 426] width 85 height 18
paste input "[PHONE_NUMBER]"
click at [833, 428] on input "+20 +20 1066342074" at bounding box center [849, 426] width 85 height 18
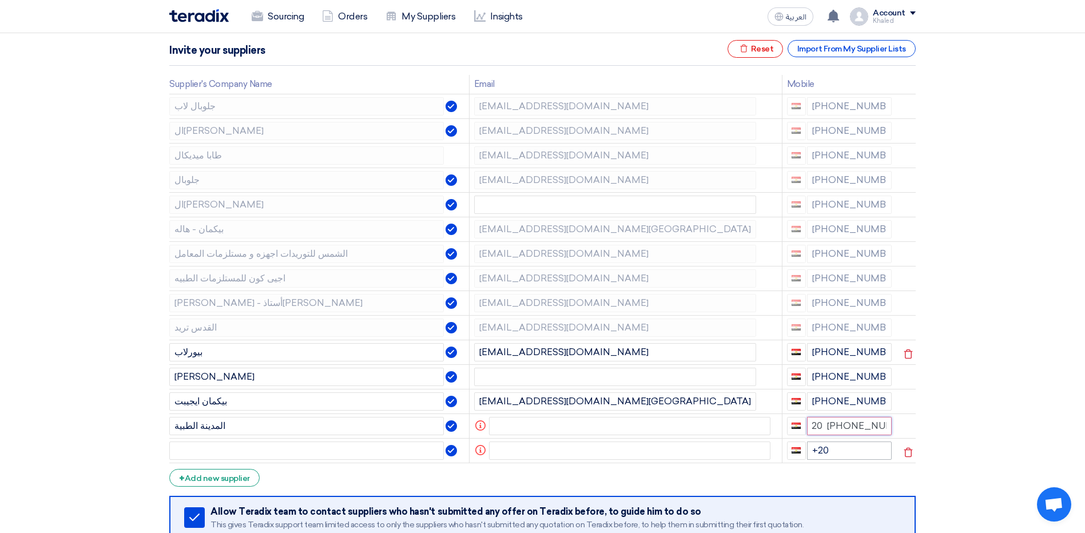
type input "+20 + 1066342074"
click at [911, 451] on icon at bounding box center [908, 452] width 19 height 19
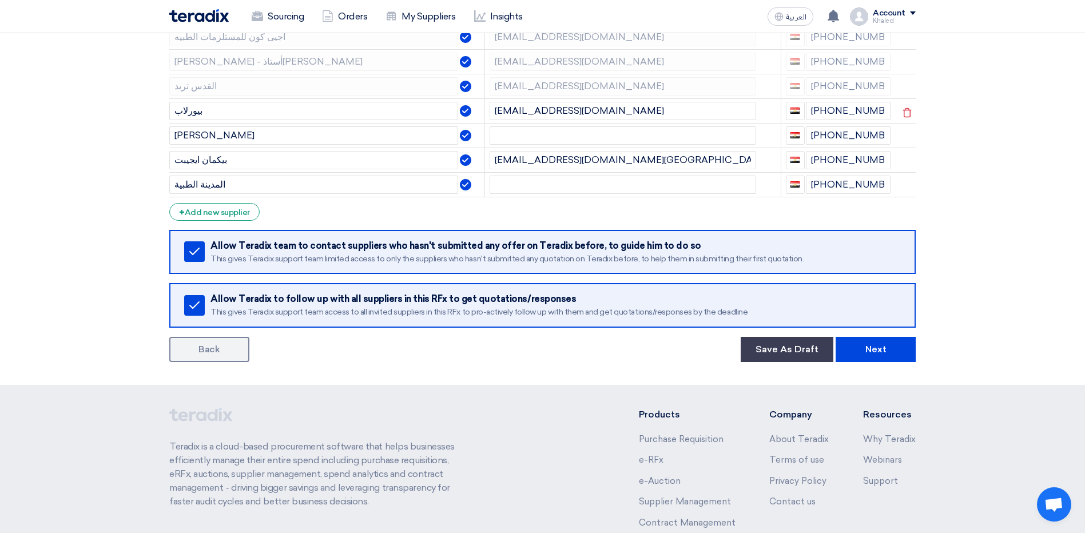
scroll to position [524, 0]
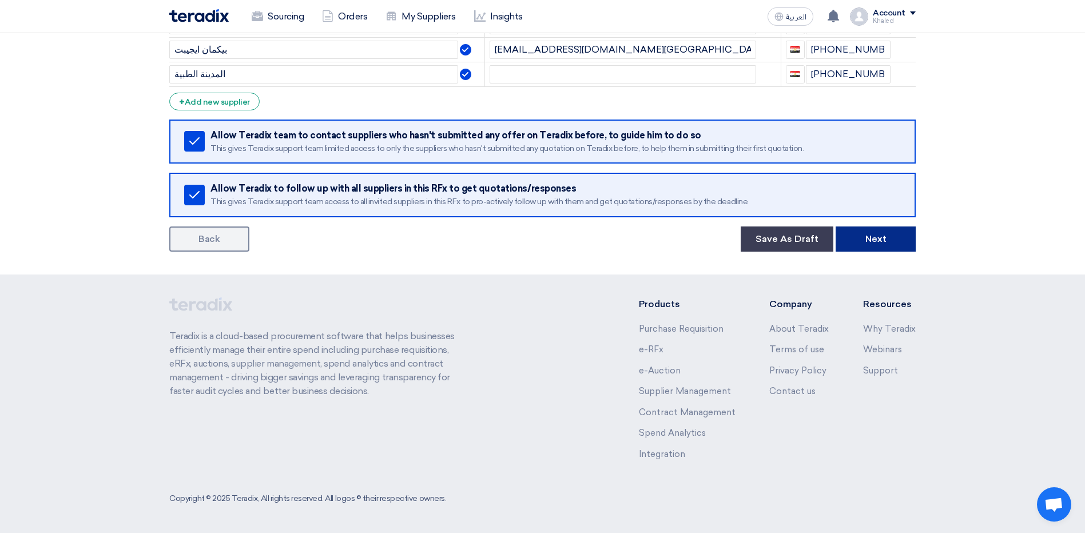
click at [879, 248] on button "Next" at bounding box center [876, 239] width 80 height 25
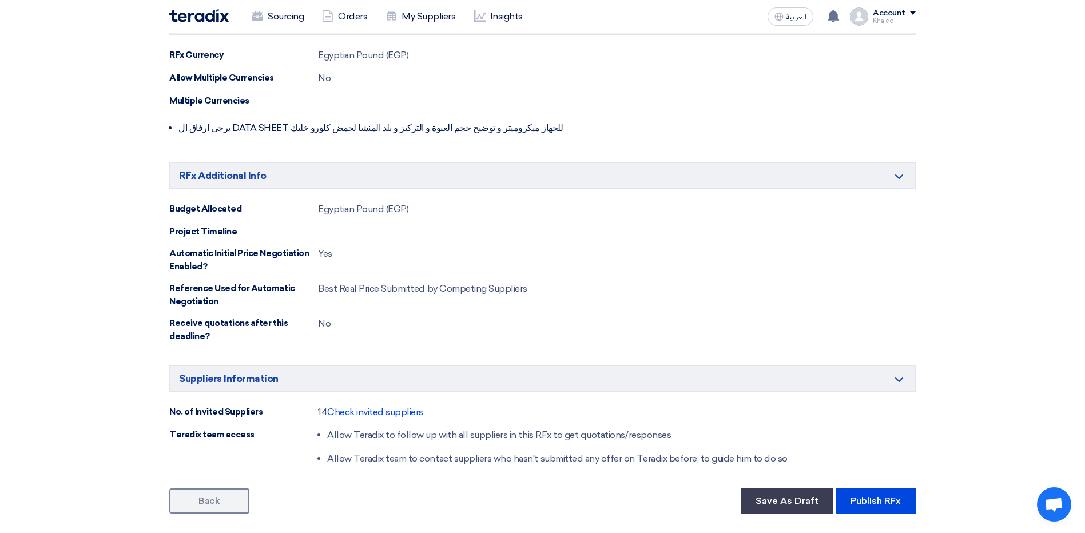
scroll to position [572, 0]
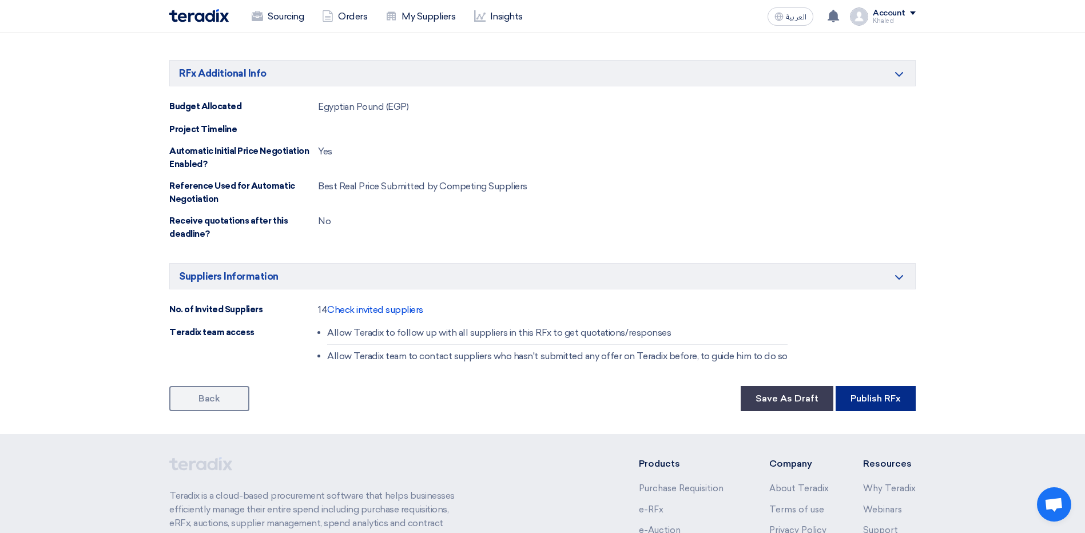
click at [877, 407] on button "Publish RFx" at bounding box center [876, 398] width 80 height 25
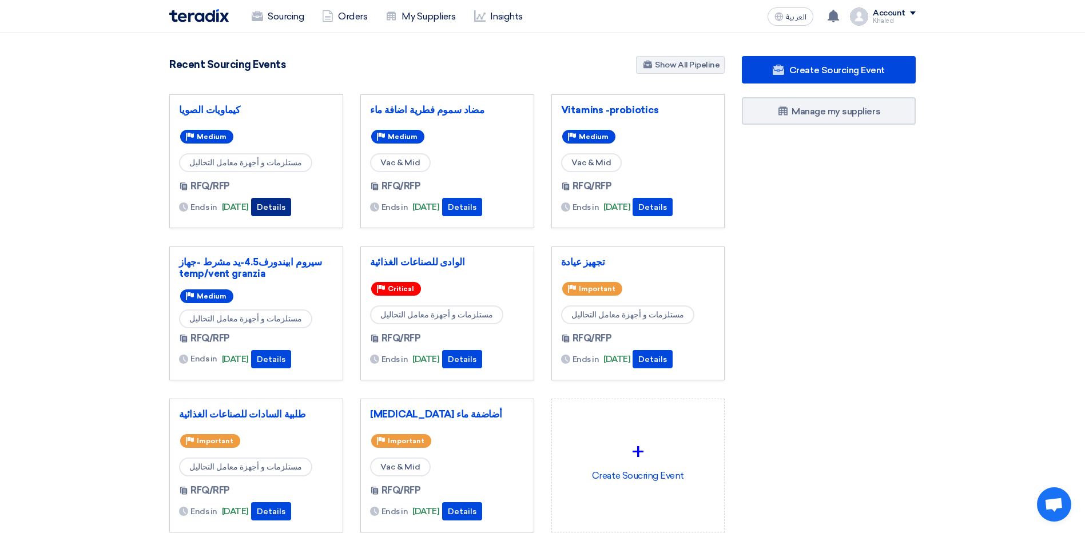
click at [291, 208] on button "Details" at bounding box center [271, 207] width 40 height 18
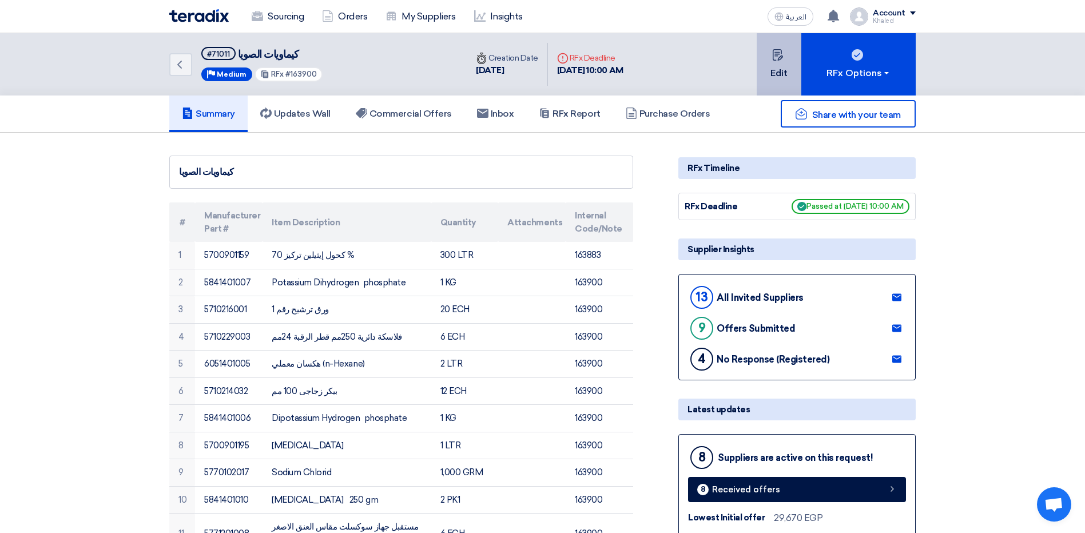
click at [776, 61] on button "Edit" at bounding box center [779, 64] width 45 height 62
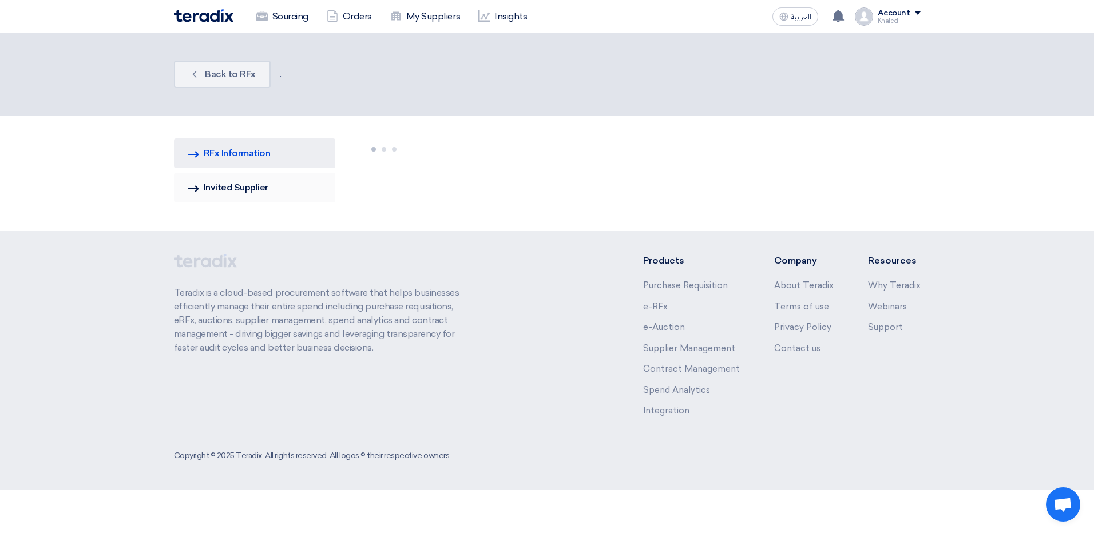
click at [257, 187] on link "Invited Suppliers Invited Supplier" at bounding box center [255, 188] width 162 height 30
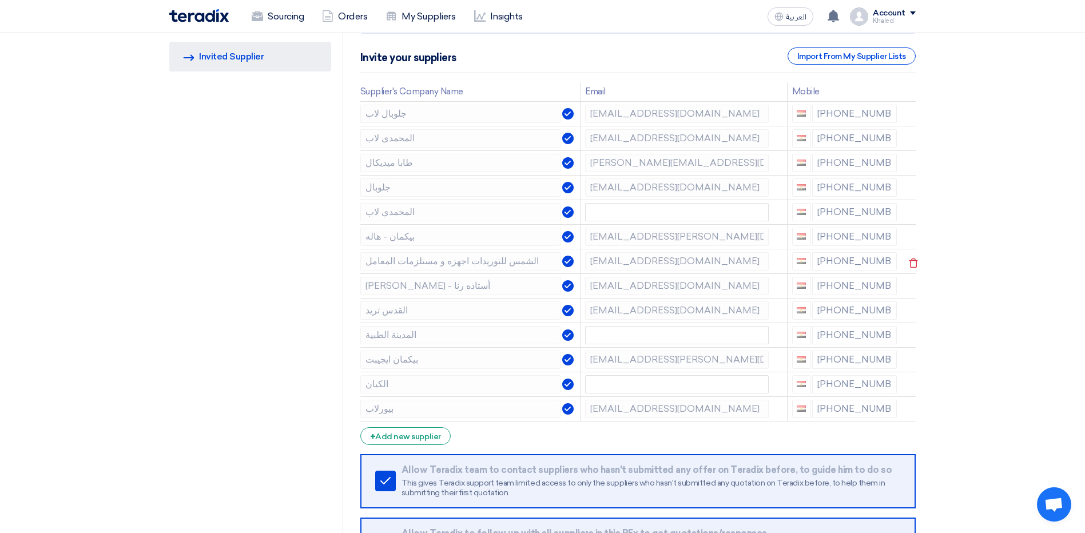
scroll to position [172, 0]
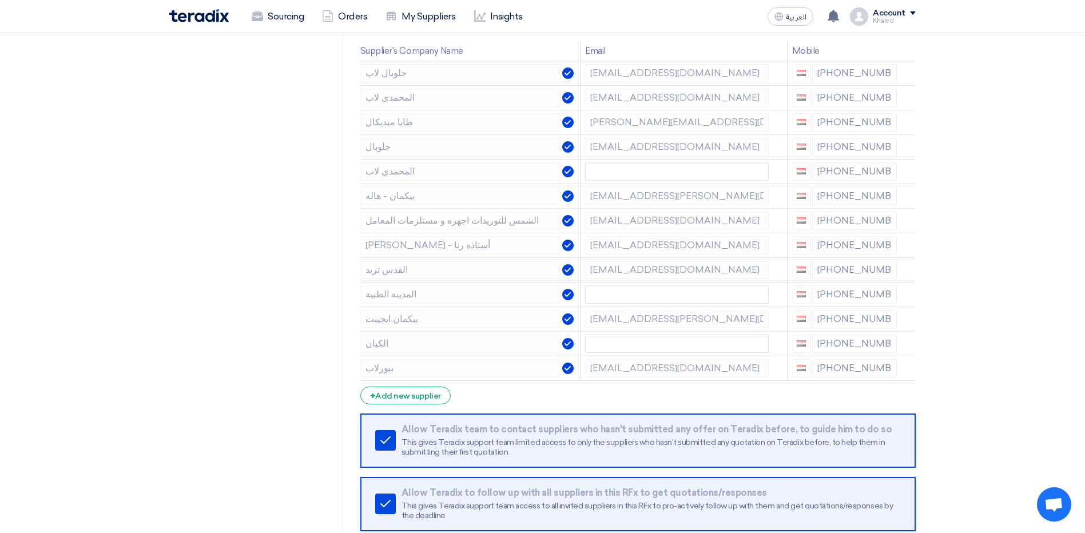
click at [859, 370] on div "[PHONE_NUMBER]" at bounding box center [844, 368] width 105 height 18
click at [858, 370] on div "[PHONE_NUMBER]" at bounding box center [844, 368] width 105 height 18
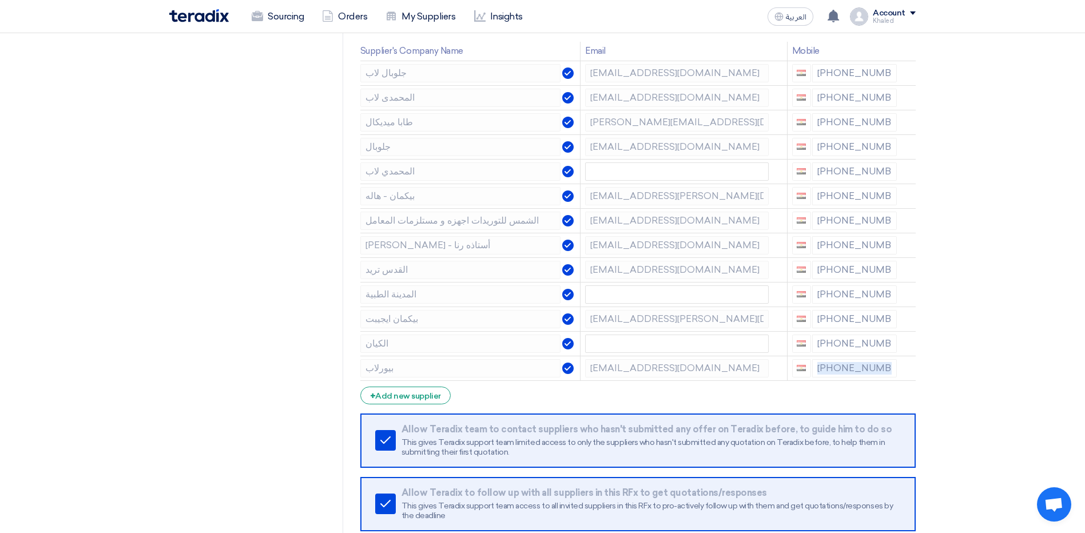
click at [858, 370] on div "[PHONE_NUMBER]" at bounding box center [844, 368] width 105 height 18
click at [838, 370] on div "[PHONE_NUMBER]" at bounding box center [844, 368] width 105 height 18
drag, startPoint x: 838, startPoint y: 370, endPoint x: 760, endPoint y: 402, distance: 84.4
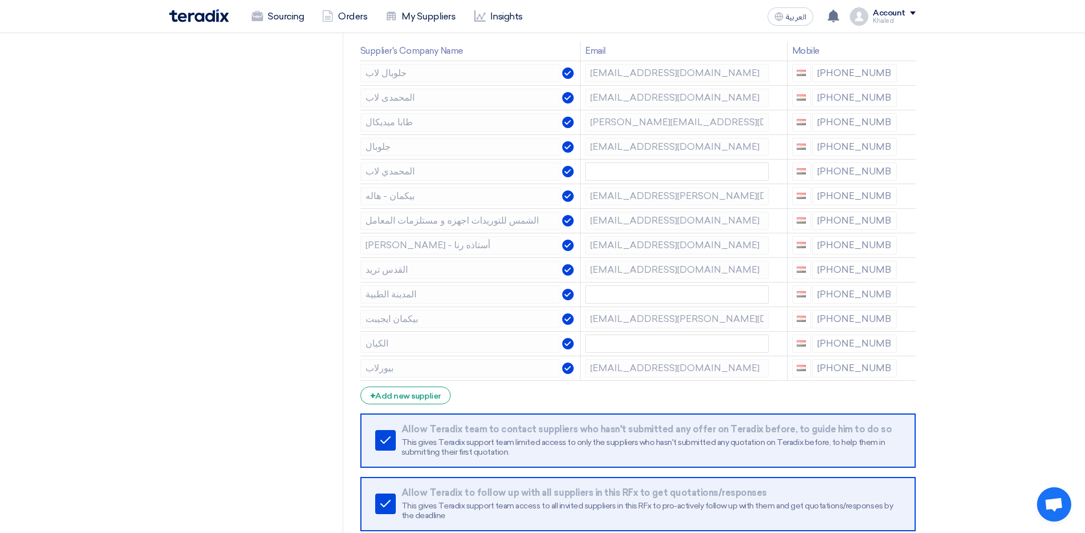
click at [760, 403] on form "Supplier Management Minimize/Maximize Category Invite your suppliers Import Fro…" at bounding box center [638, 268] width 556 height 595
click at [829, 365] on div "[PHONE_NUMBER]" at bounding box center [844, 368] width 105 height 18
click at [829, 364] on div "[PHONE_NUMBER]" at bounding box center [844, 368] width 105 height 18
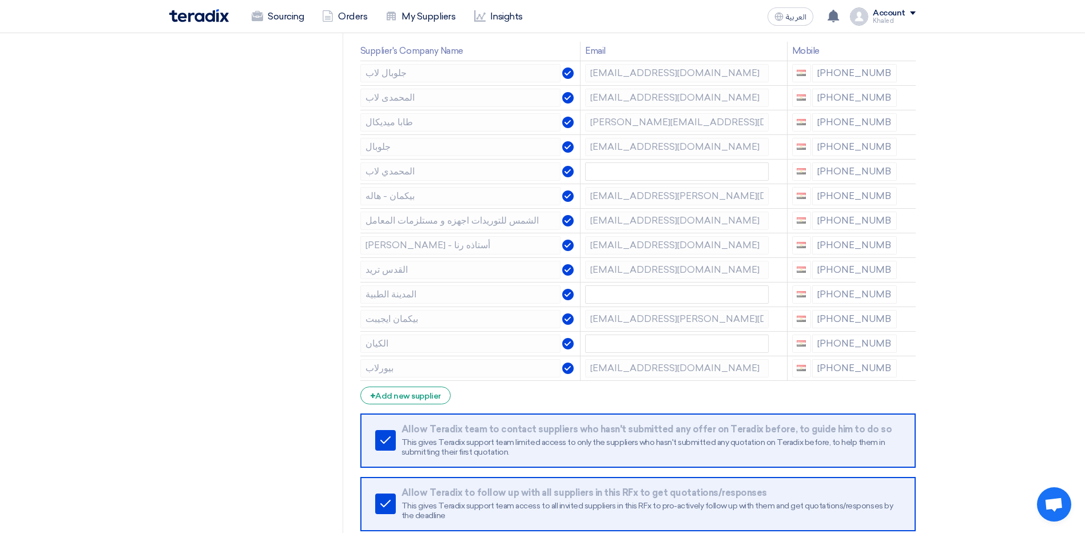
drag, startPoint x: 829, startPoint y: 364, endPoint x: 863, endPoint y: 371, distance: 35.6
click at [863, 371] on div "[PHONE_NUMBER]" at bounding box center [844, 368] width 105 height 18
drag, startPoint x: 867, startPoint y: 370, endPoint x: 855, endPoint y: 374, distance: 11.9
click at [848, 380] on td "[PHONE_NUMBER]" at bounding box center [844, 368] width 114 height 25
click at [856, 369] on div "[PHONE_NUMBER]" at bounding box center [844, 368] width 105 height 18
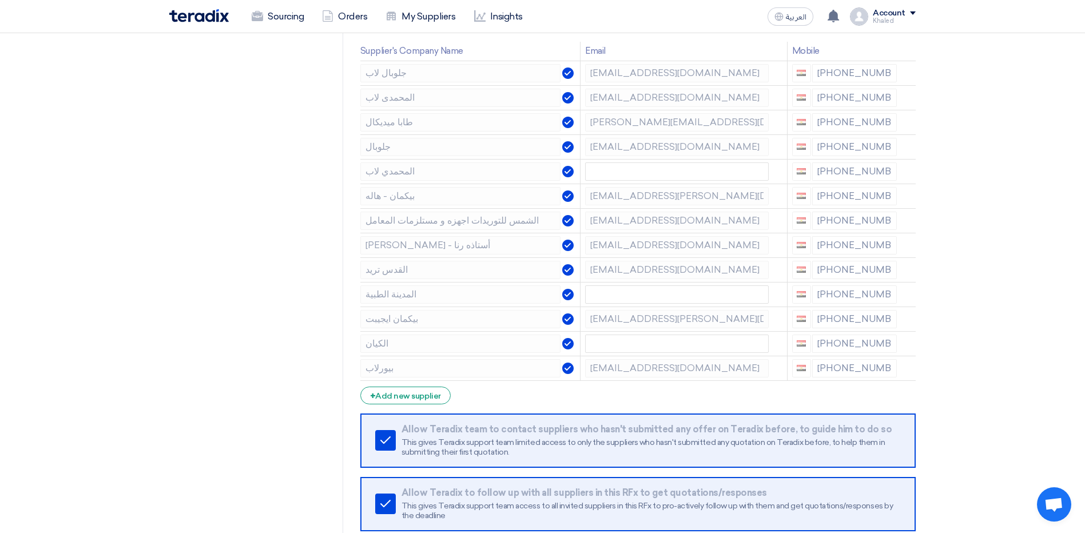
click at [847, 366] on div "[PHONE_NUMBER]" at bounding box center [844, 368] width 105 height 18
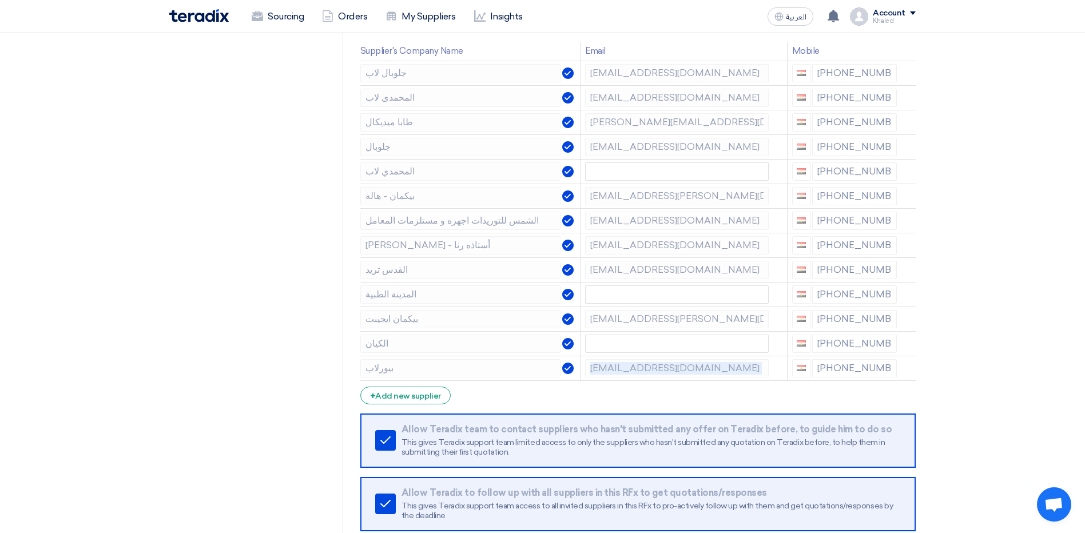
click at [847, 366] on div "[PHONE_NUMBER]" at bounding box center [844, 368] width 105 height 18
drag, startPoint x: 847, startPoint y: 366, endPoint x: 740, endPoint y: 382, distance: 108.2
click at [740, 382] on form "Supplier Management Minimize/Maximize Category Invite your suppliers Import Fro…" at bounding box center [638, 268] width 556 height 595
click at [649, 397] on form "Supplier Management Minimize/Maximize Category Invite your suppliers Import Fro…" at bounding box center [638, 268] width 556 height 595
drag, startPoint x: 890, startPoint y: 368, endPoint x: 837, endPoint y: 370, distance: 53.2
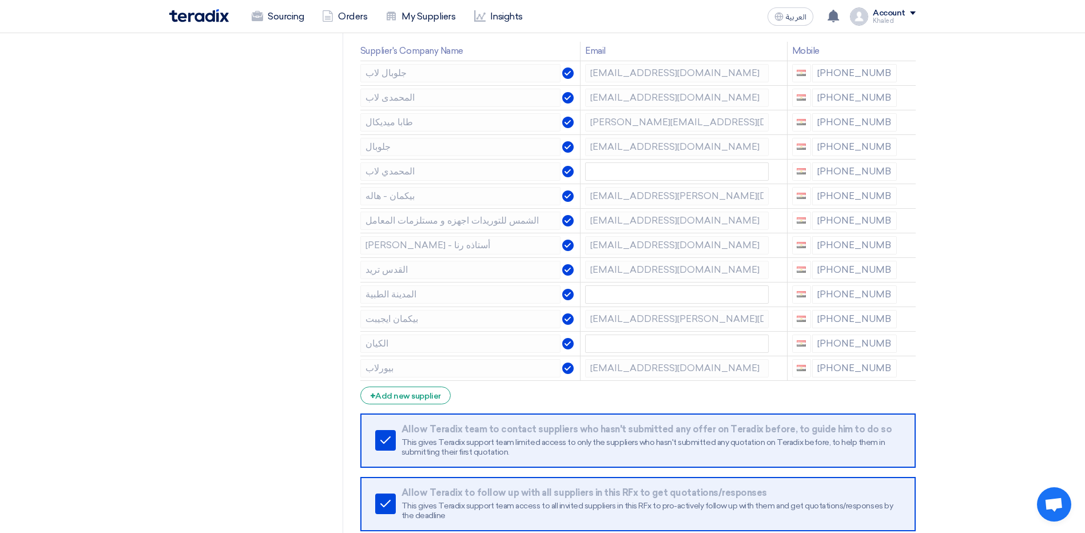
click at [837, 370] on div "[PHONE_NUMBER]" at bounding box center [844, 368] width 105 height 18
click at [834, 372] on div "[PHONE_NUMBER]" at bounding box center [844, 368] width 105 height 18
click at [845, 366] on div "[PHONE_NUMBER]" at bounding box center [844, 368] width 105 height 18
click at [847, 366] on div "[PHONE_NUMBER]" at bounding box center [844, 368] width 105 height 18
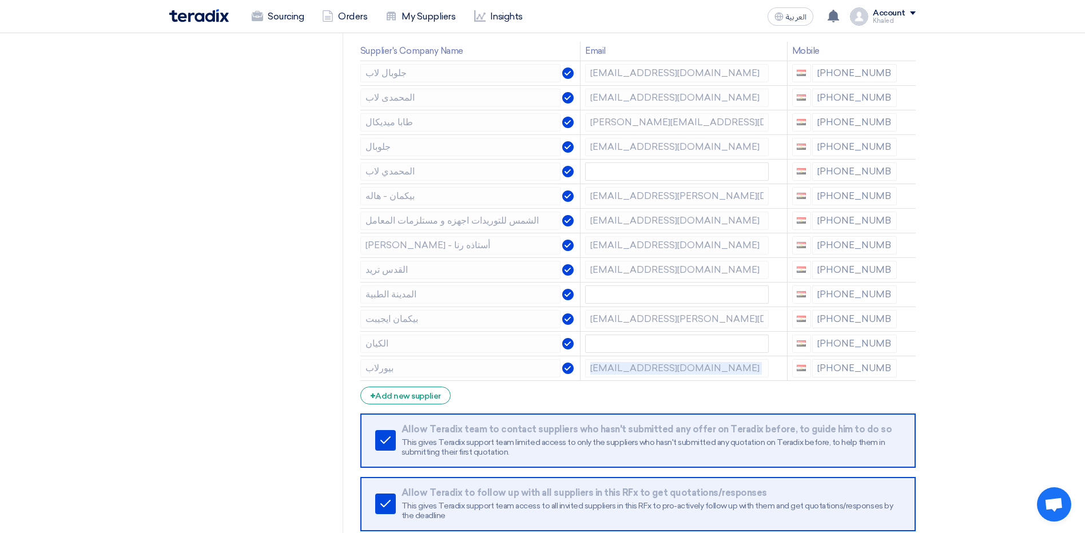
click at [847, 366] on div "[PHONE_NUMBER]" at bounding box center [844, 368] width 105 height 18
drag, startPoint x: 847, startPoint y: 366, endPoint x: 883, endPoint y: 375, distance: 37.3
click at [883, 375] on div "[PHONE_NUMBER]" at bounding box center [844, 368] width 105 height 18
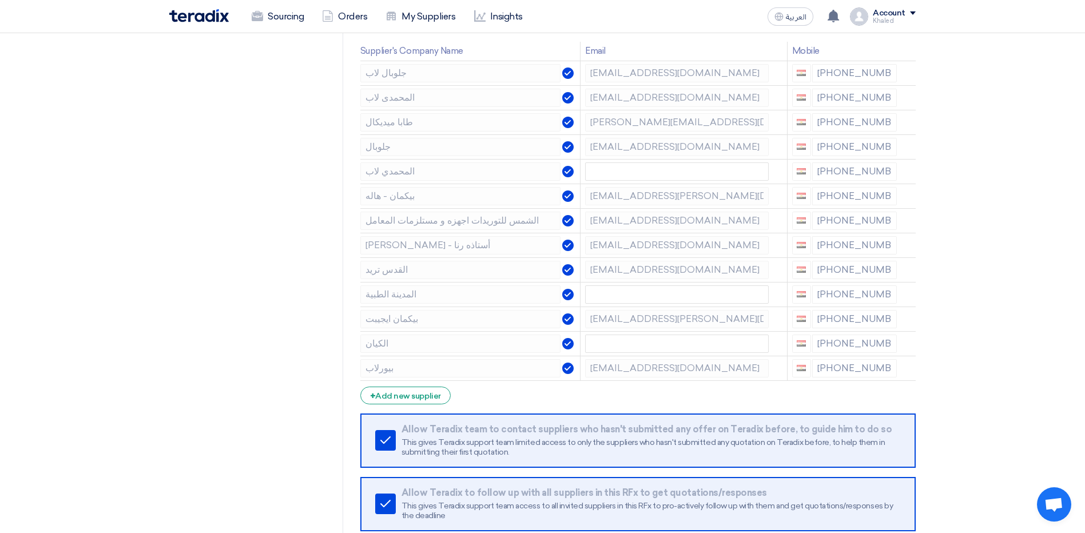
drag, startPoint x: 826, startPoint y: 345, endPoint x: 880, endPoint y: 352, distance: 54.2
click at [880, 352] on div "[PHONE_NUMBER]" at bounding box center [844, 344] width 105 height 18
drag, startPoint x: 880, startPoint y: 352, endPoint x: 873, endPoint y: 349, distance: 7.4
drag, startPoint x: 873, startPoint y: 349, endPoint x: 858, endPoint y: 345, distance: 16.0
click at [858, 345] on div "[PHONE_NUMBER]" at bounding box center [844, 344] width 105 height 18
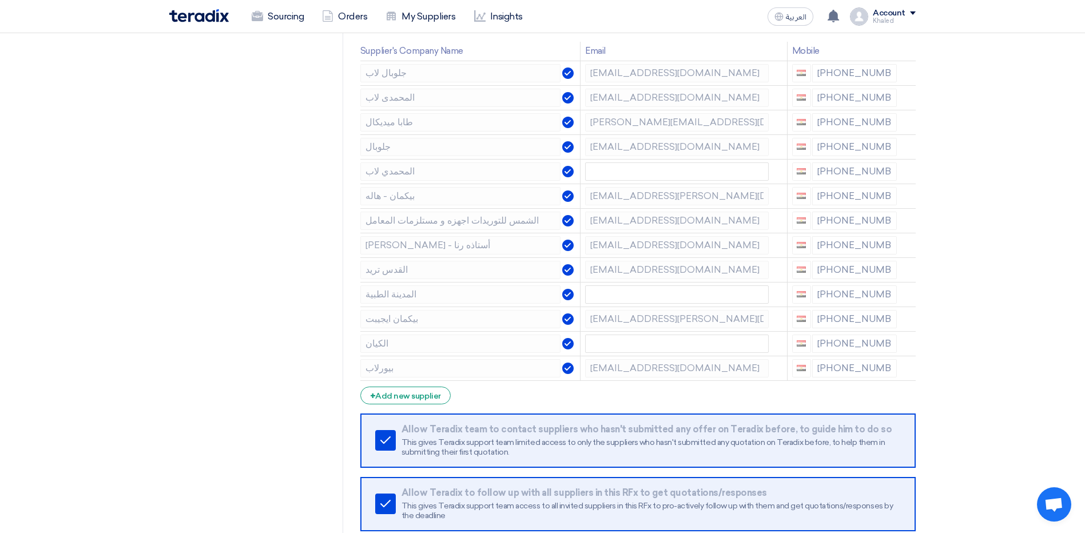
click at [858, 345] on div "[PHONE_NUMBER]" at bounding box center [844, 344] width 105 height 18
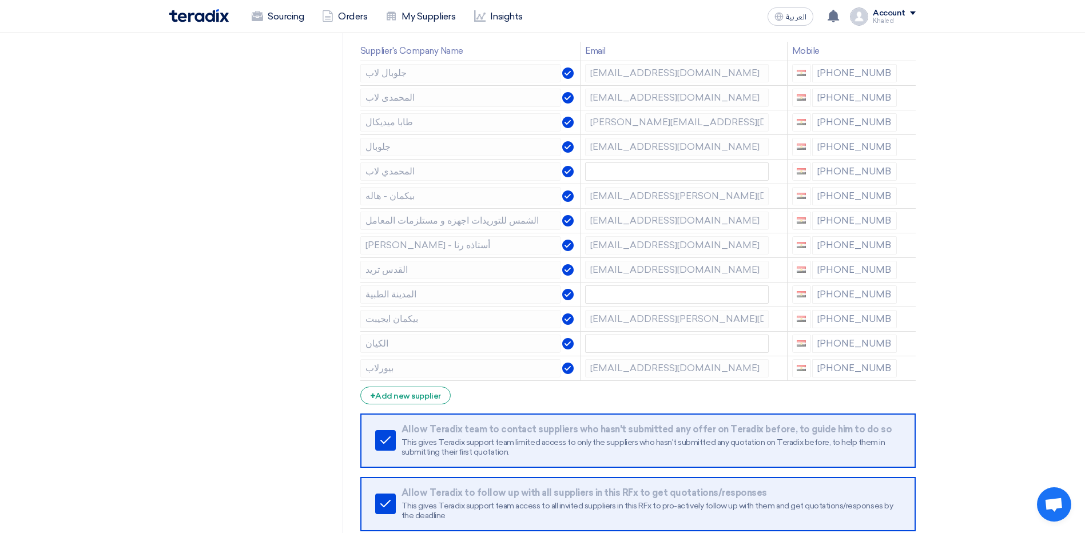
drag, startPoint x: 956, startPoint y: 358, endPoint x: 973, endPoint y: 359, distance: 17.2
click at [969, 360] on section "RFQ Information RFx Information Invited Suppliers Invited Supplier Supplier Man…" at bounding box center [542, 266] width 1085 height 645
click at [663, 349] on input "text" at bounding box center [676, 344] width 183 height 18
drag, startPoint x: 826, startPoint y: 344, endPoint x: 863, endPoint y: 350, distance: 37.5
click at [863, 350] on div "[PHONE_NUMBER]" at bounding box center [844, 344] width 105 height 18
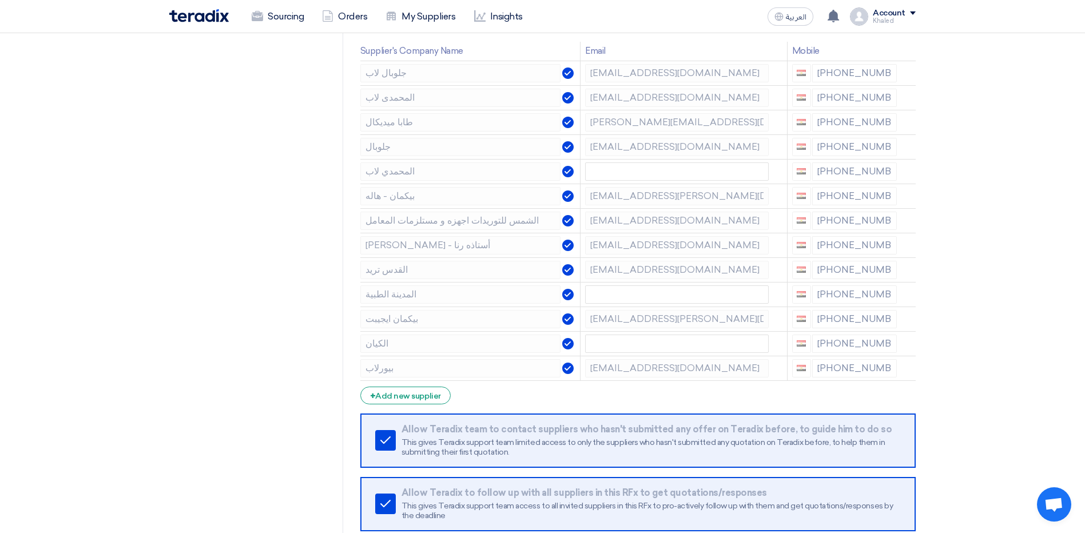
drag, startPoint x: 863, startPoint y: 347, endPoint x: 855, endPoint y: 339, distance: 10.9
click at [855, 339] on div "[PHONE_NUMBER]" at bounding box center [844, 344] width 105 height 18
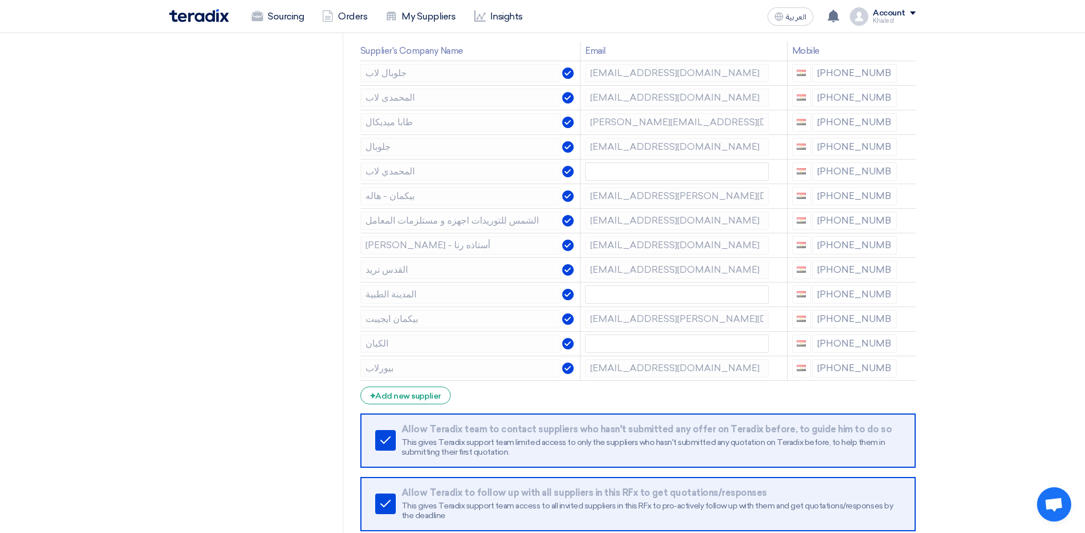
drag, startPoint x: 826, startPoint y: 342, endPoint x: 878, endPoint y: 347, distance: 52.3
click at [878, 347] on div "[PHONE_NUMBER]" at bounding box center [844, 344] width 105 height 18
click at [362, 330] on td "بيكمان ايجيبت" at bounding box center [470, 319] width 220 height 25
drag, startPoint x: 828, startPoint y: 323, endPoint x: 874, endPoint y: 326, distance: 45.9
click at [874, 326] on div "[PHONE_NUMBER]" at bounding box center [844, 319] width 105 height 18
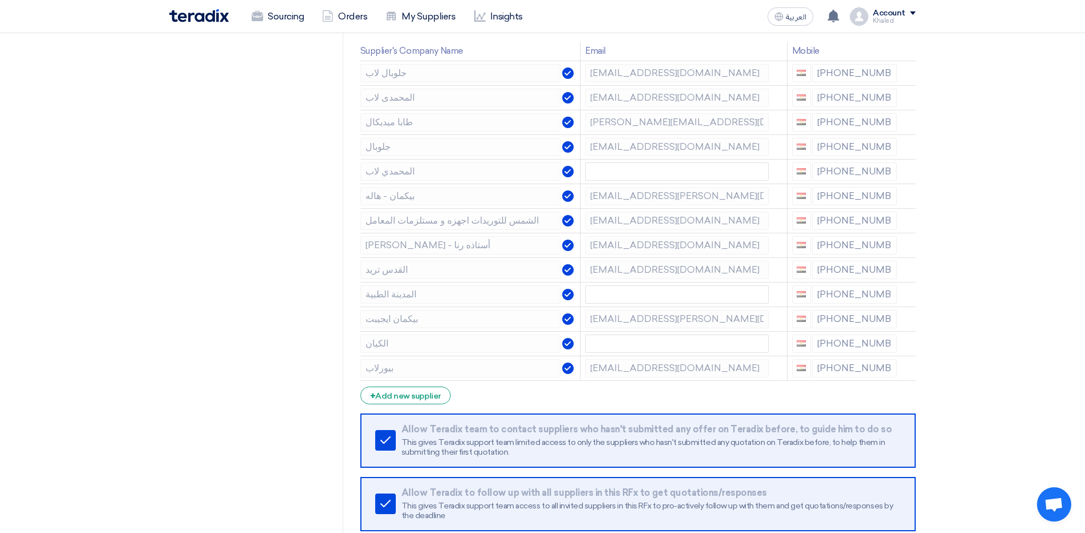
drag, startPoint x: 819, startPoint y: 294, endPoint x: 871, endPoint y: 296, distance: 52.7
click at [871, 296] on div "[PHONE_NUMBER]" at bounding box center [844, 295] width 105 height 18
